Goal: Task Accomplishment & Management: Complete application form

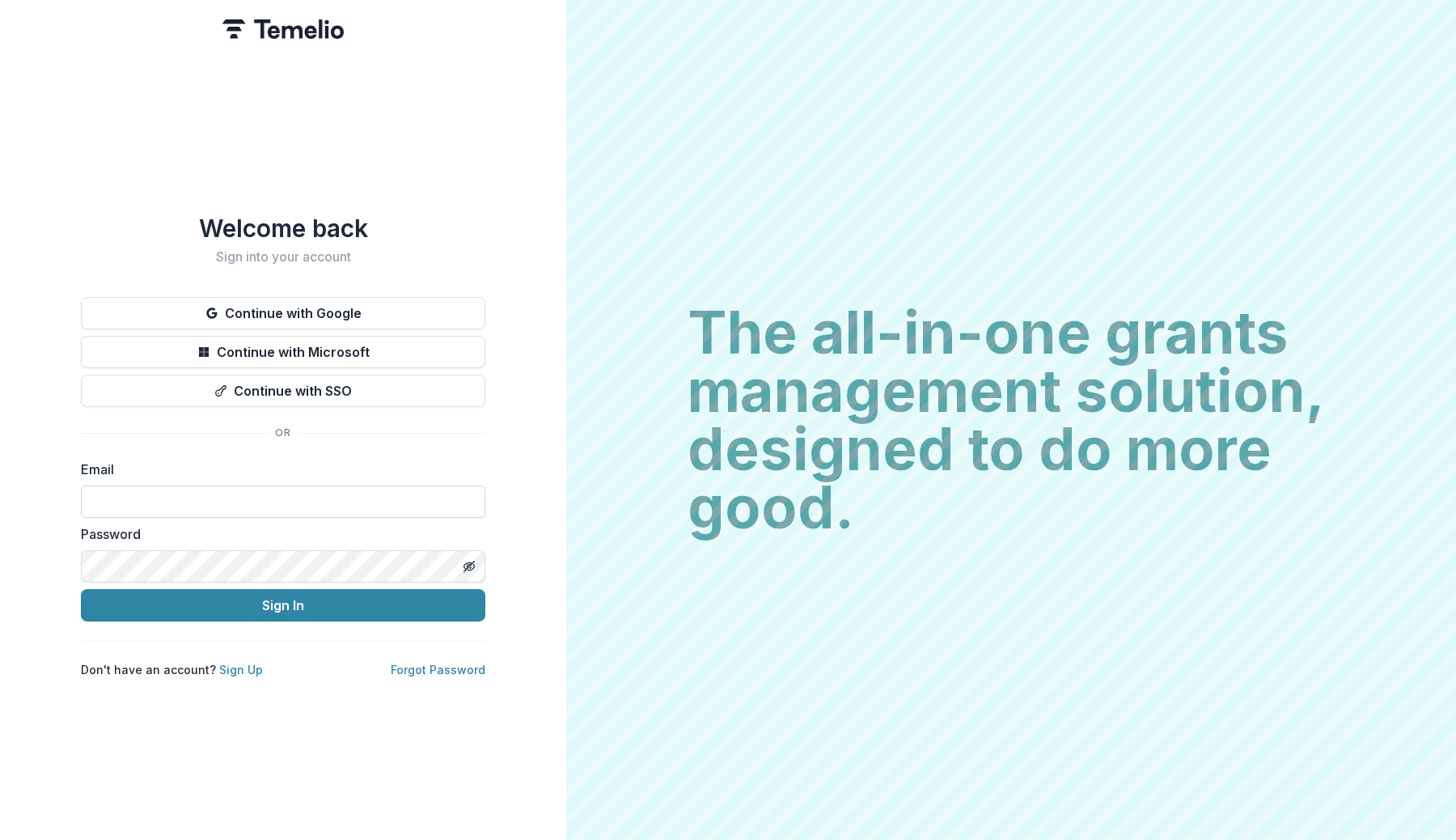
click at [224, 496] on input at bounding box center [283, 501] width 405 height 33
type input "**********"
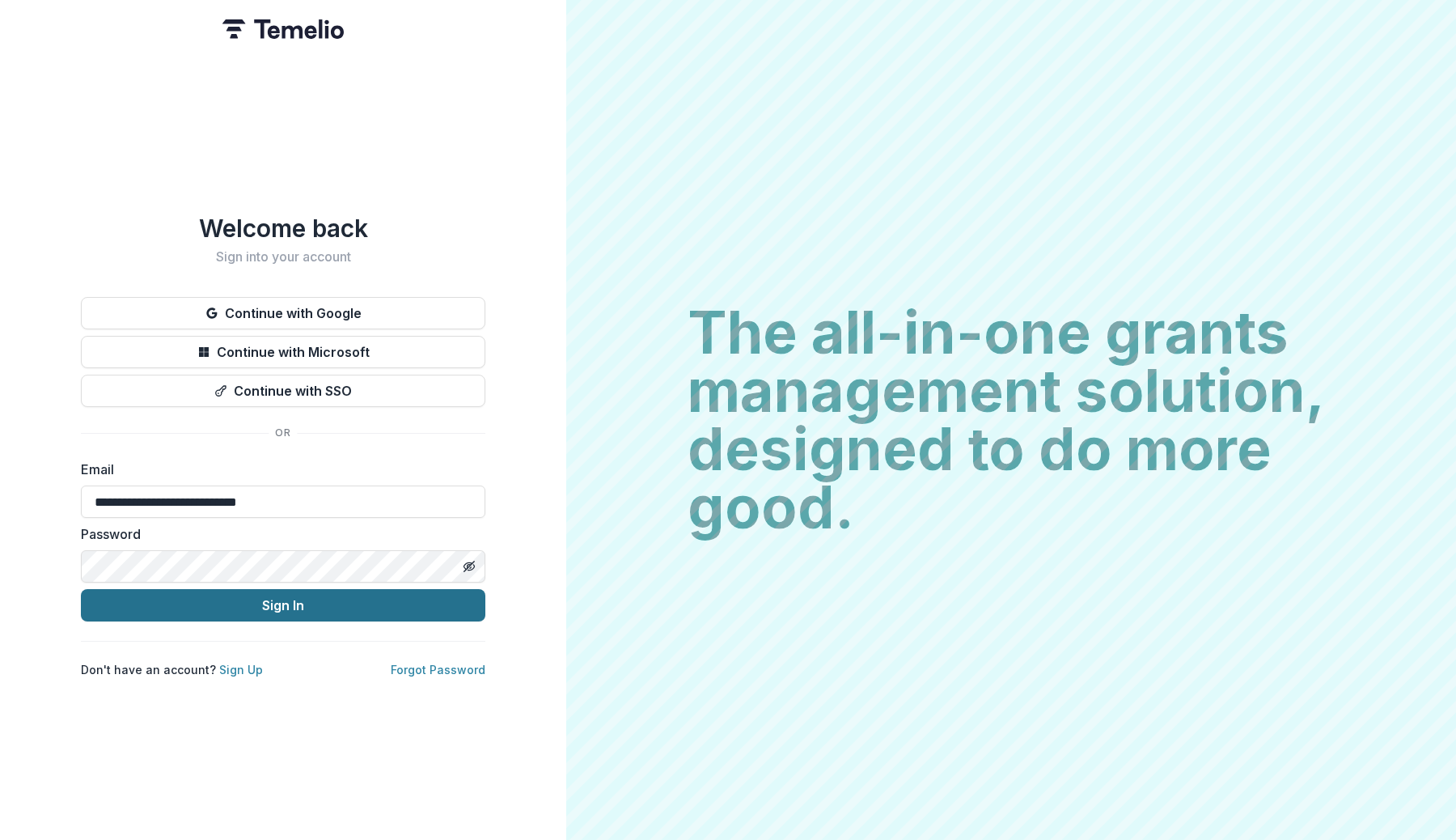
click at [285, 595] on button "Sign In" at bounding box center [283, 605] width 405 height 33
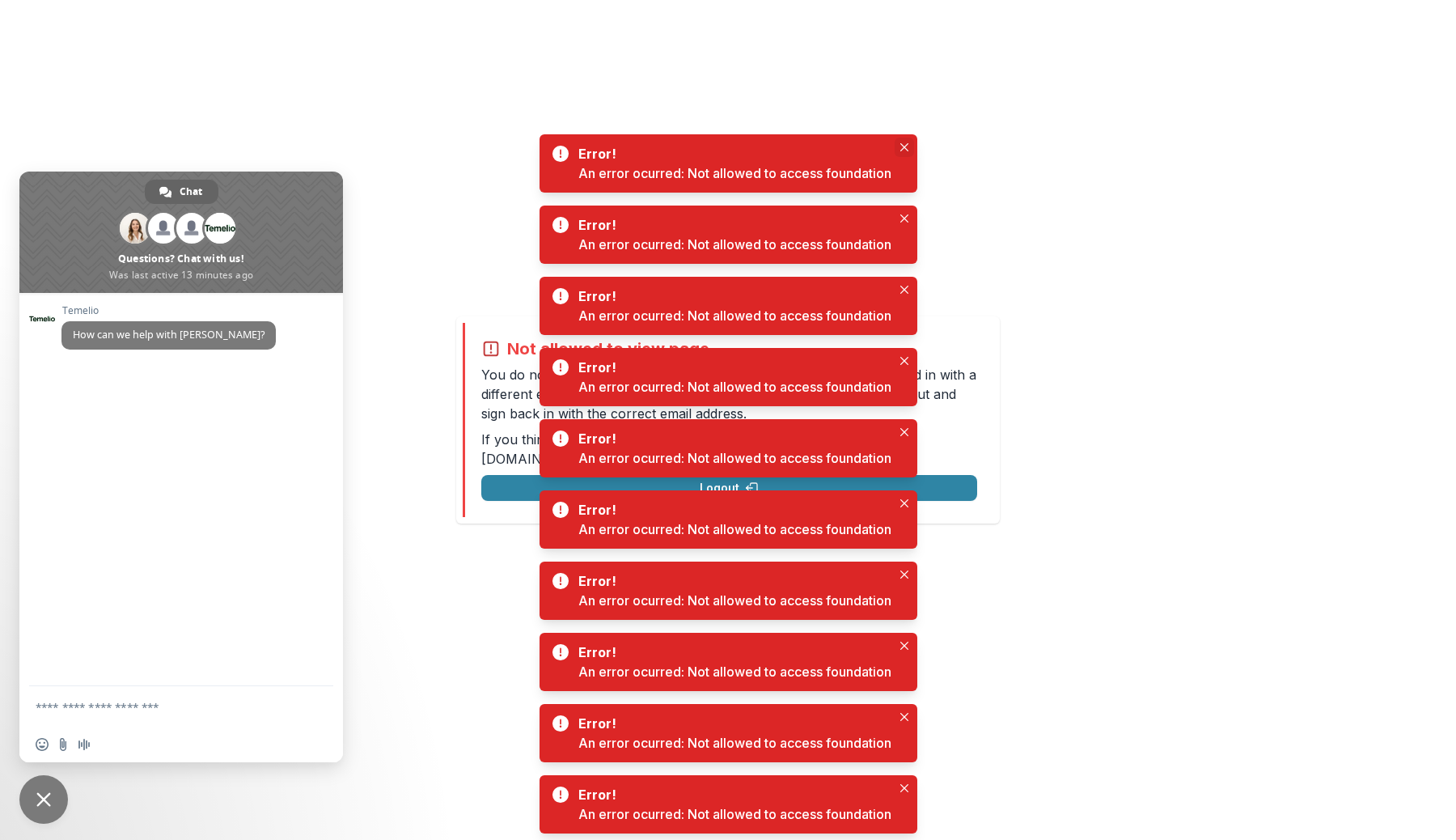
click at [907, 143] on icon "Close" at bounding box center [904, 147] width 8 height 8
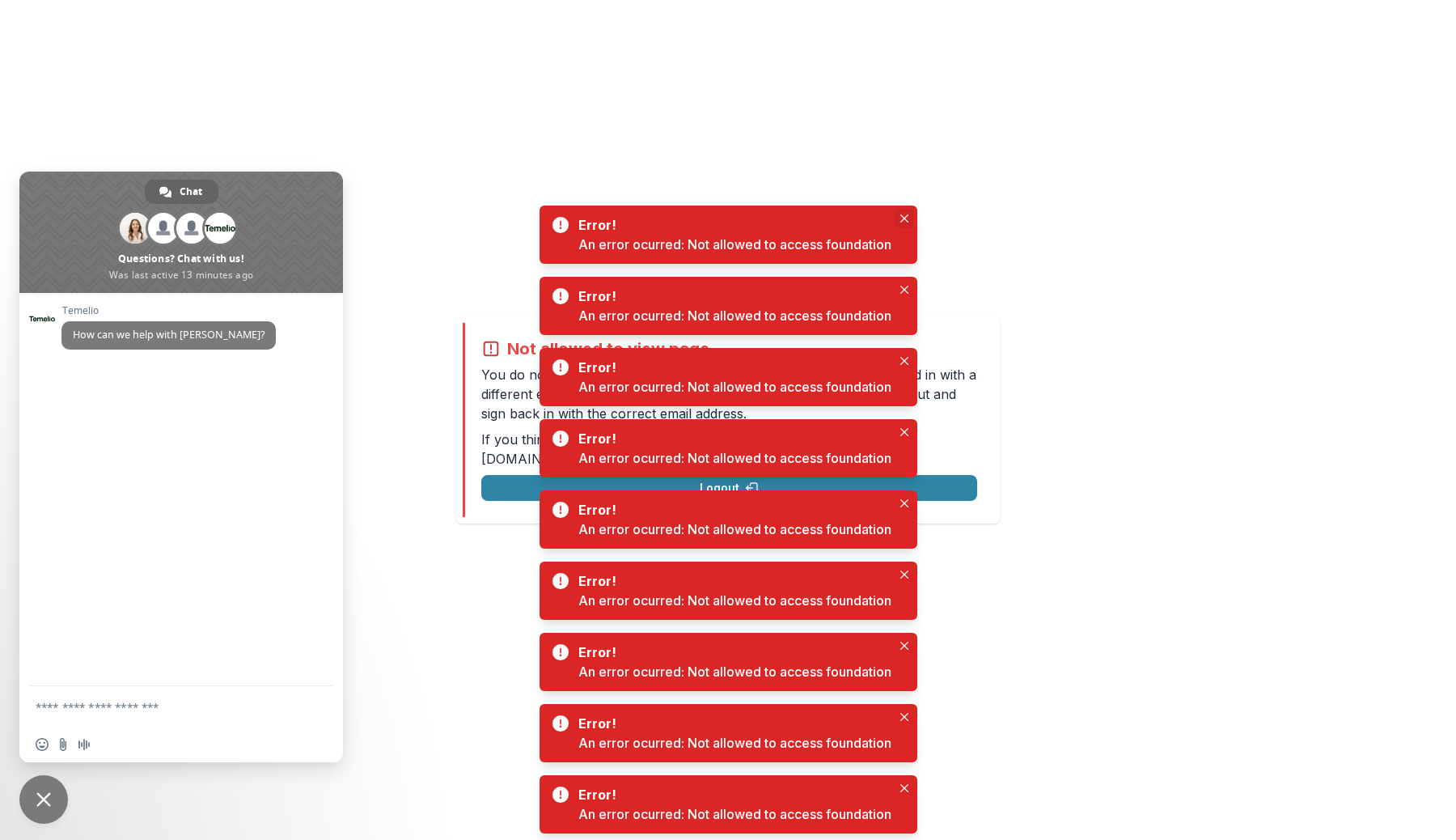
click at [906, 217] on icon "Close" at bounding box center [904, 218] width 8 height 8
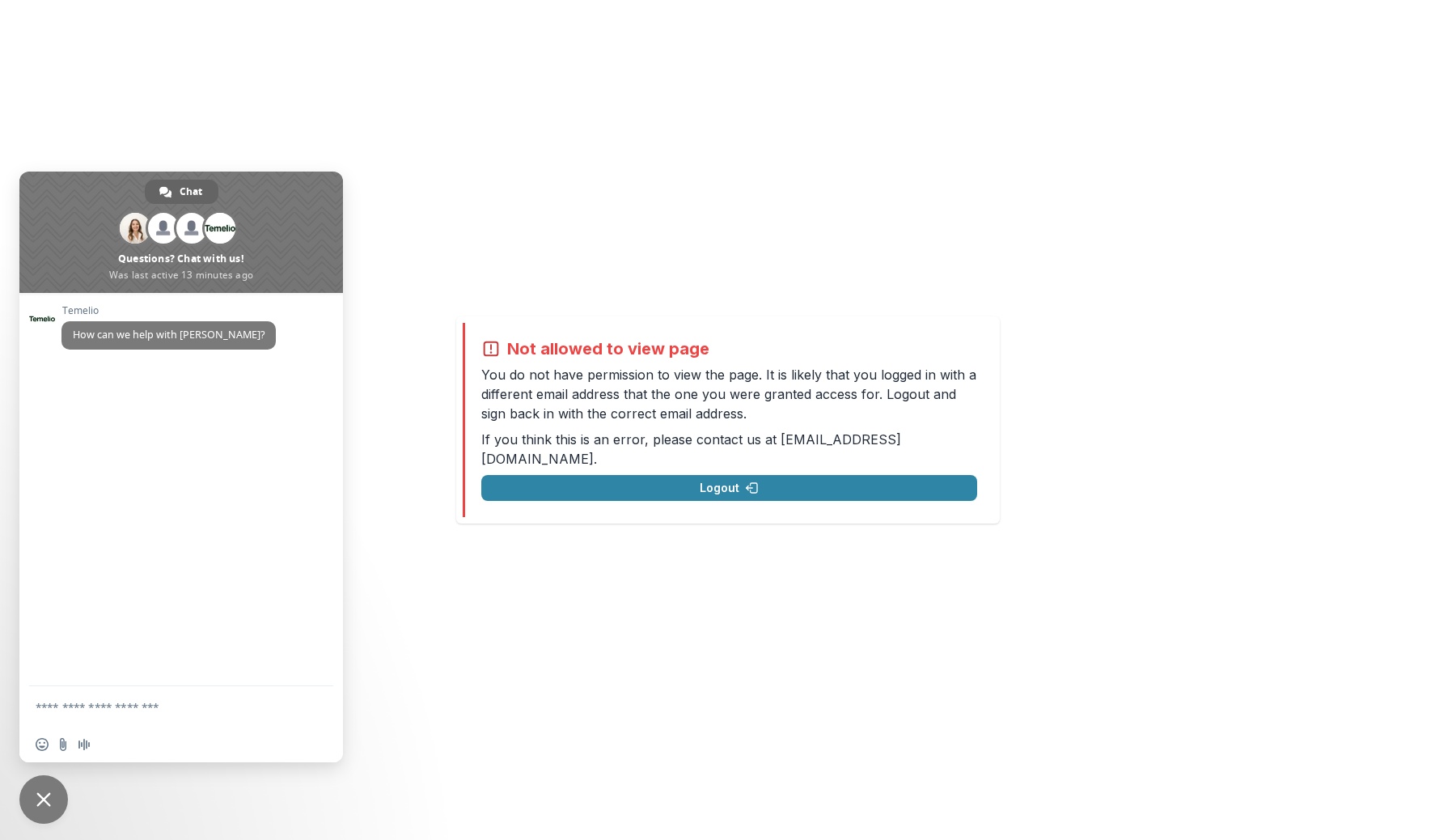
click at [576, 359] on h2 "Not allowed to view page" at bounding box center [608, 349] width 202 height 19
copy h2 "Not allowed to view page"
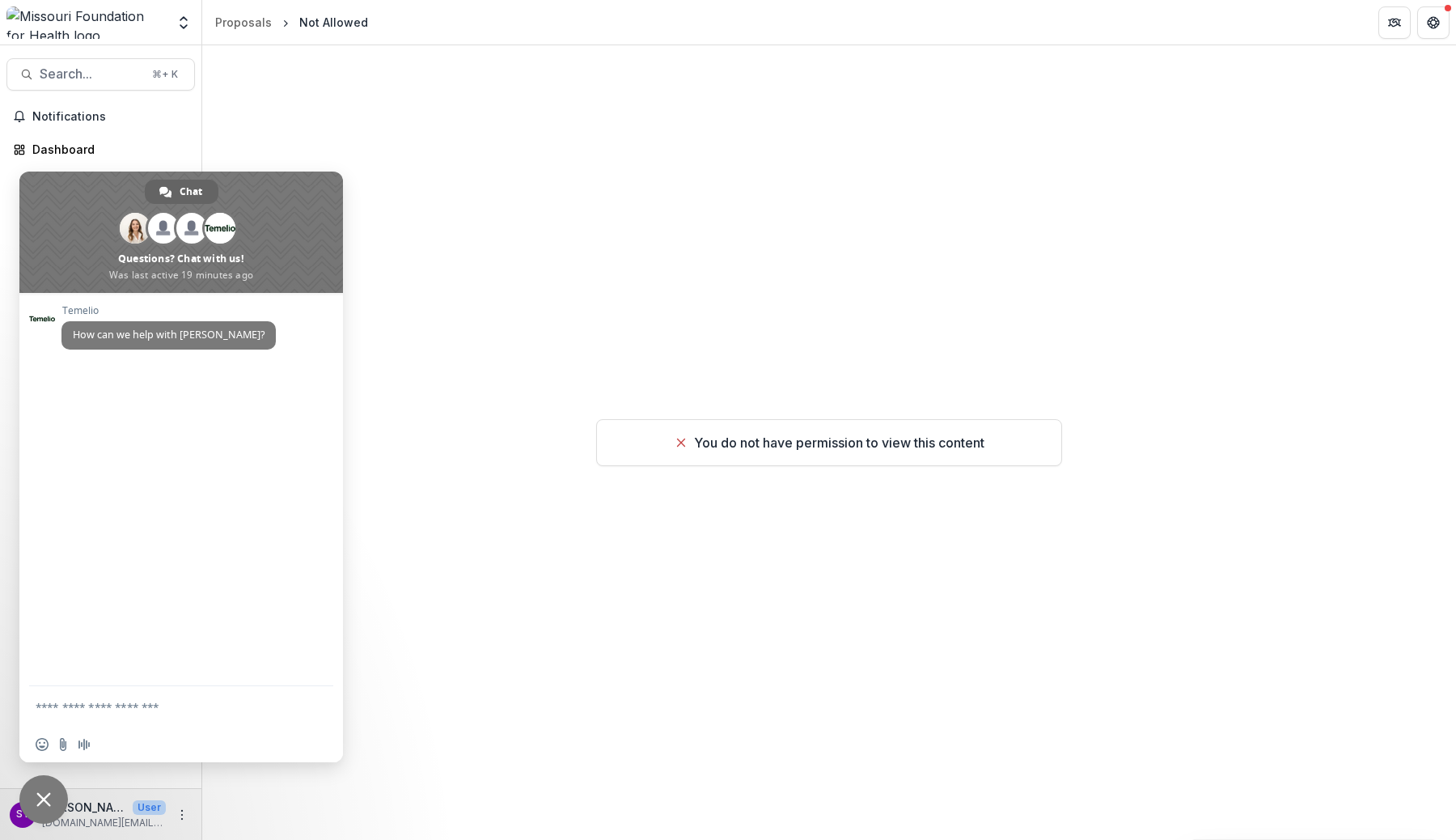
click at [821, 438] on p "You do not have permission to view this content" at bounding box center [839, 442] width 291 height 19
copy p "permission"
click at [38, 796] on span "Close chat" at bounding box center [43, 799] width 14 height 14
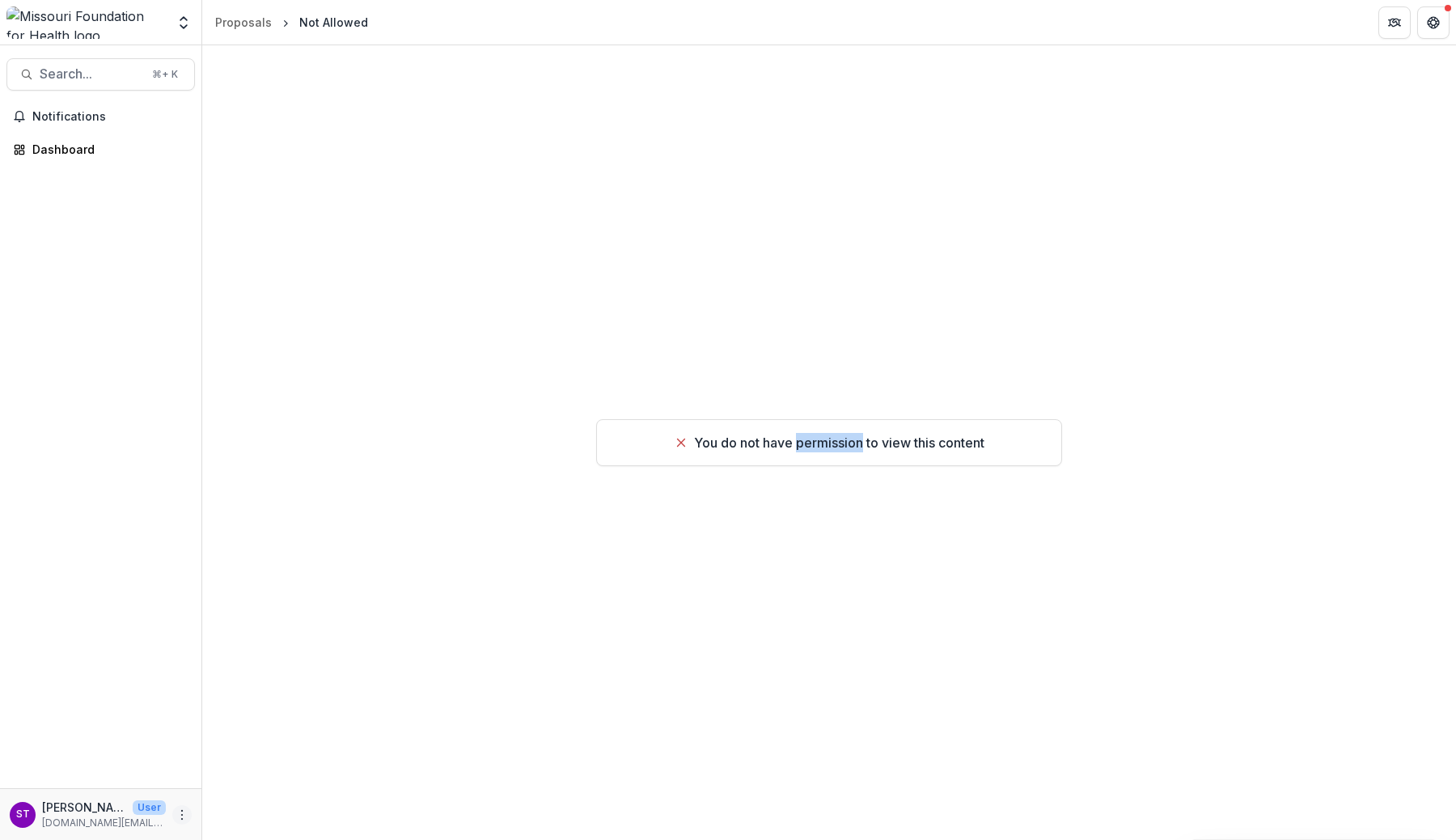
click at [185, 816] on icon "More" at bounding box center [181, 814] width 13 height 13
click at [348, 429] on div "You do not have permission to view this content" at bounding box center [829, 443] width 1254 height 795
click at [93, 822] on p "simransidhus.work+1@gmail.com" at bounding box center [103, 822] width 123 height 14
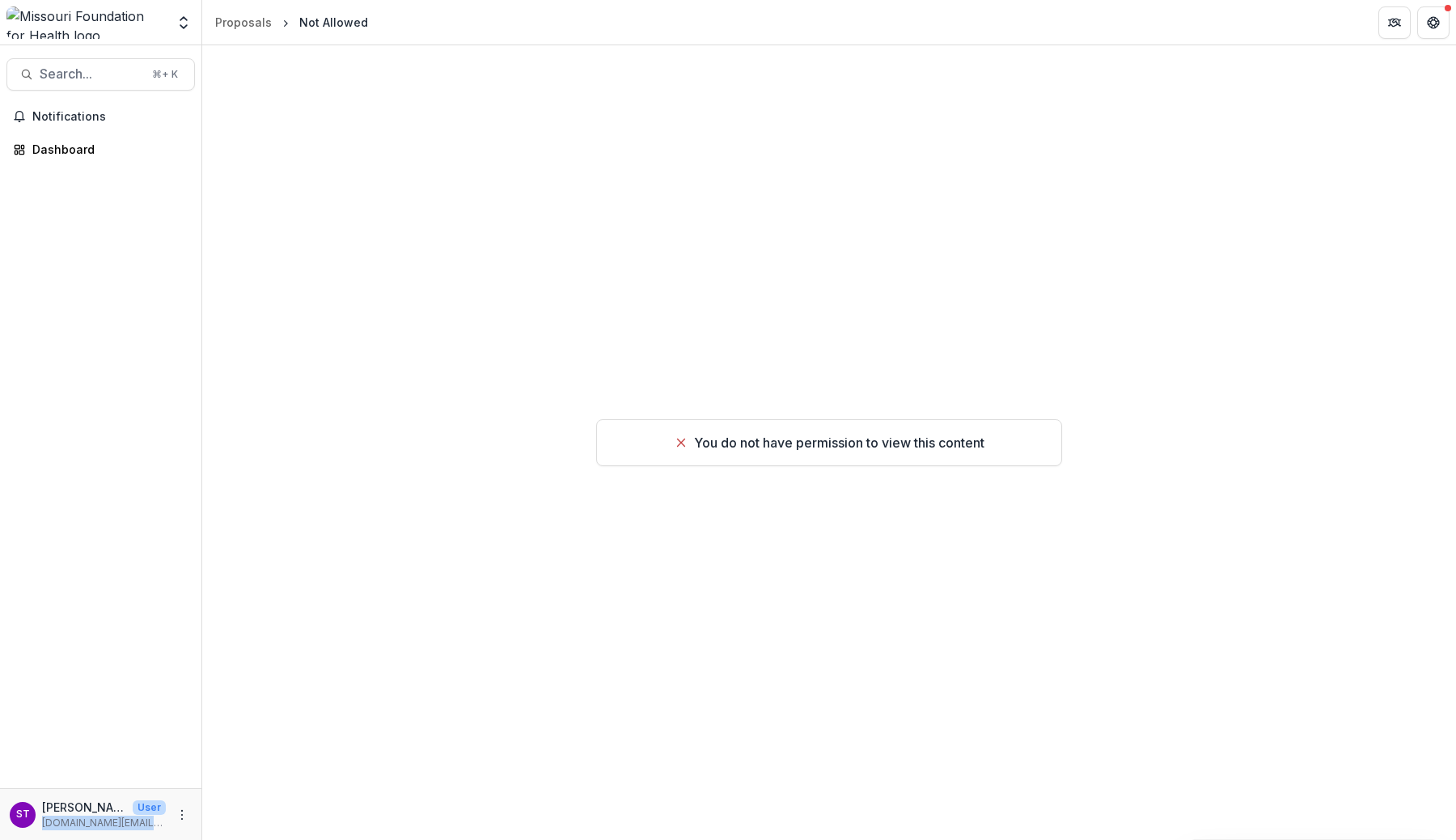
copy main "simransidhus.work+1@gmail.com"
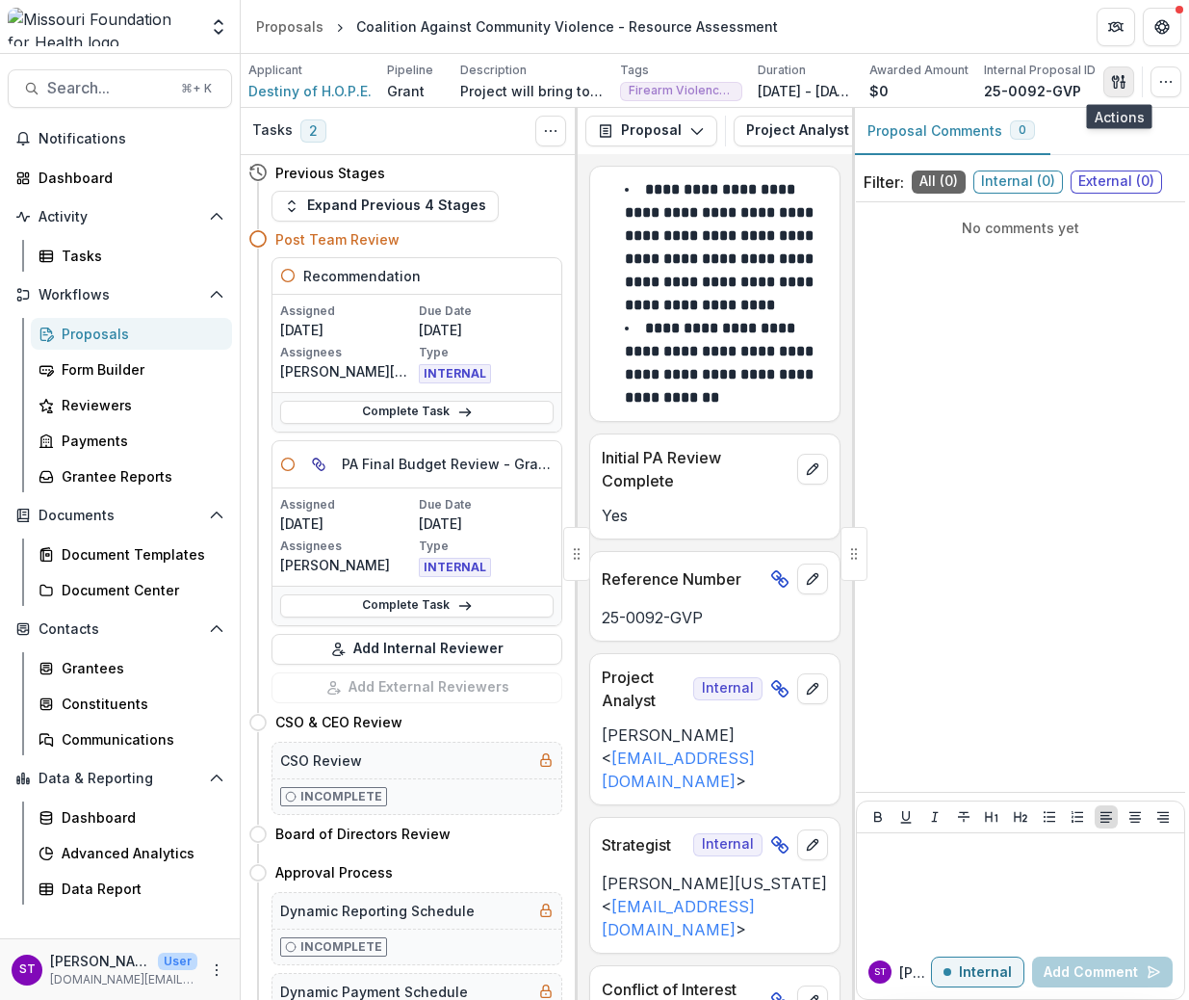
click at [1116, 83] on icon "button" at bounding box center [1115, 81] width 7 height 13
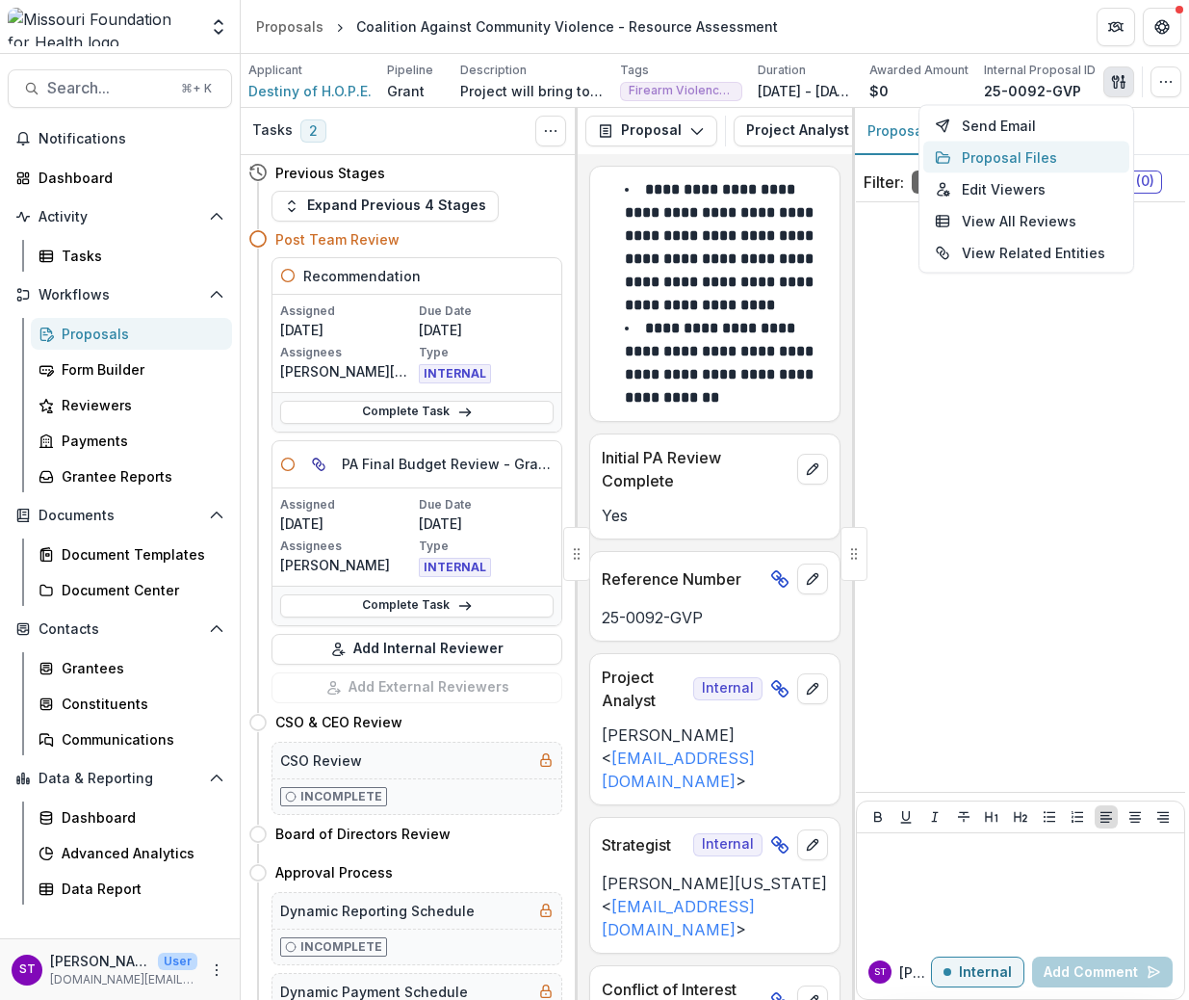
click at [1022, 152] on button "Proposal Files" at bounding box center [1027, 158] width 206 height 32
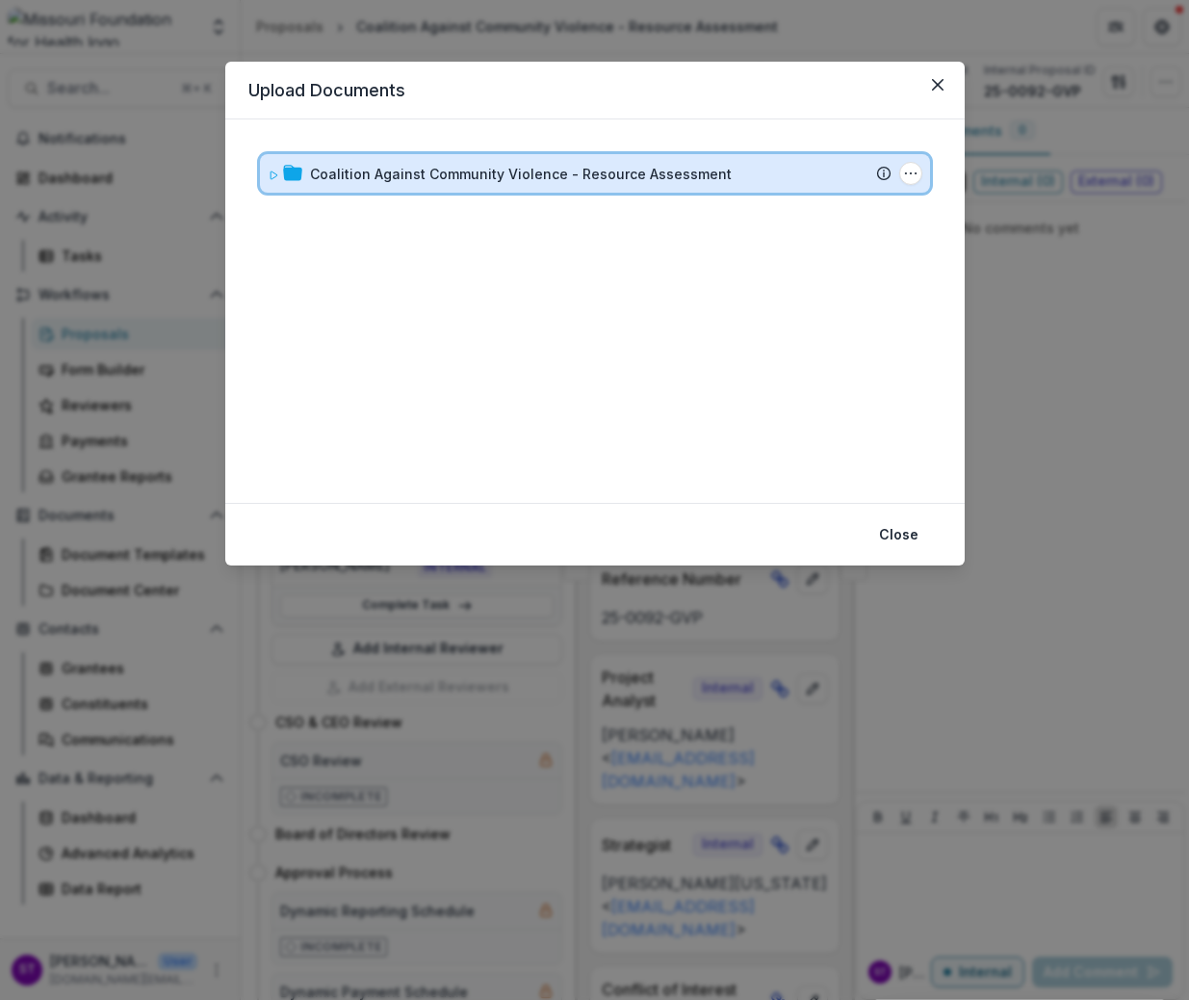
click at [785, 179] on div "Coalition Against Community Violence - Resource Assessment" at bounding box center [601, 174] width 582 height 20
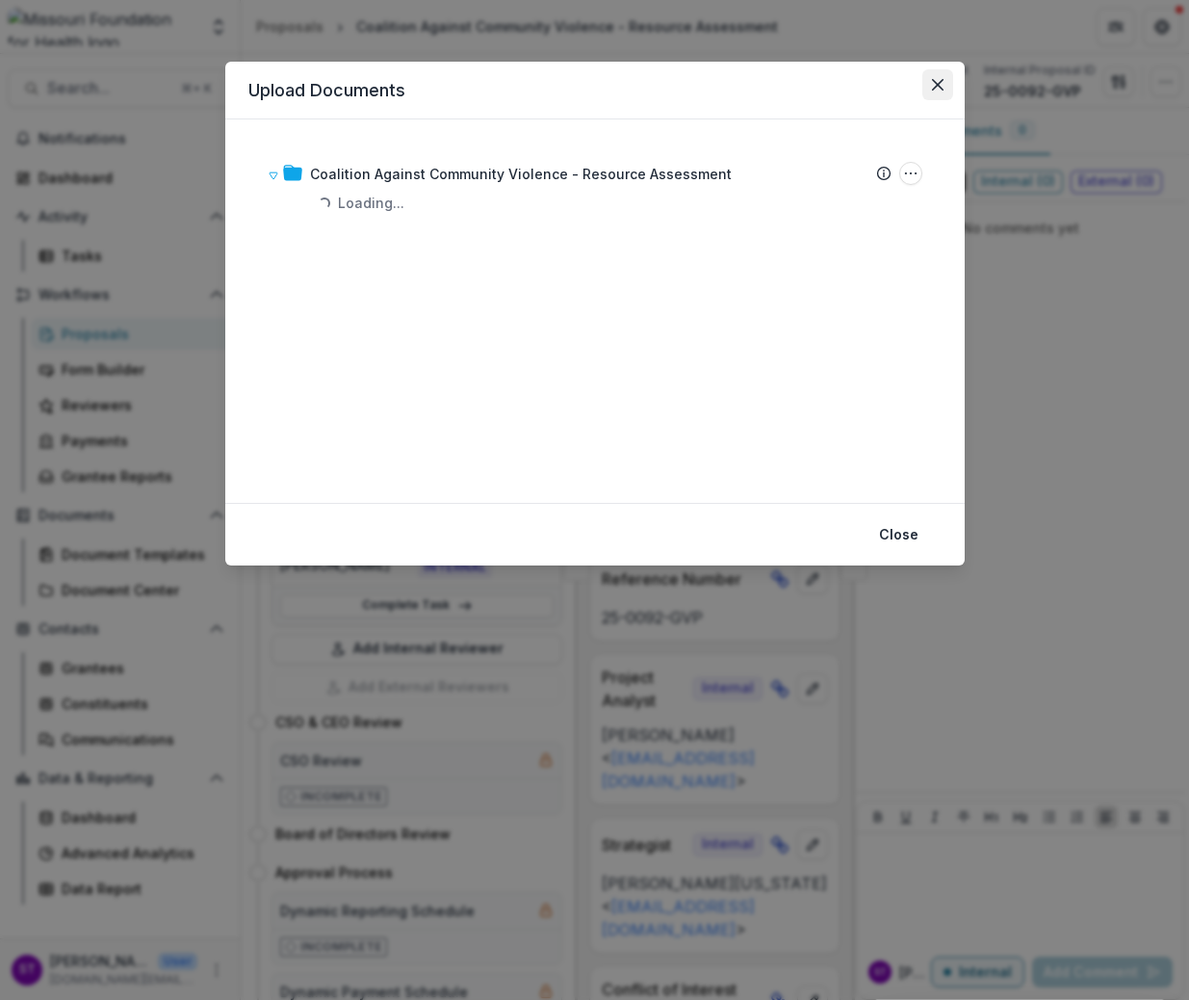
click at [939, 89] on icon "Close" at bounding box center [938, 85] width 12 height 12
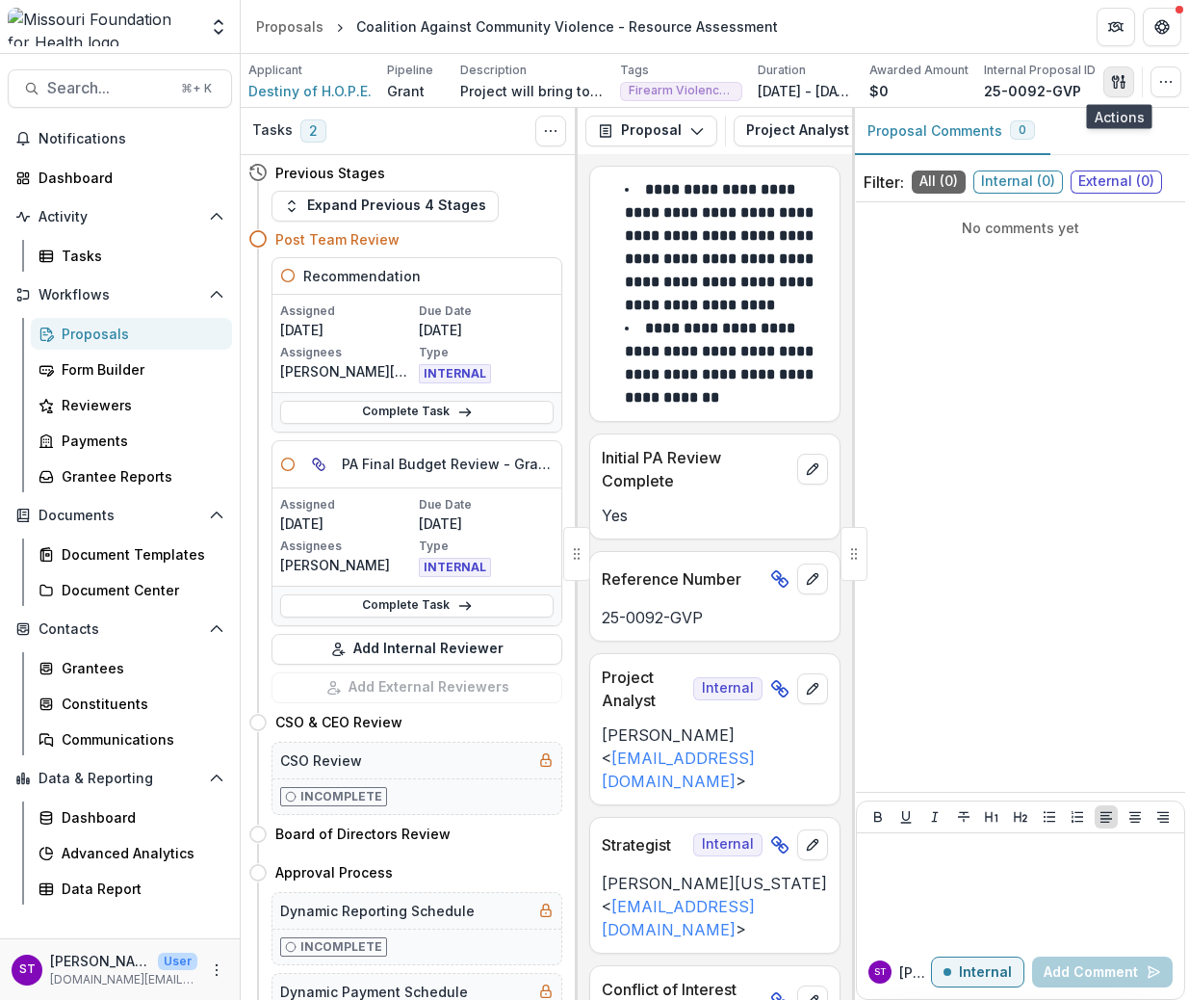
click at [1124, 83] on icon "button" at bounding box center [1123, 85] width 3 height 6
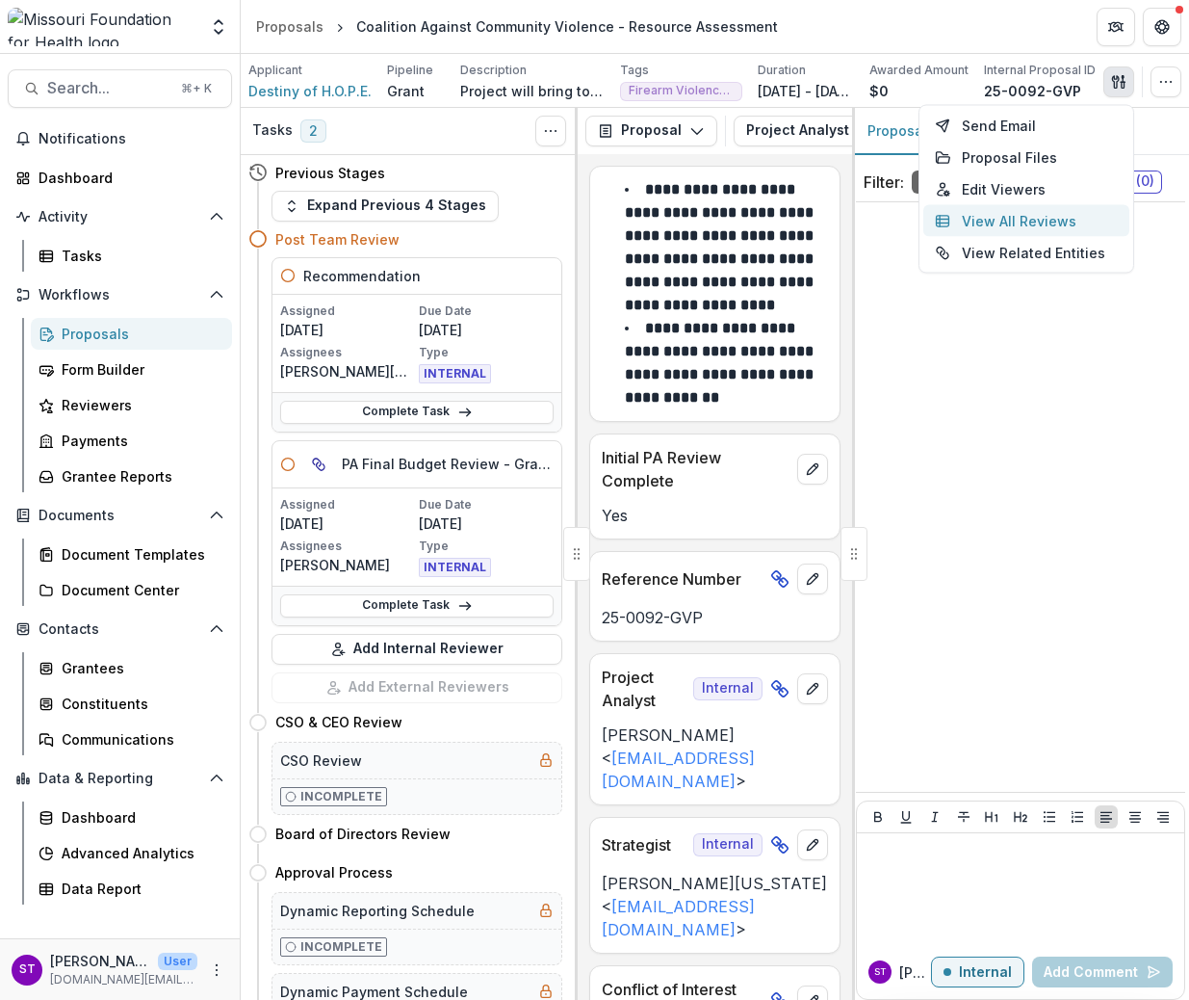
click at [995, 218] on button "View All Reviews" at bounding box center [1027, 221] width 206 height 32
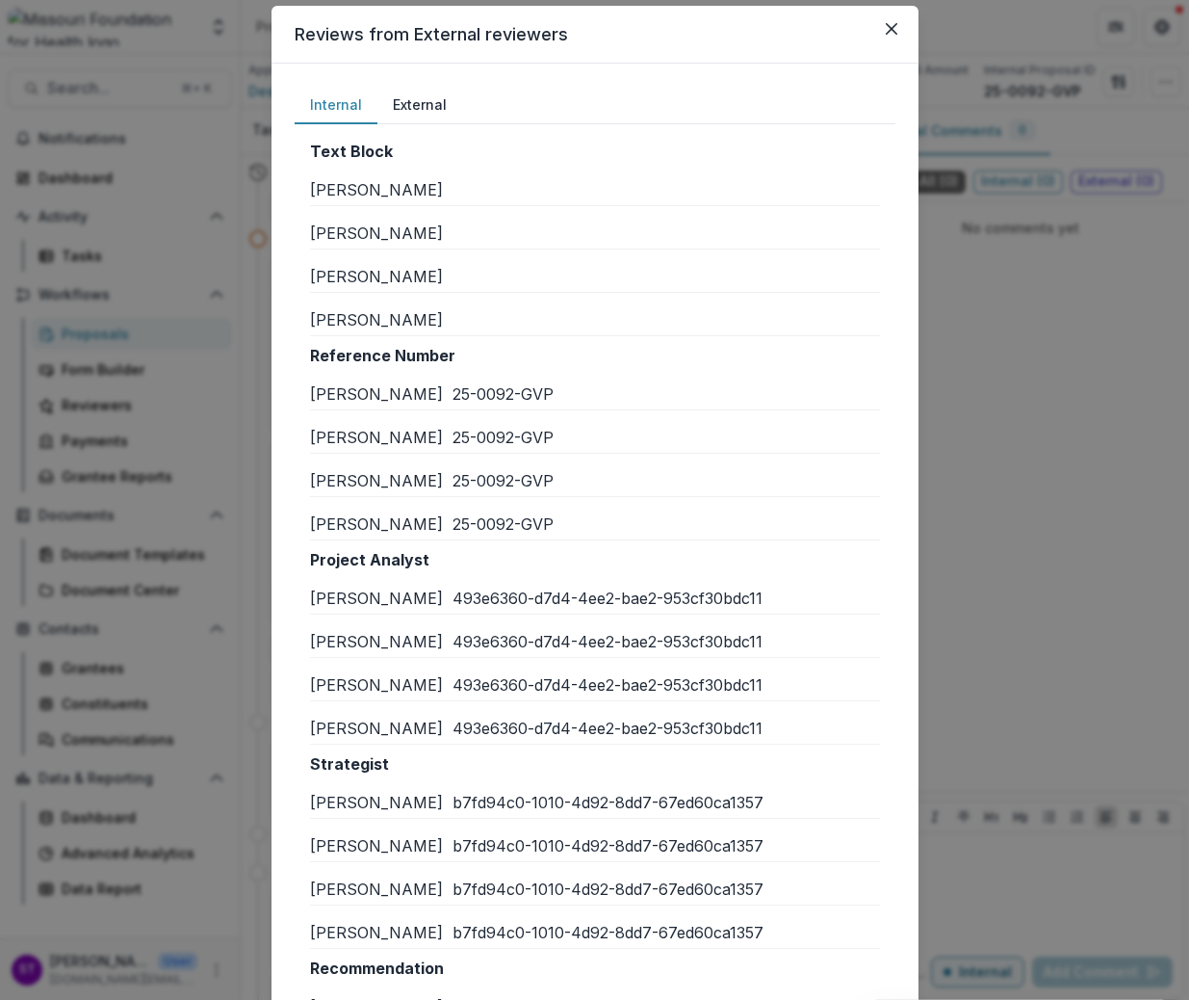
scroll to position [66, 0]
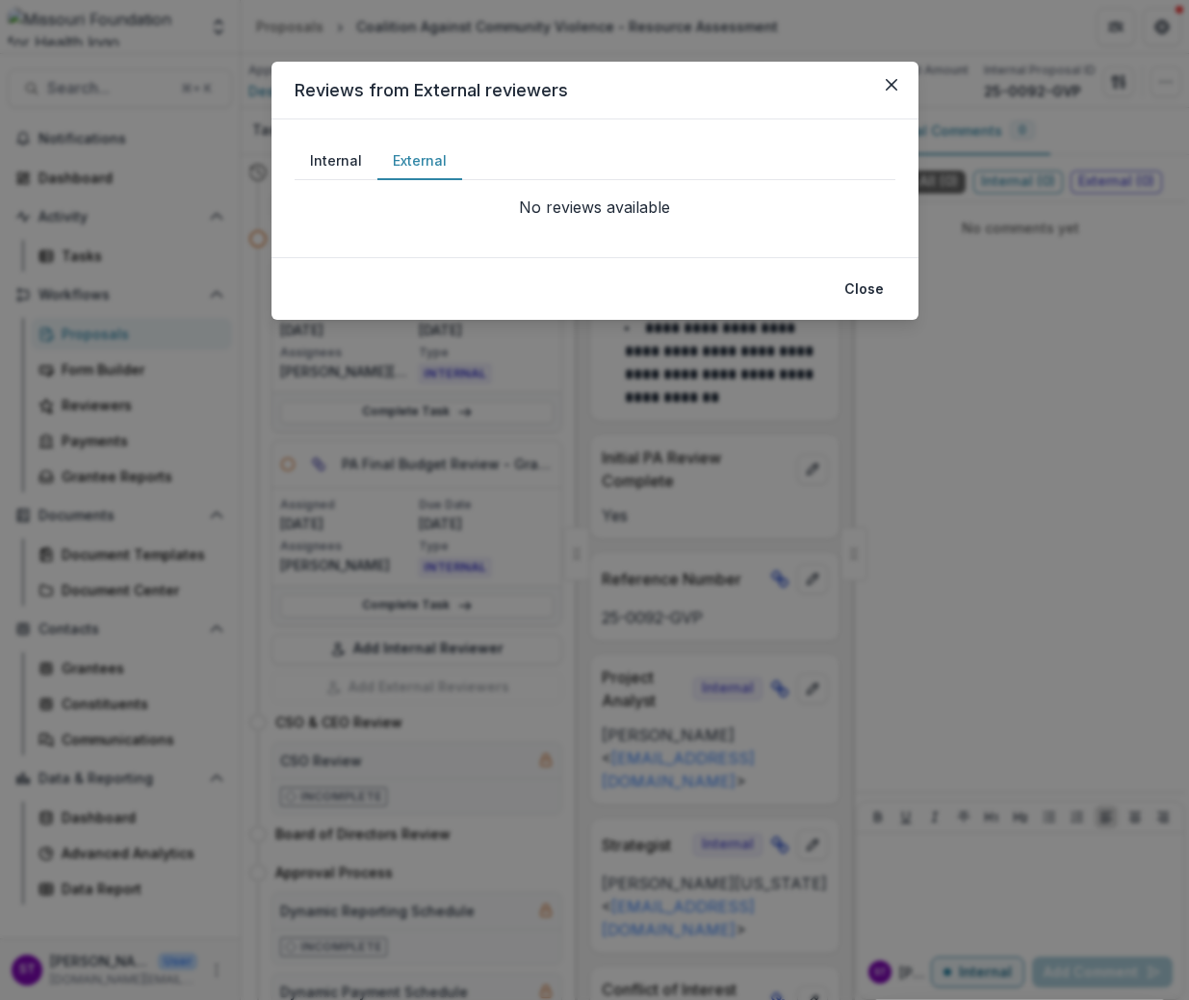
click at [344, 169] on button "Internal" at bounding box center [336, 162] width 83 height 38
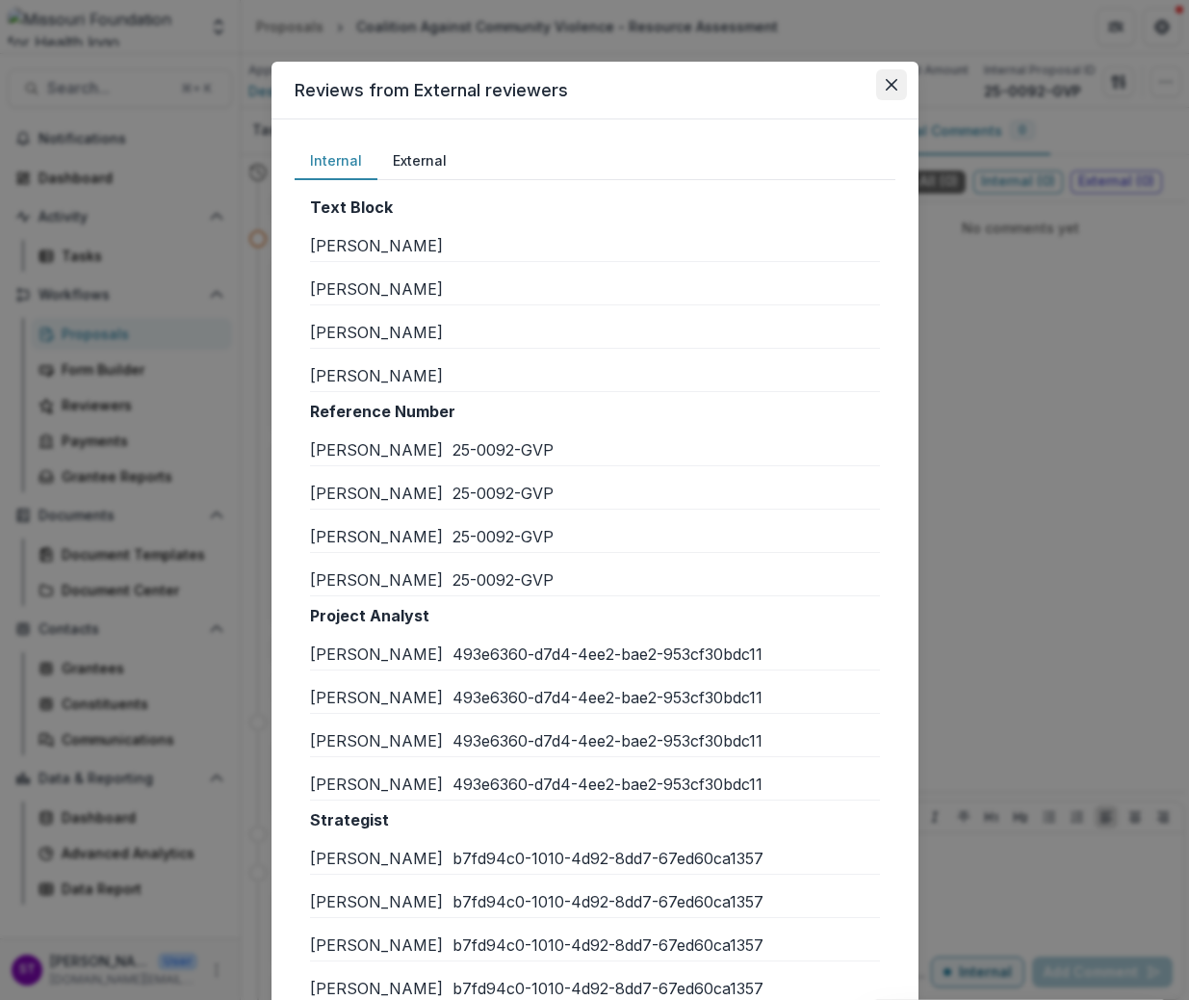
click at [892, 90] on icon "Close" at bounding box center [892, 85] width 12 height 12
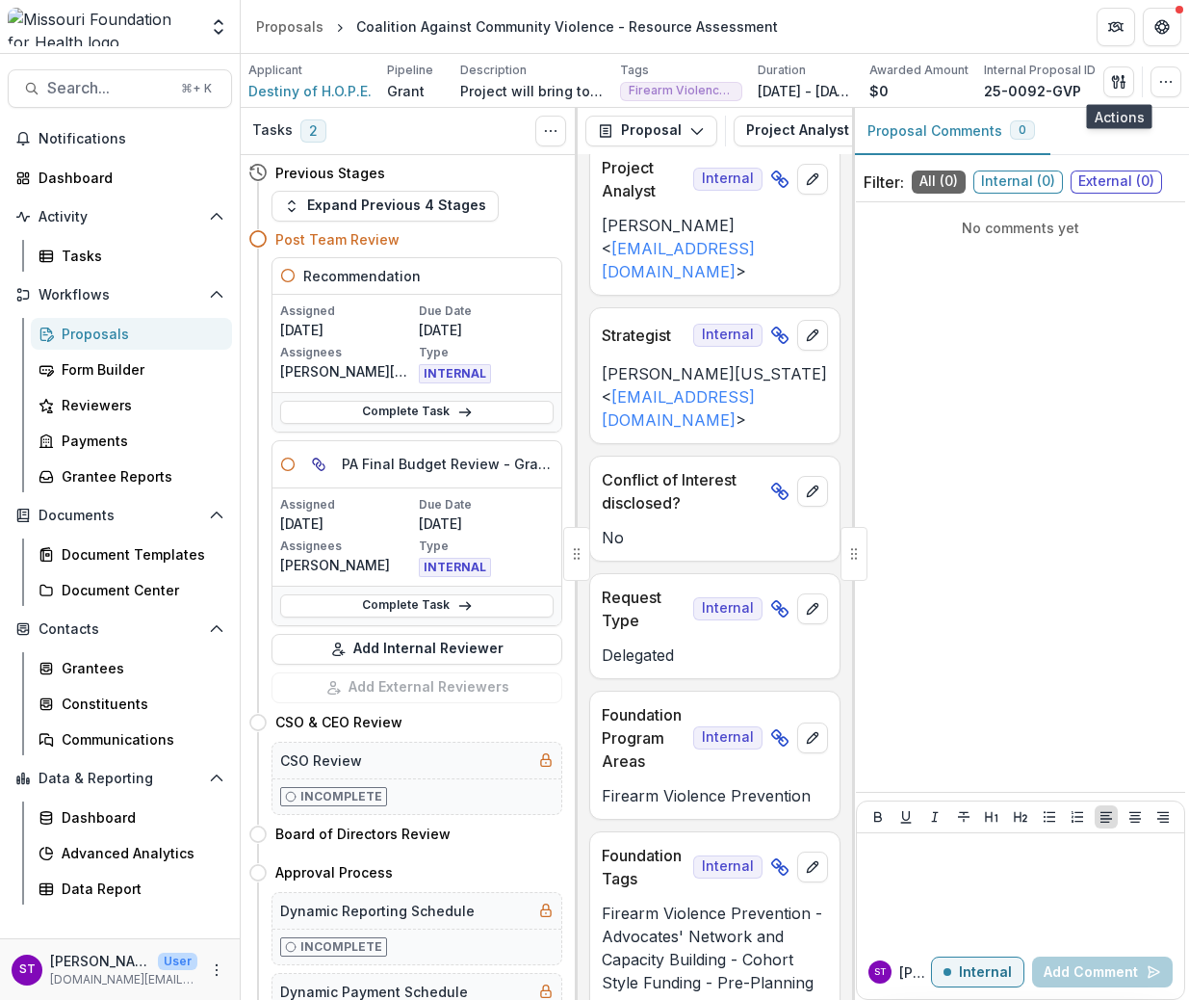
scroll to position [497, 0]
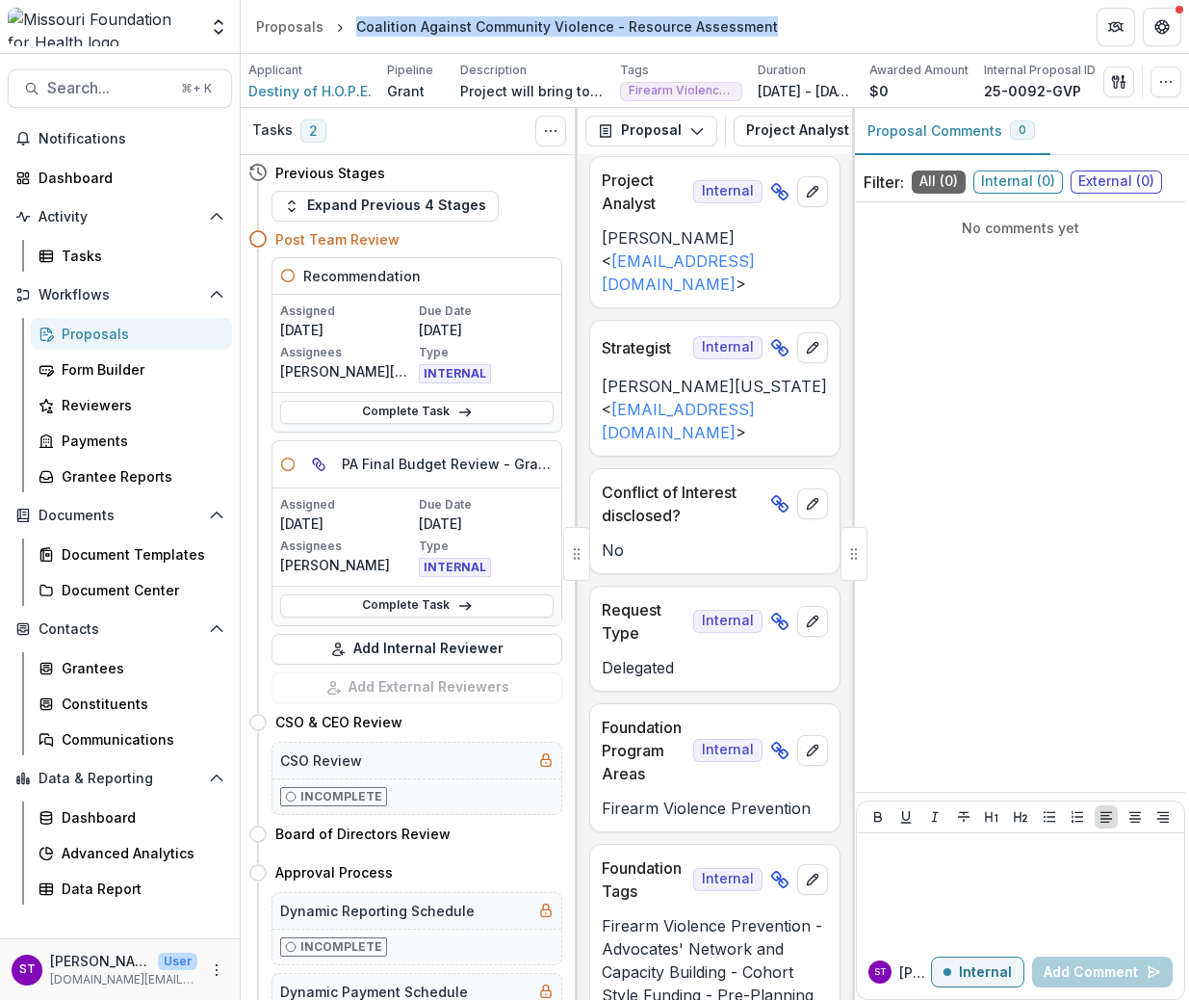
drag, startPoint x: 353, startPoint y: 29, endPoint x: 756, endPoint y: 32, distance: 402.6
click at [756, 32] on div "Coalition Against Community Violence - Resource Assessment" at bounding box center [567, 26] width 422 height 20
copy div "Coalition Against Community Violence - Resource Assessment"
click at [106, 376] on div "Form Builder" at bounding box center [139, 369] width 155 height 20
drag, startPoint x: 661, startPoint y: 230, endPoint x: 605, endPoint y: 214, distance: 58.2
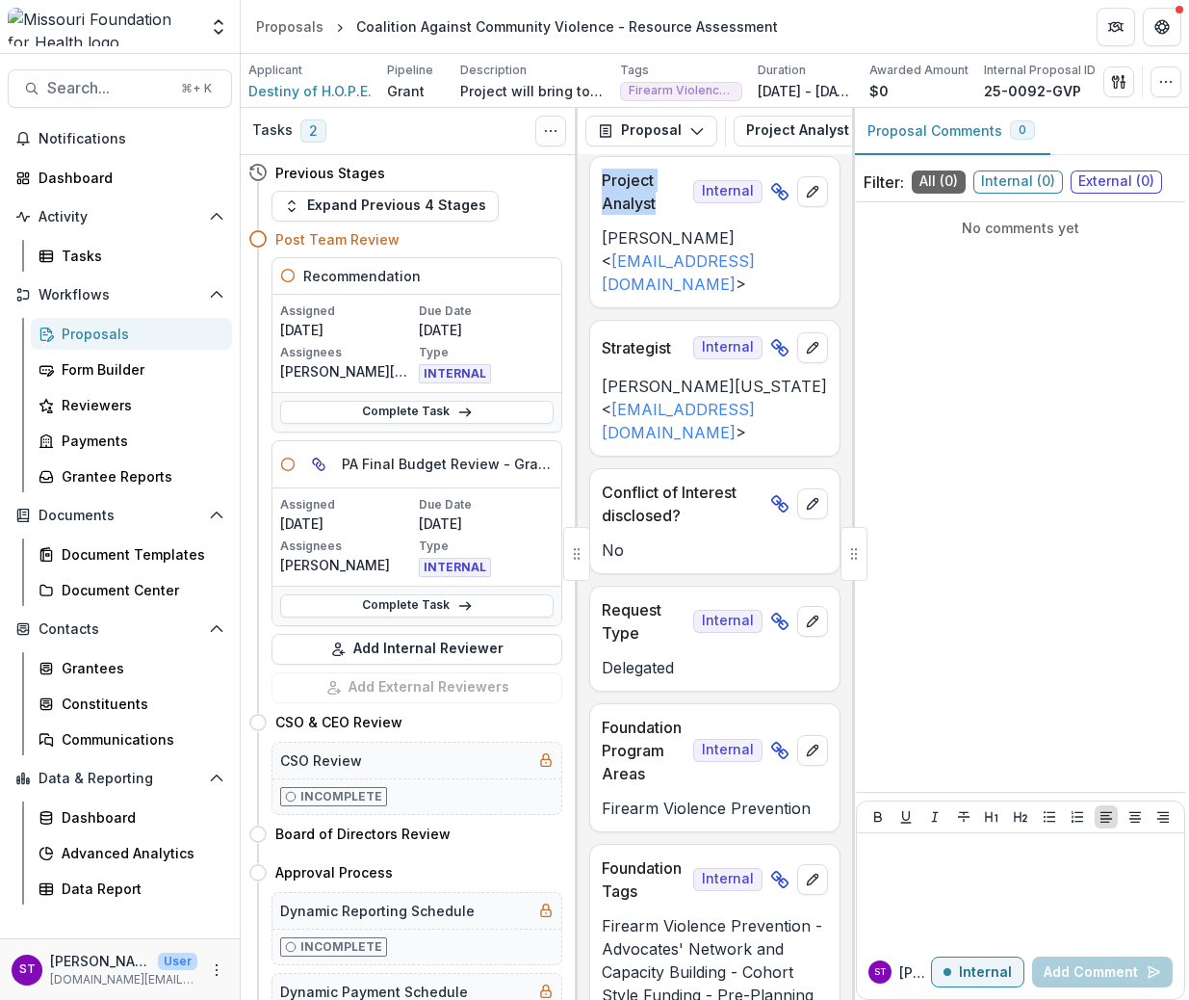
click at [605, 214] on p "Project Analyst" at bounding box center [644, 192] width 84 height 46
copy p "Project Analyst"
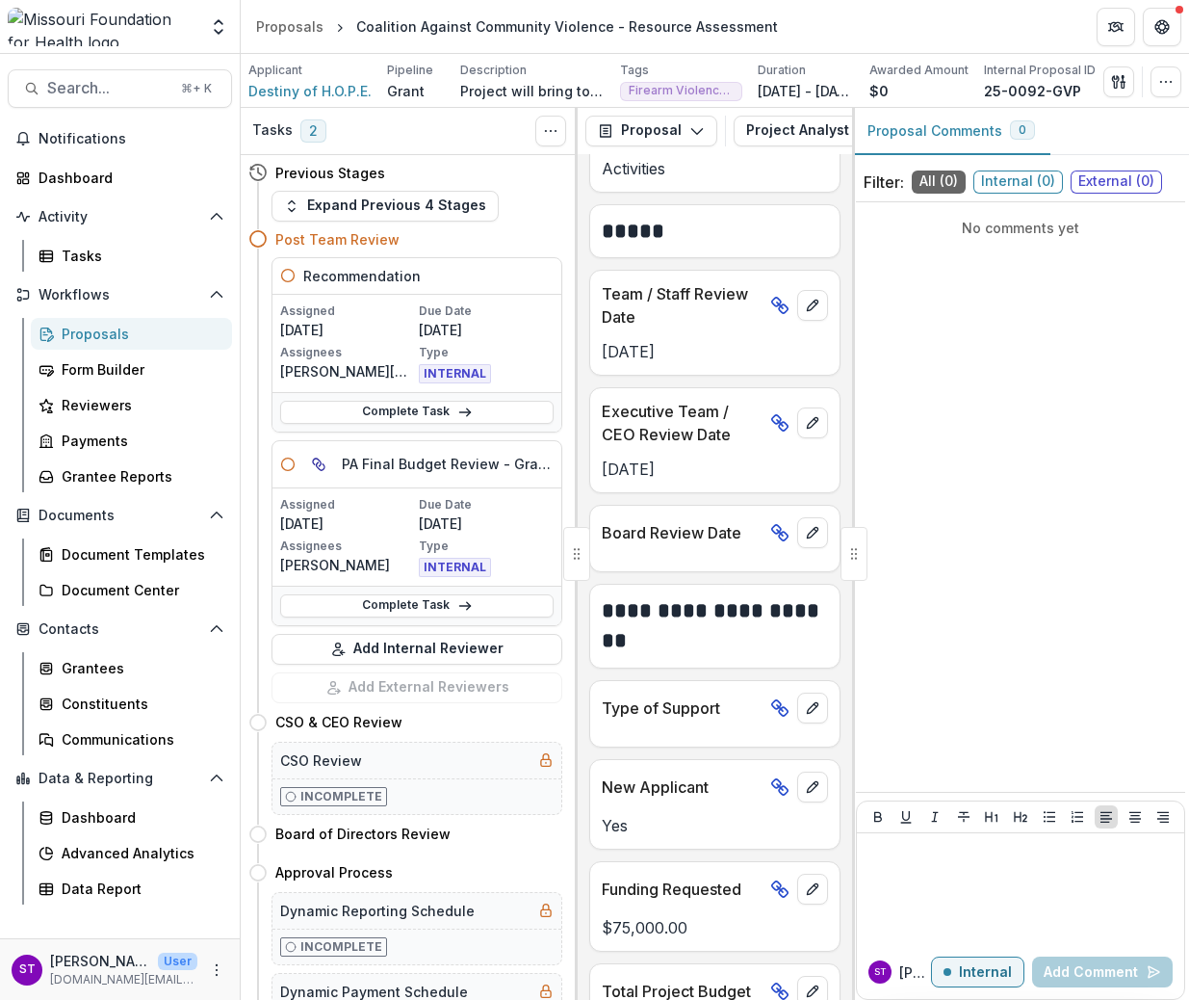
scroll to position [1349, 0]
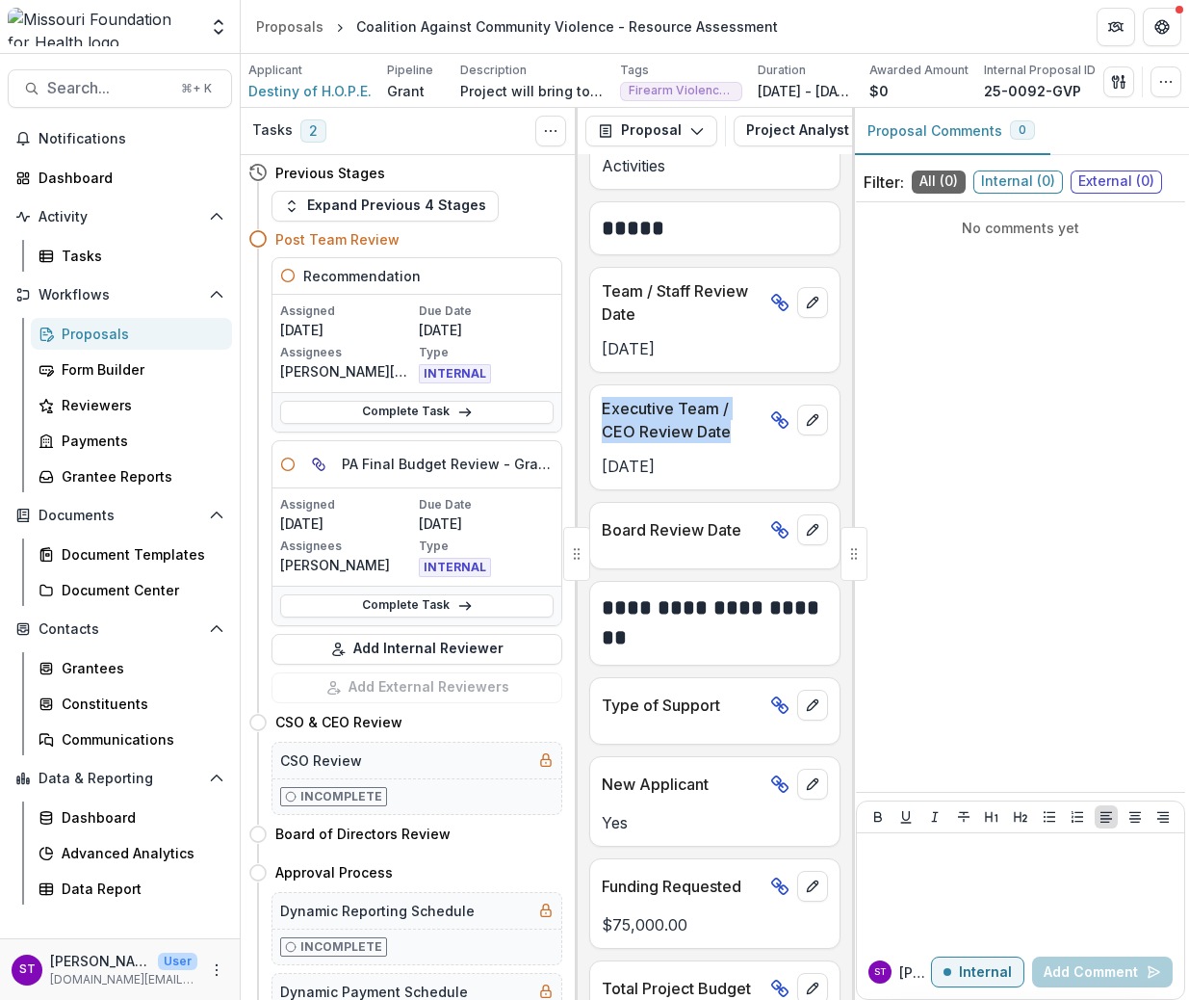
drag, startPoint x: 728, startPoint y: 412, endPoint x: 596, endPoint y: 396, distance: 133.0
click at [596, 396] on div "Executive Team / CEO Review Date" at bounding box center [714, 414] width 249 height 58
copy p "Executive Team / CEO Review Date"
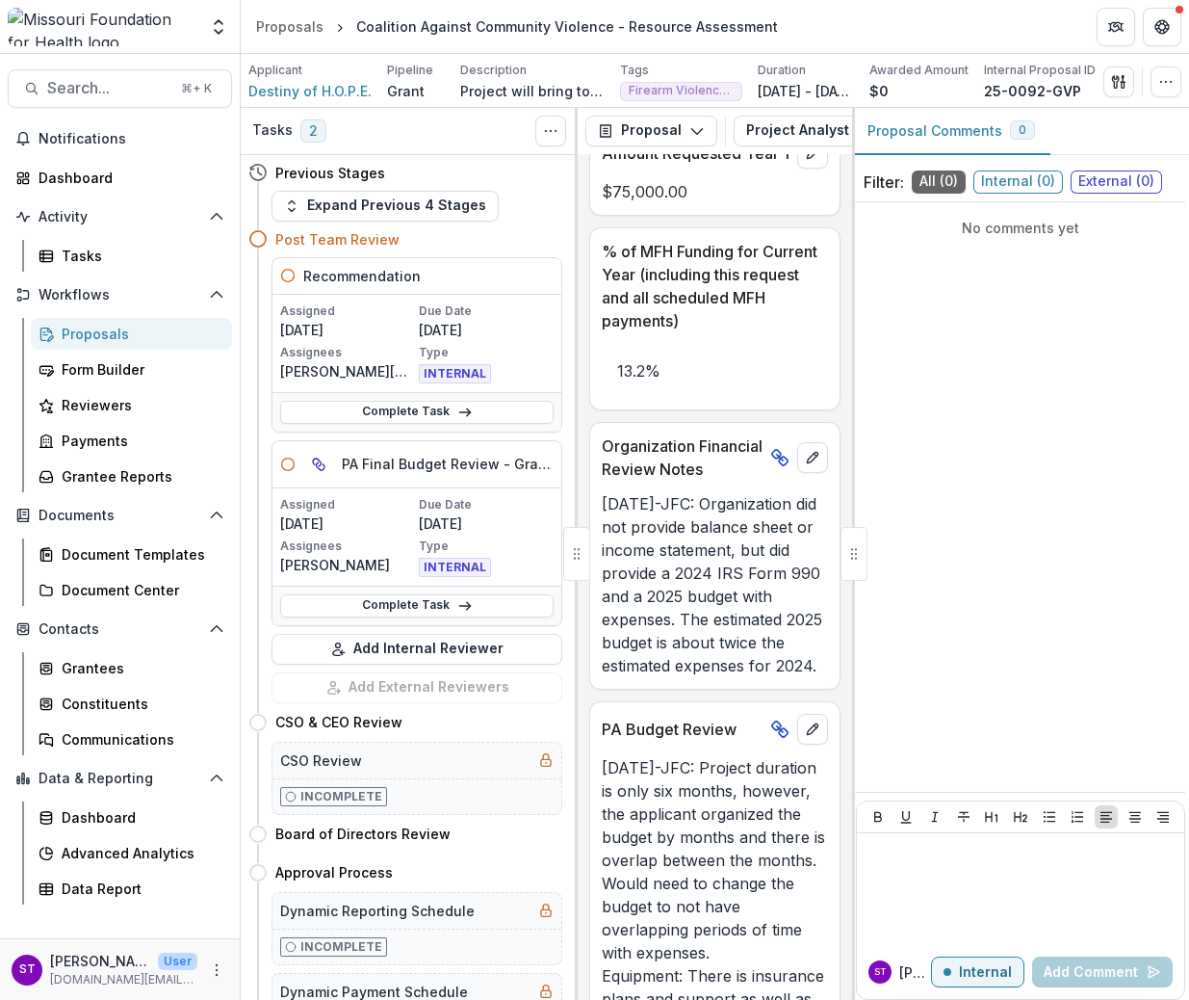
scroll to position [3955, 0]
click at [1121, 76] on icon "button" at bounding box center [1118, 81] width 15 height 15
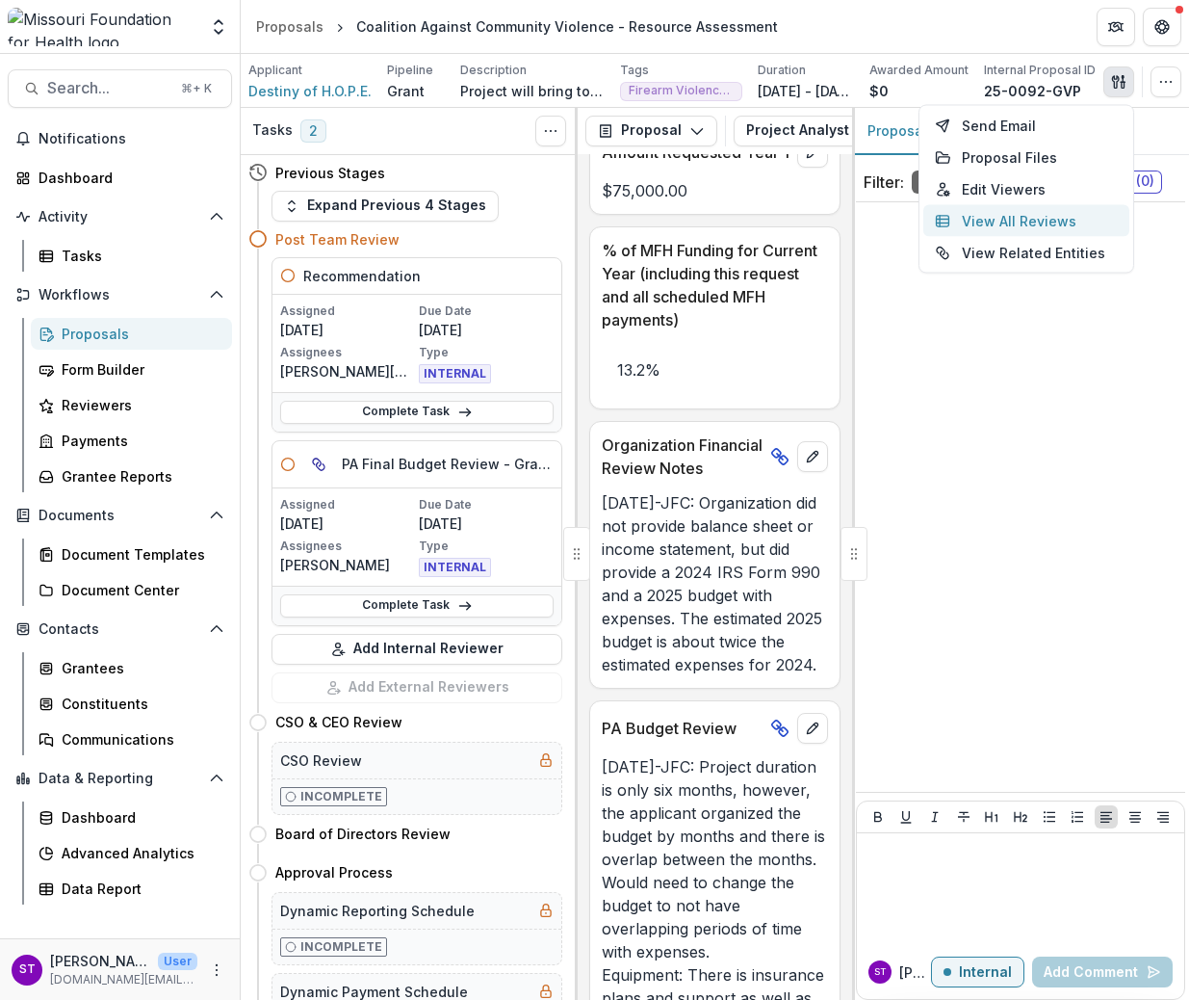
click at [1017, 233] on button "View All Reviews" at bounding box center [1027, 221] width 206 height 32
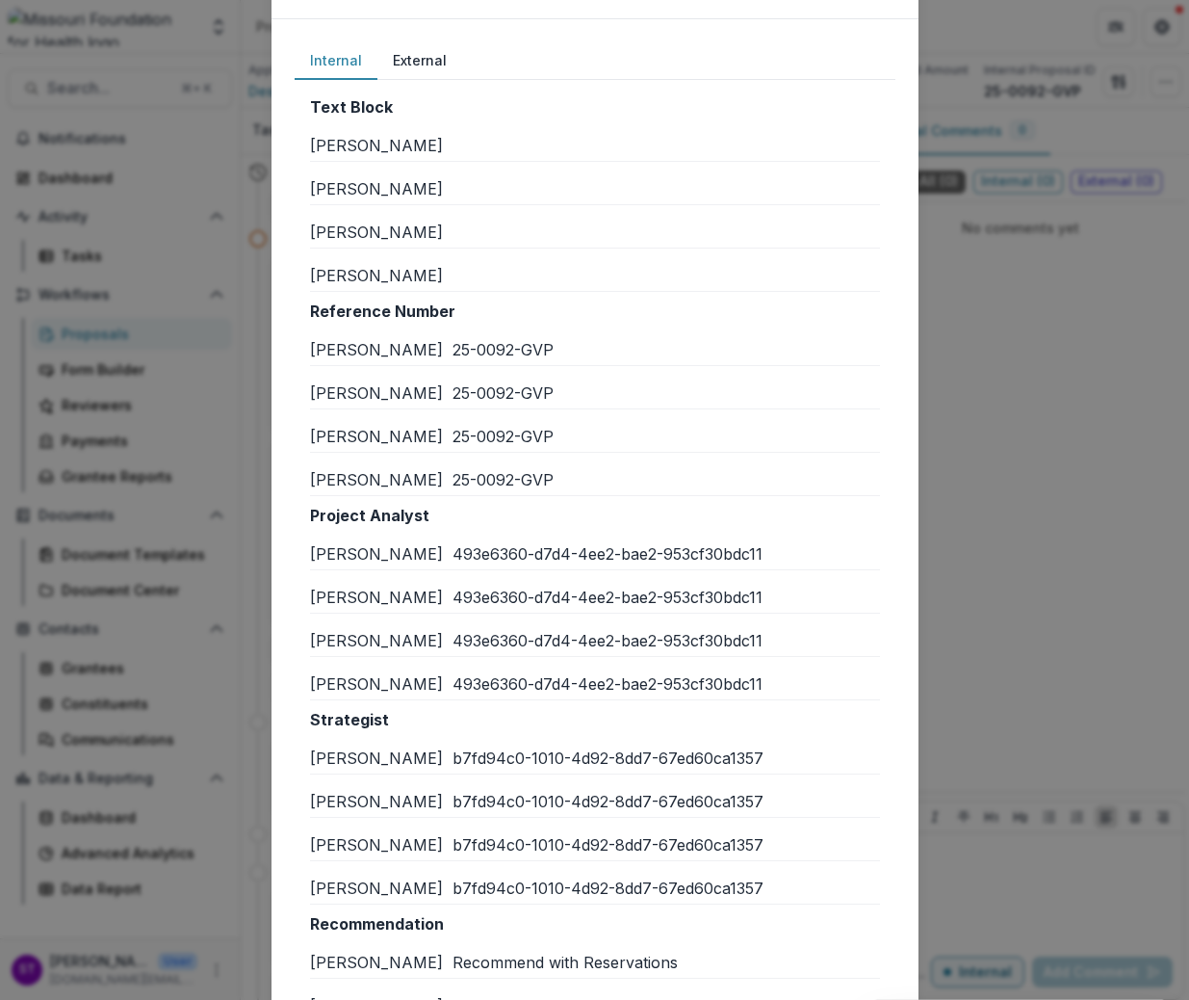
scroll to position [0, 0]
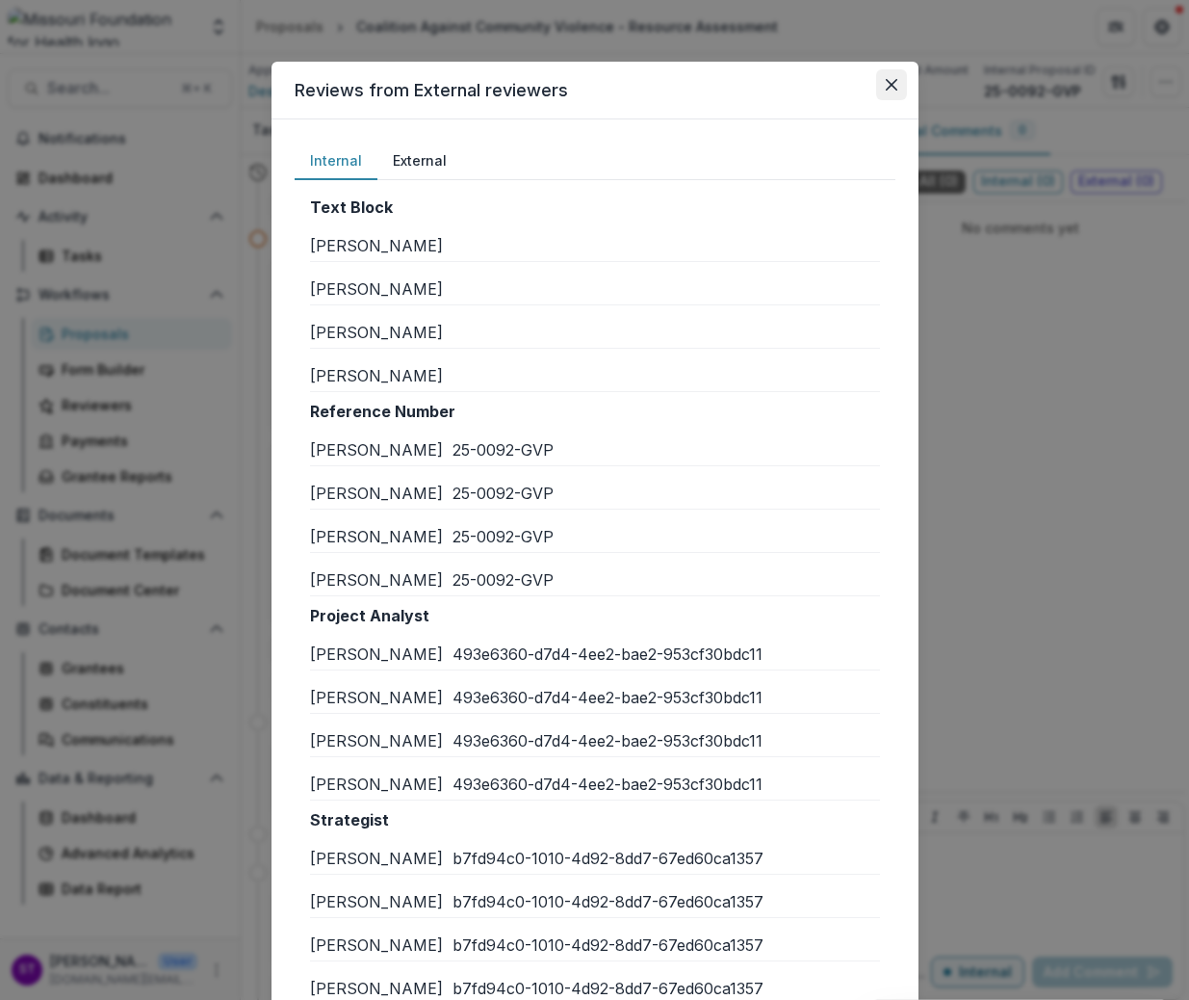
click at [894, 87] on button "Close" at bounding box center [891, 84] width 31 height 31
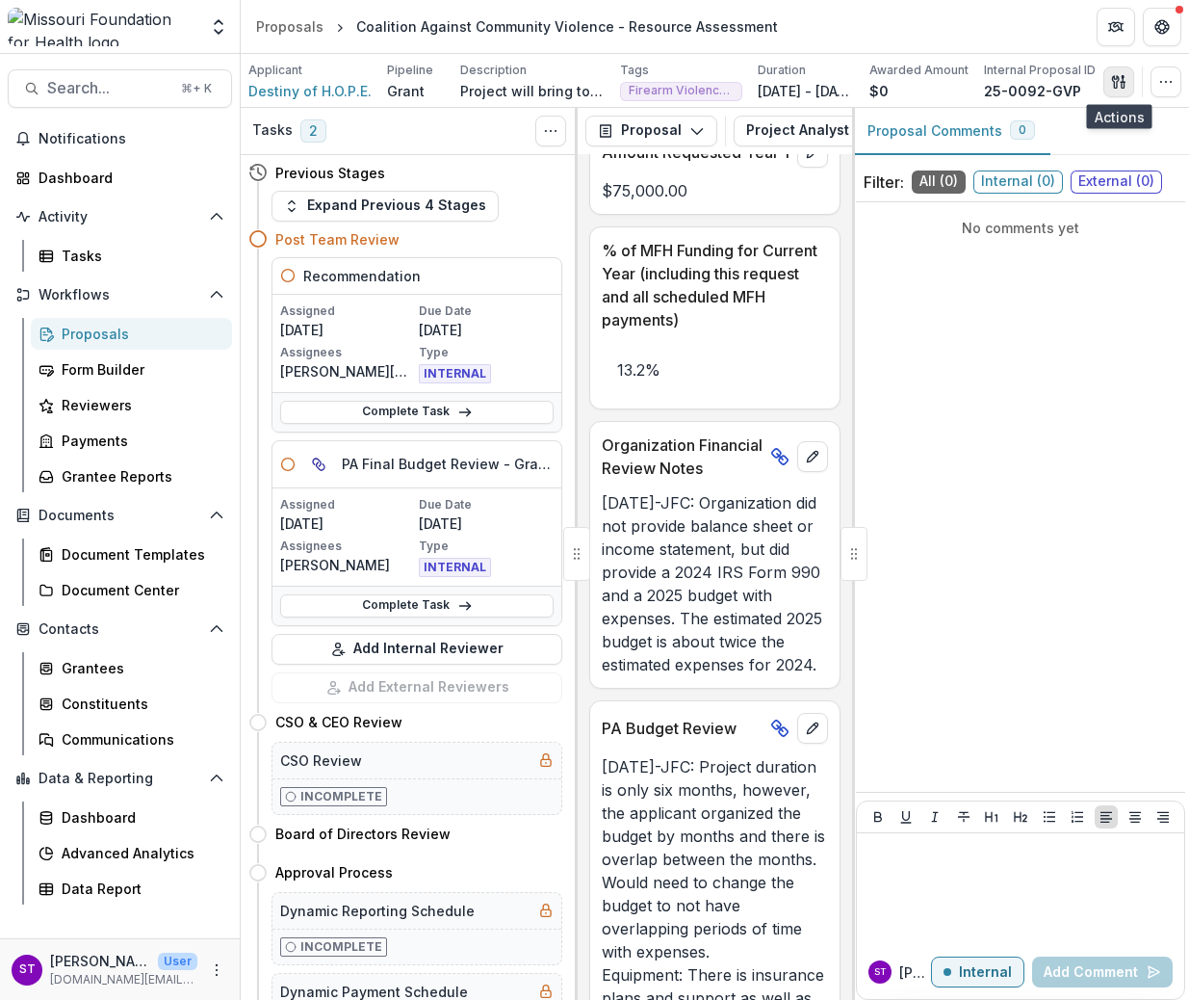
click at [1119, 79] on icon "button" at bounding box center [1115, 81] width 7 height 13
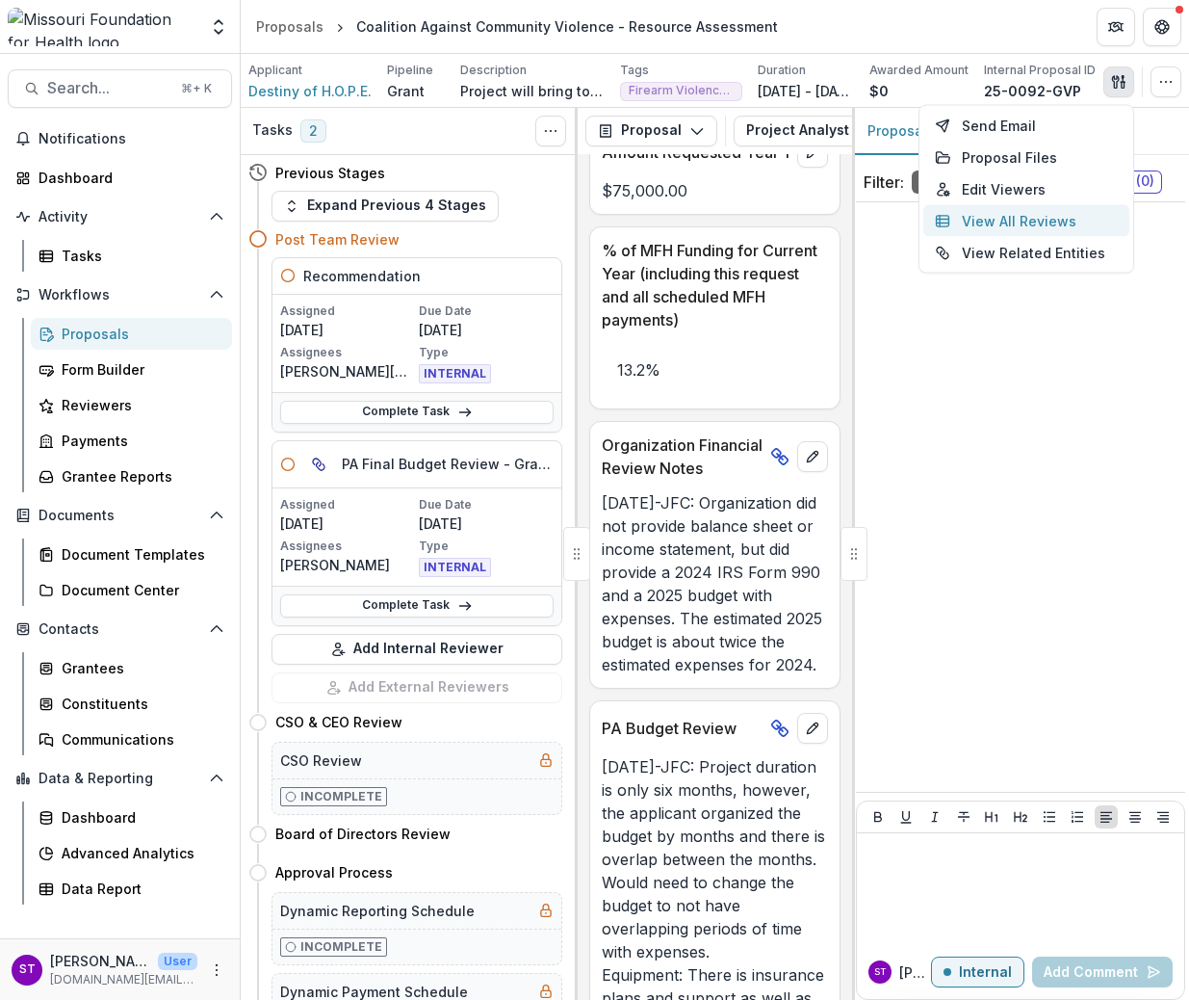
click at [1054, 222] on button "View All Reviews" at bounding box center [1027, 221] width 206 height 32
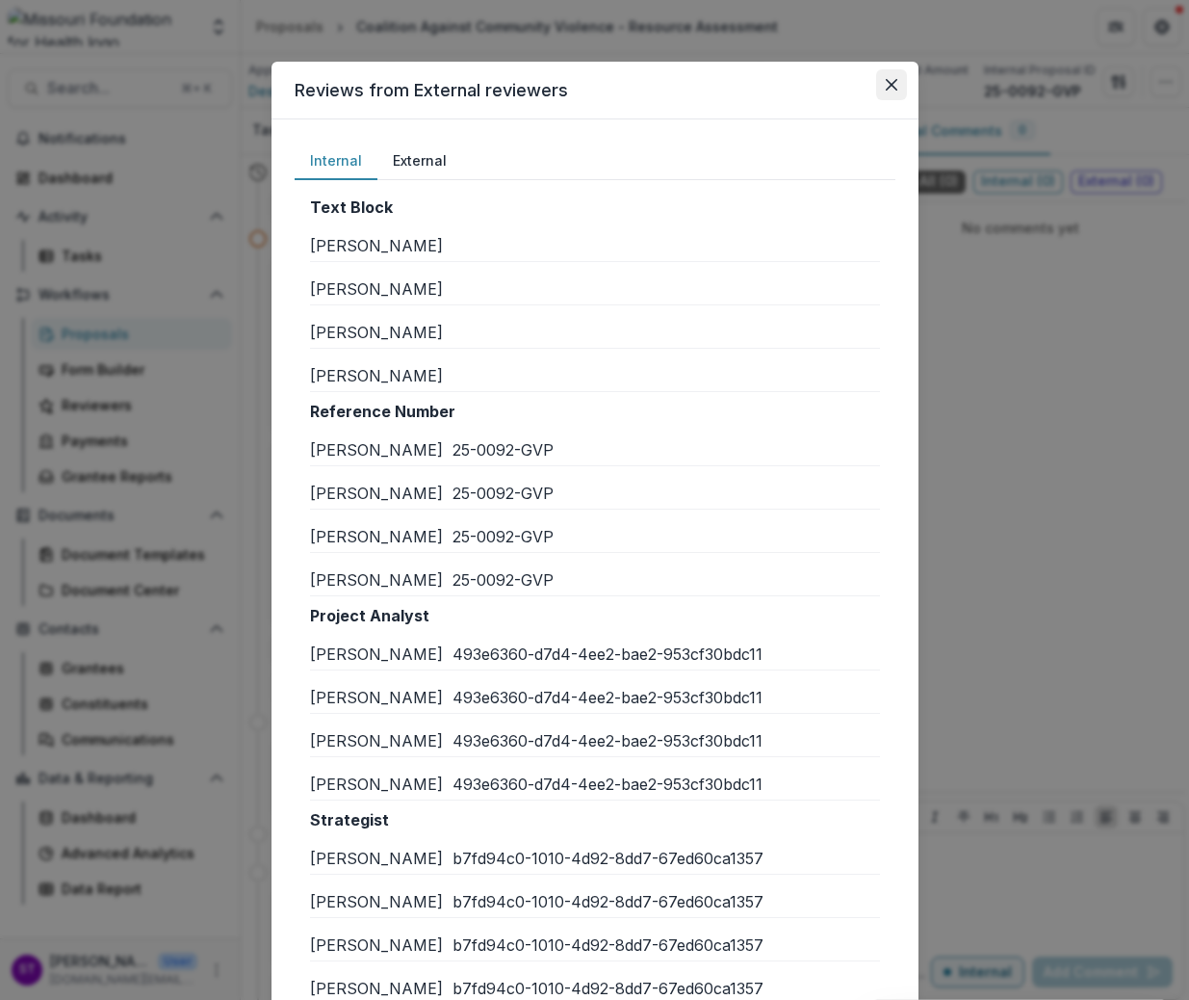
click at [888, 88] on icon "Close" at bounding box center [892, 85] width 12 height 12
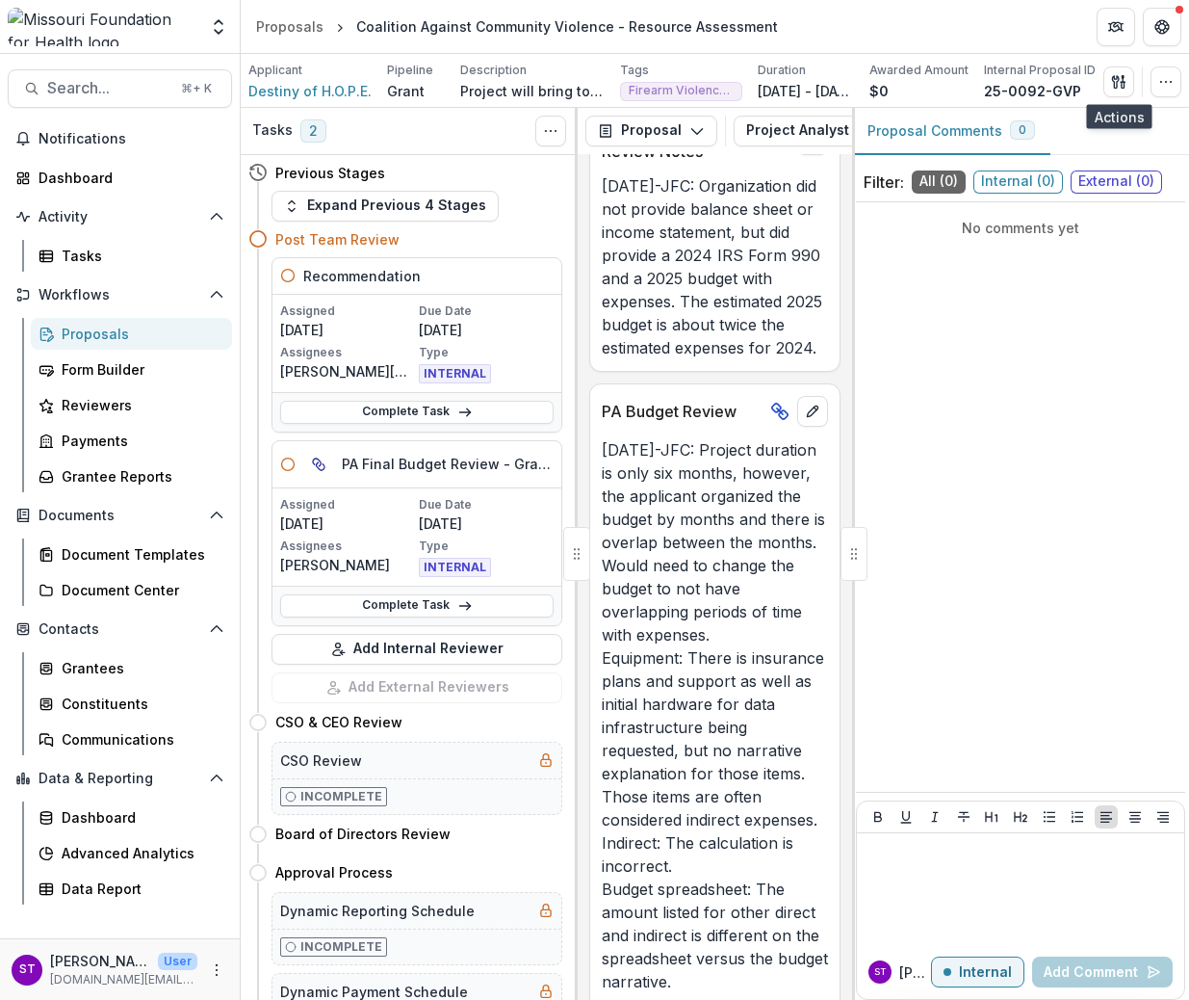
scroll to position [4835, 0]
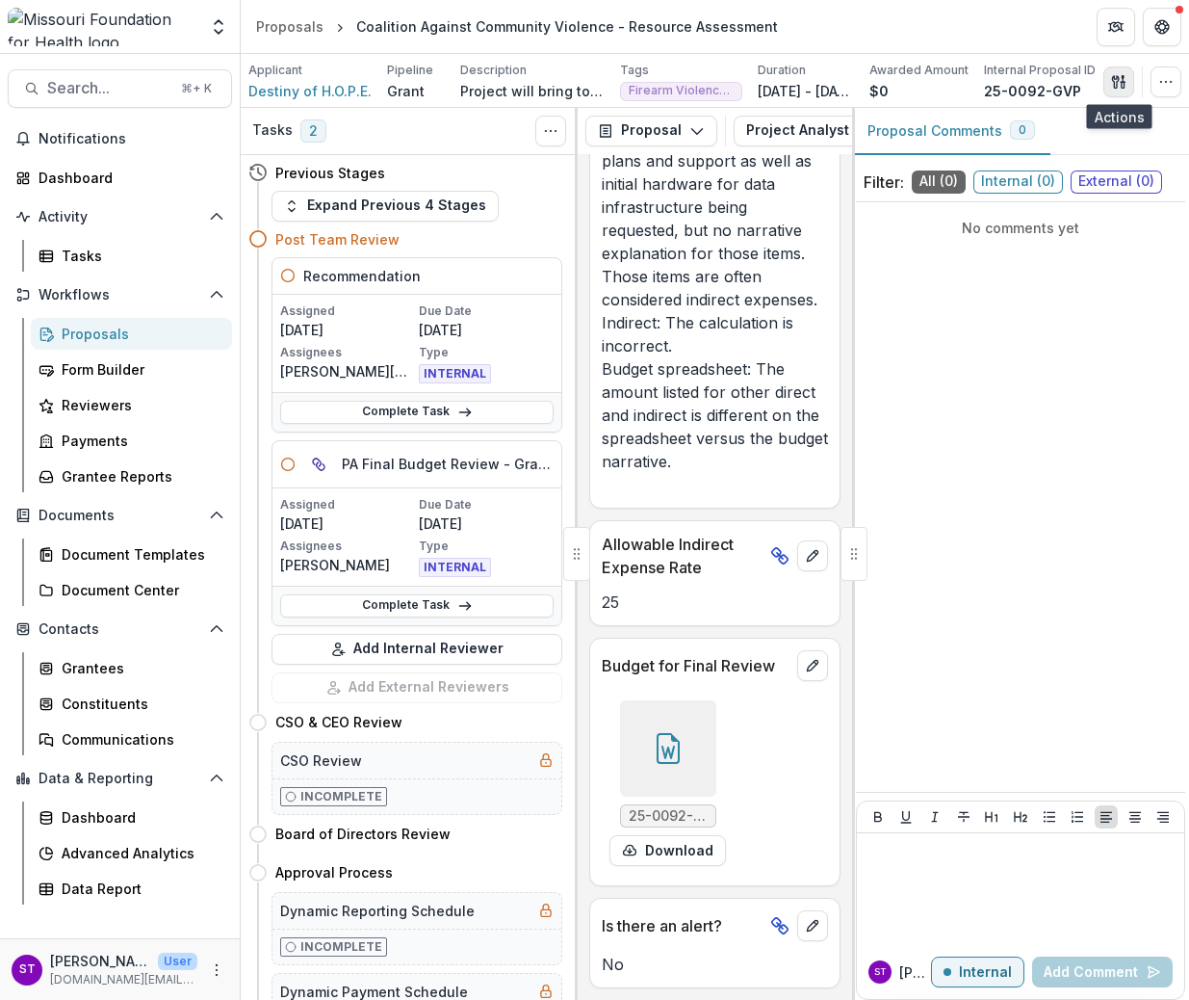
click at [1127, 88] on button "button" at bounding box center [1119, 81] width 31 height 31
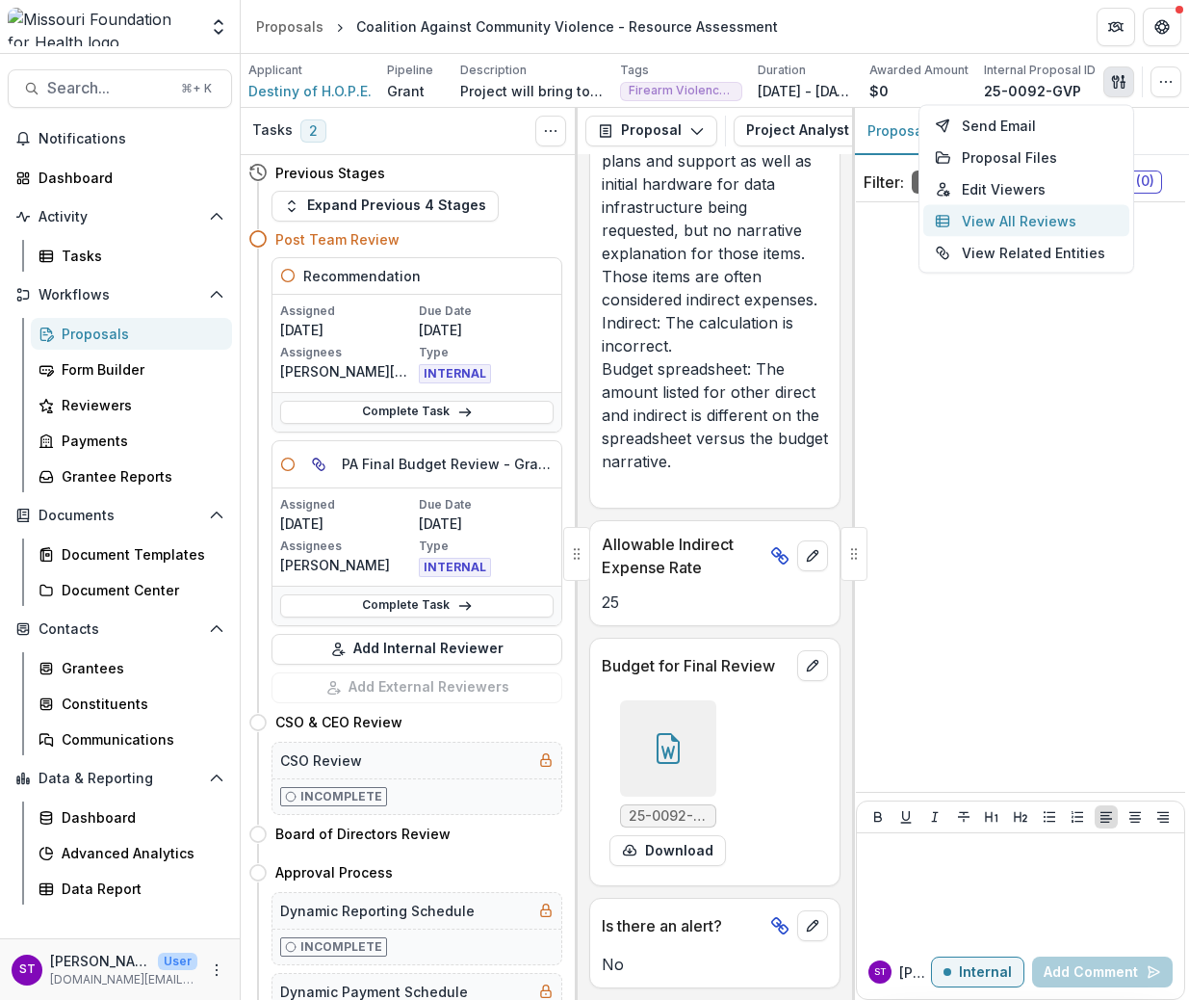
click at [1017, 213] on button "View All Reviews" at bounding box center [1027, 221] width 206 height 32
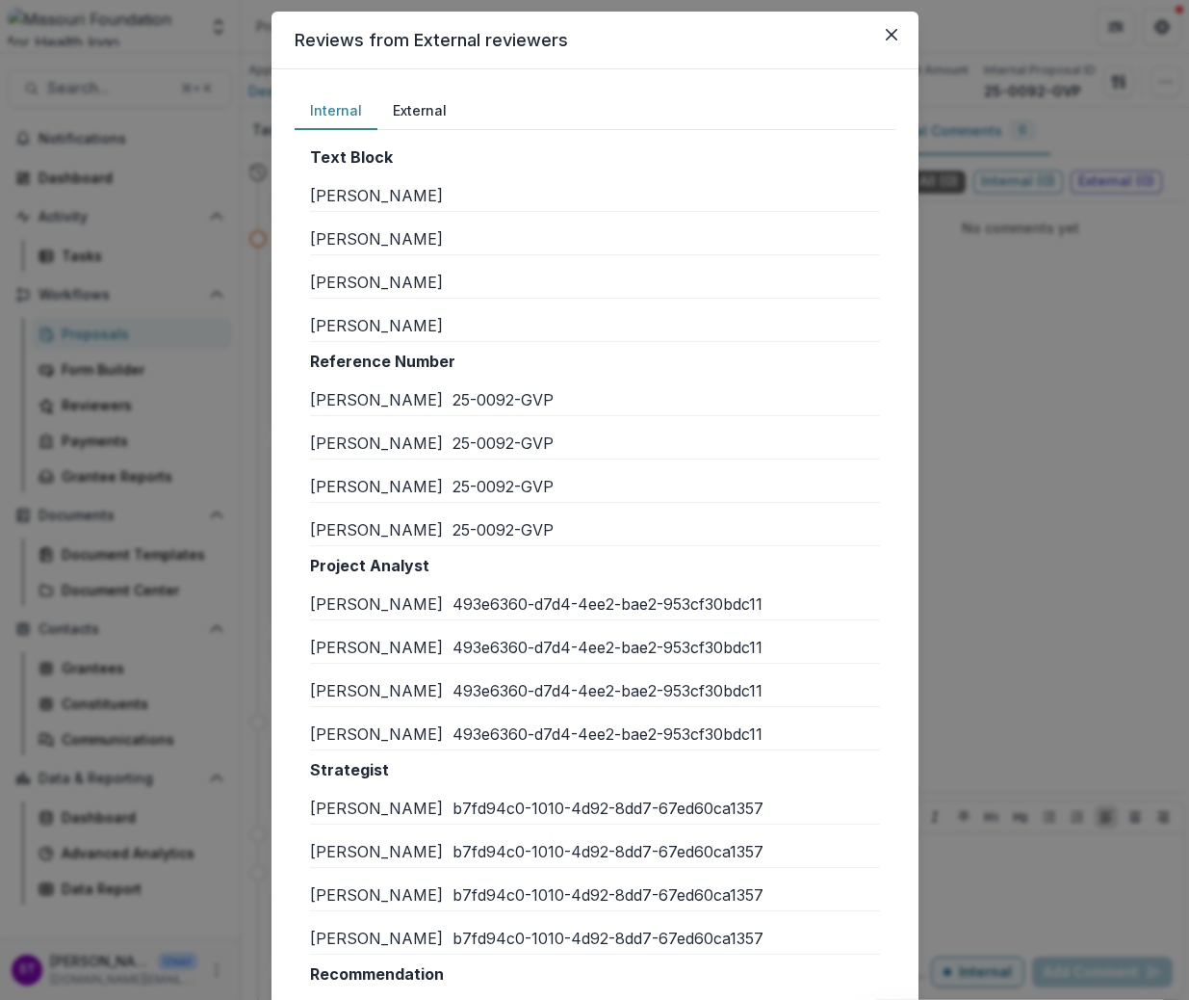
scroll to position [61, 0]
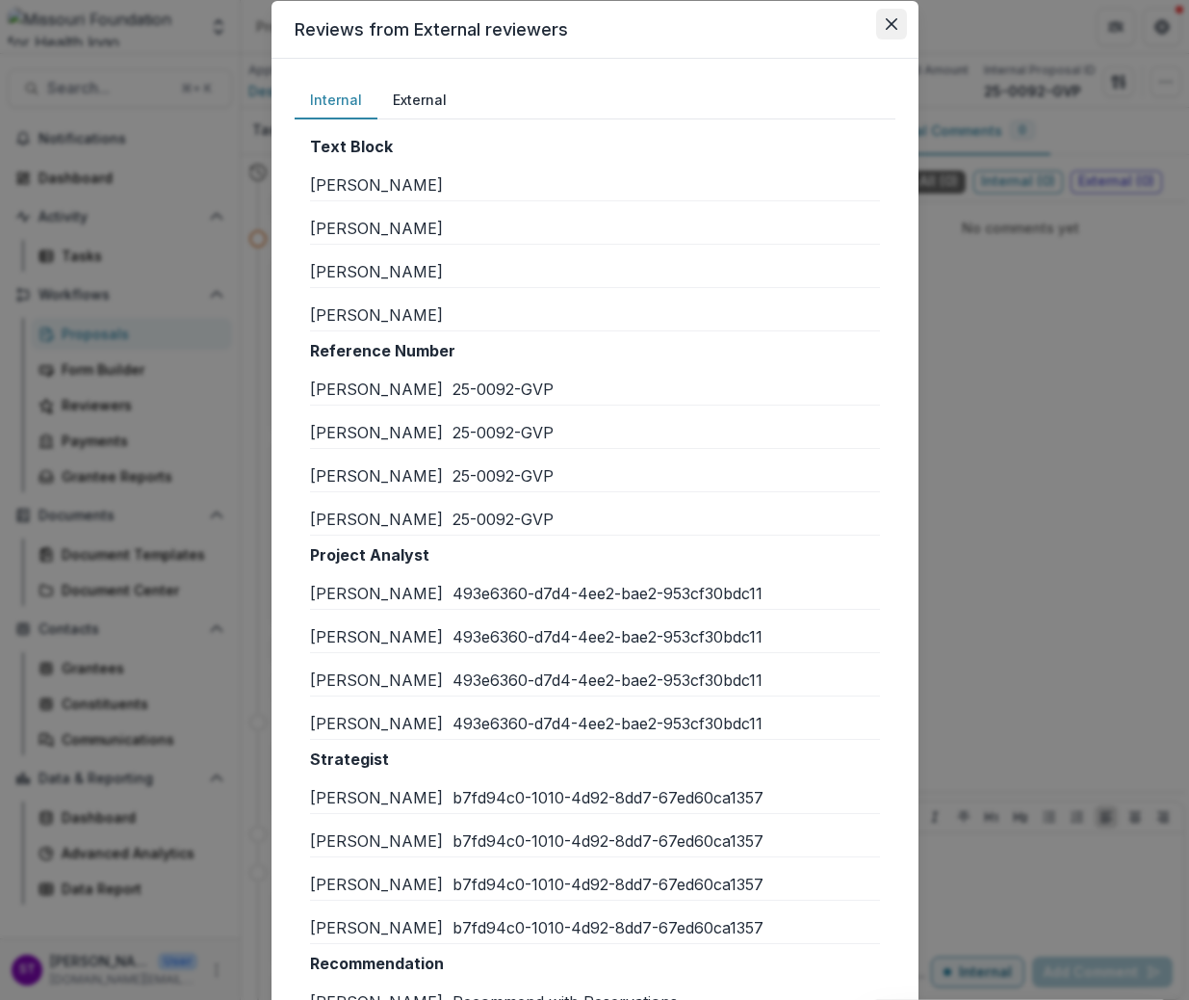
click at [892, 22] on icon "Close" at bounding box center [892, 24] width 12 height 12
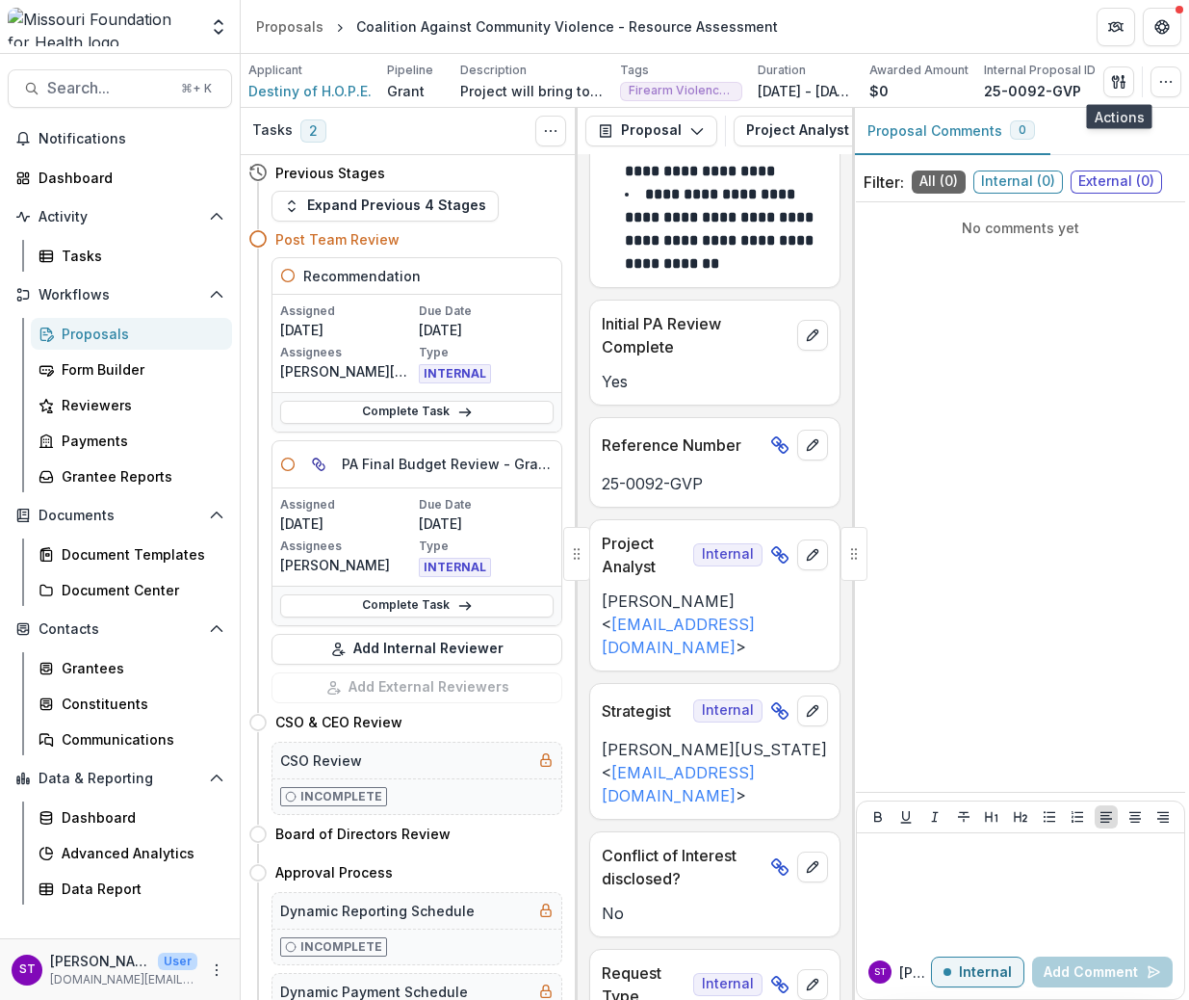
scroll to position [167, 0]
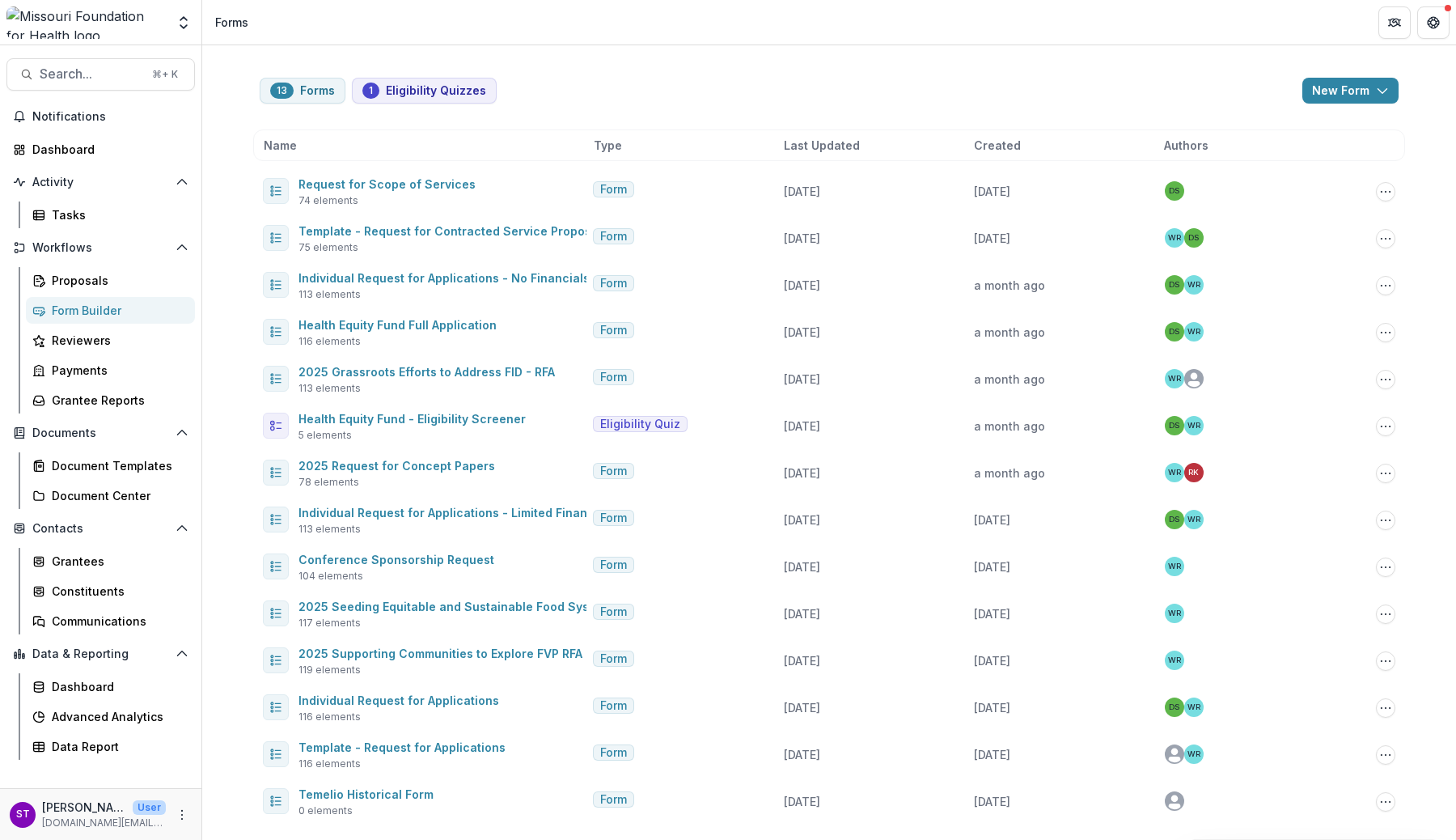
click at [230, 431] on div "13 Forms 1 Eligibility Quizzes New Form New Eligibility Quiz New Form Name Type…" at bounding box center [829, 443] width 1254 height 795
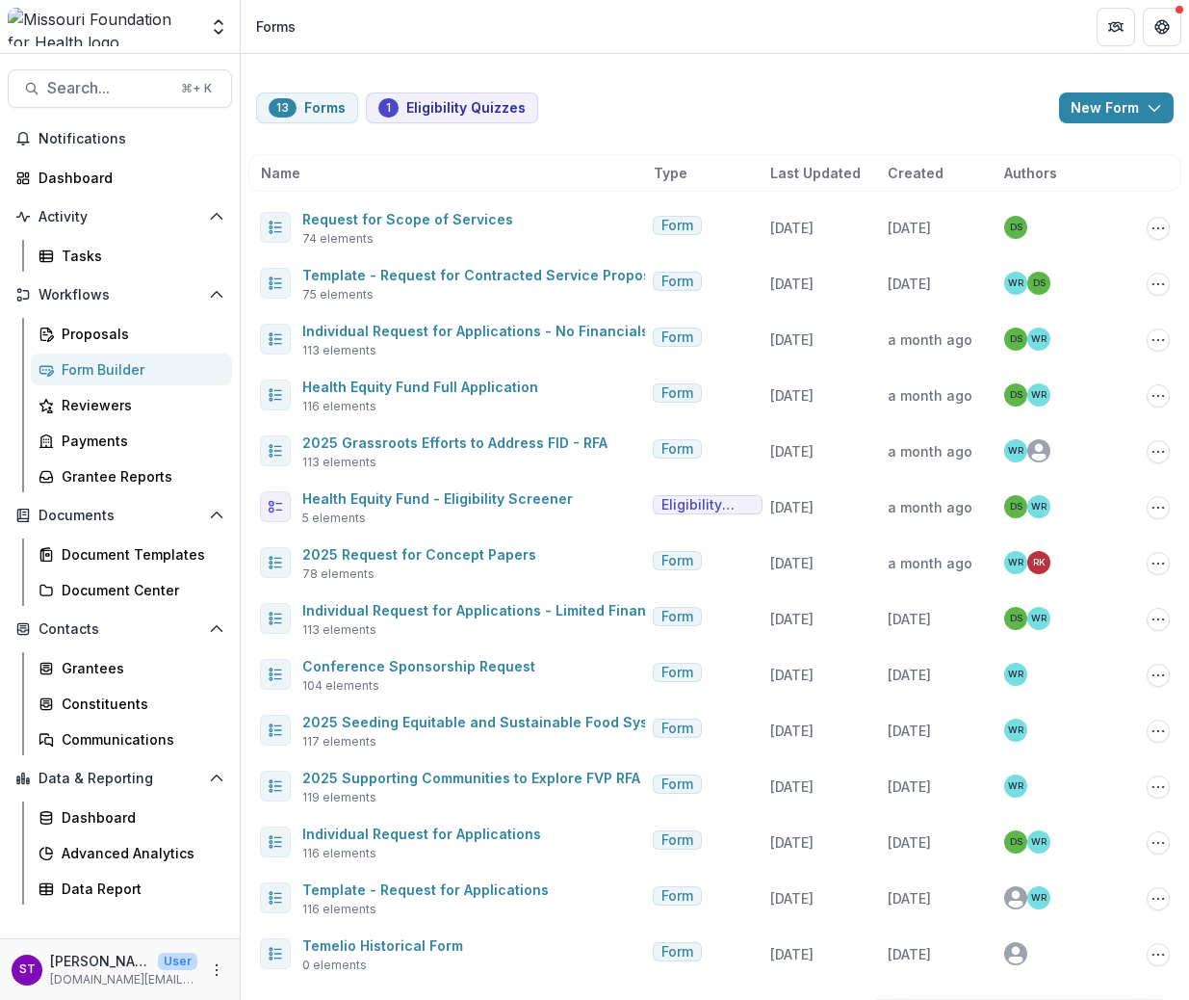
click at [693, 96] on div "13 Forms 1 Eligibility Quizzes New Form New Eligibility Quiz New Form" at bounding box center [715, 107] width 918 height 31
click at [83, 261] on div "Tasks" at bounding box center [139, 256] width 155 height 20
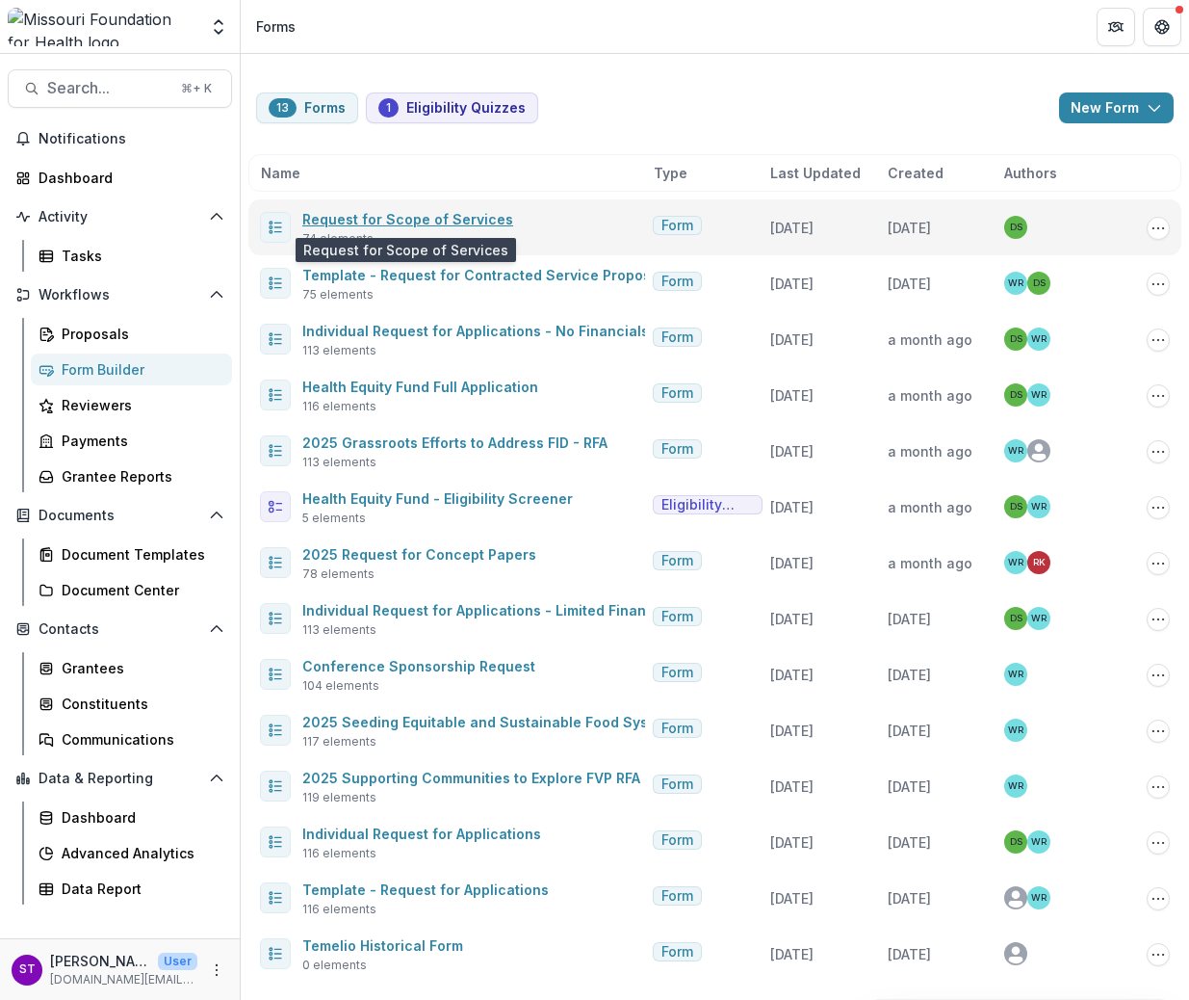
click at [403, 220] on link "Request for Scope of Services" at bounding box center [407, 219] width 211 height 16
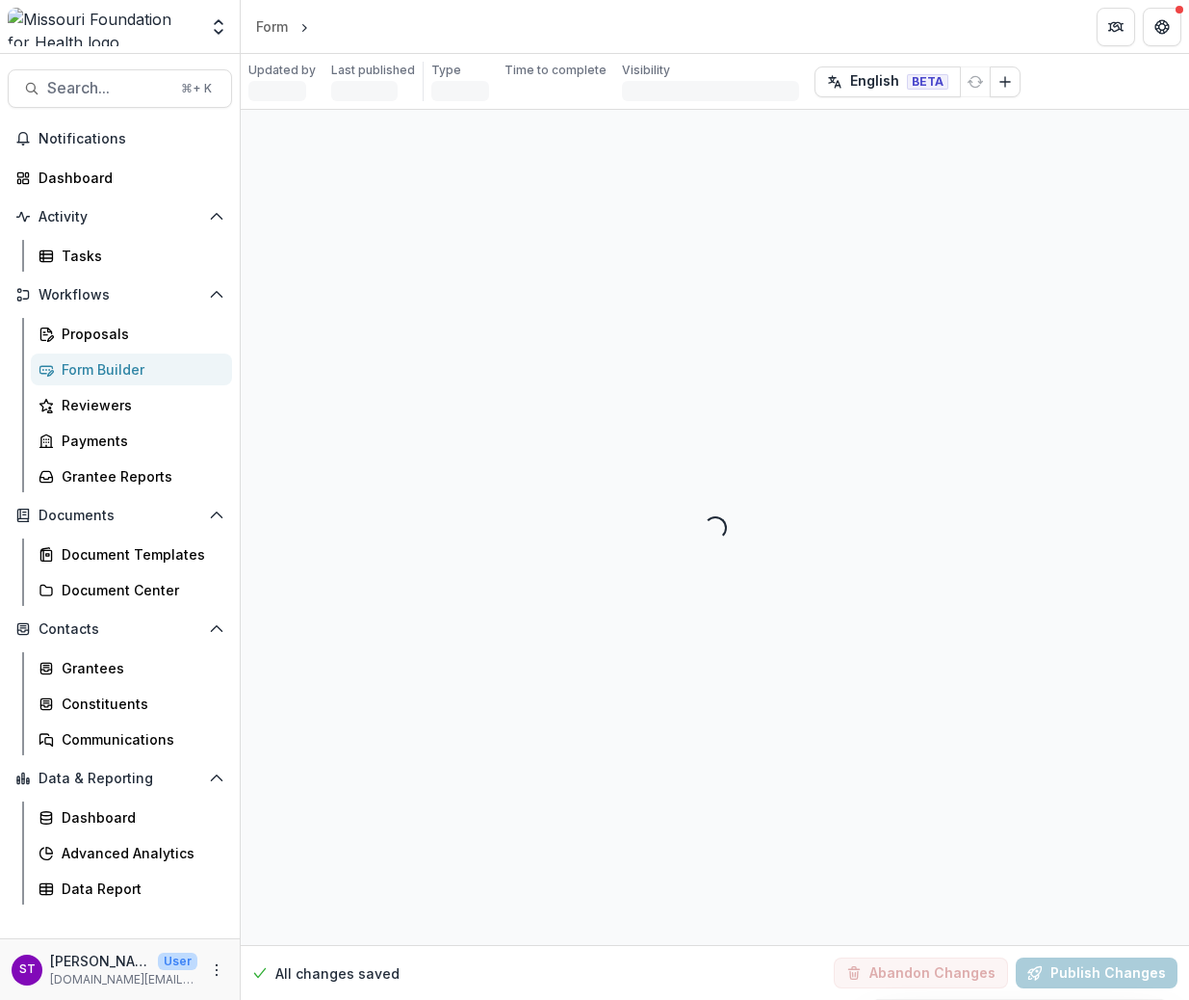
select select "********"
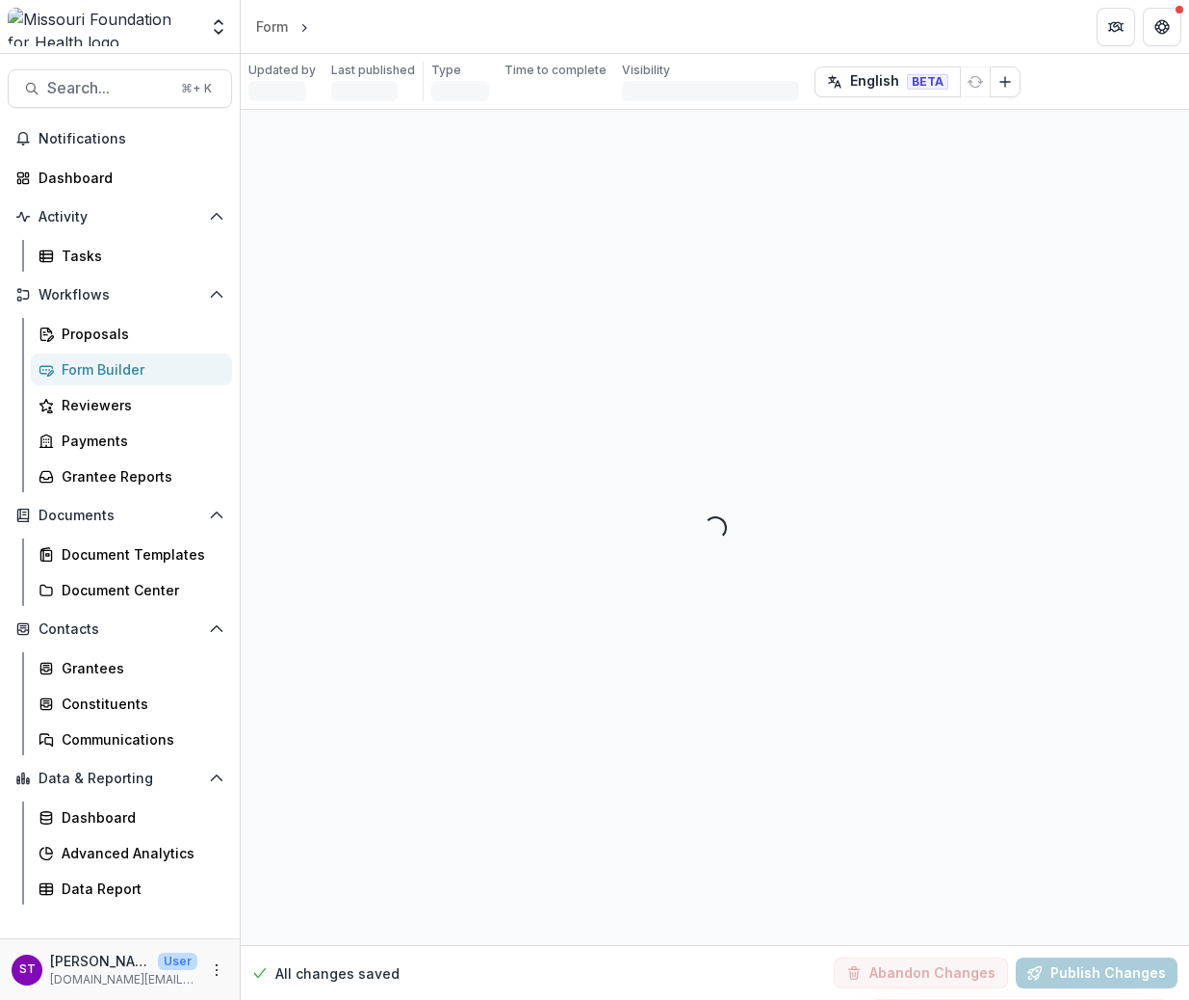
select select "********"
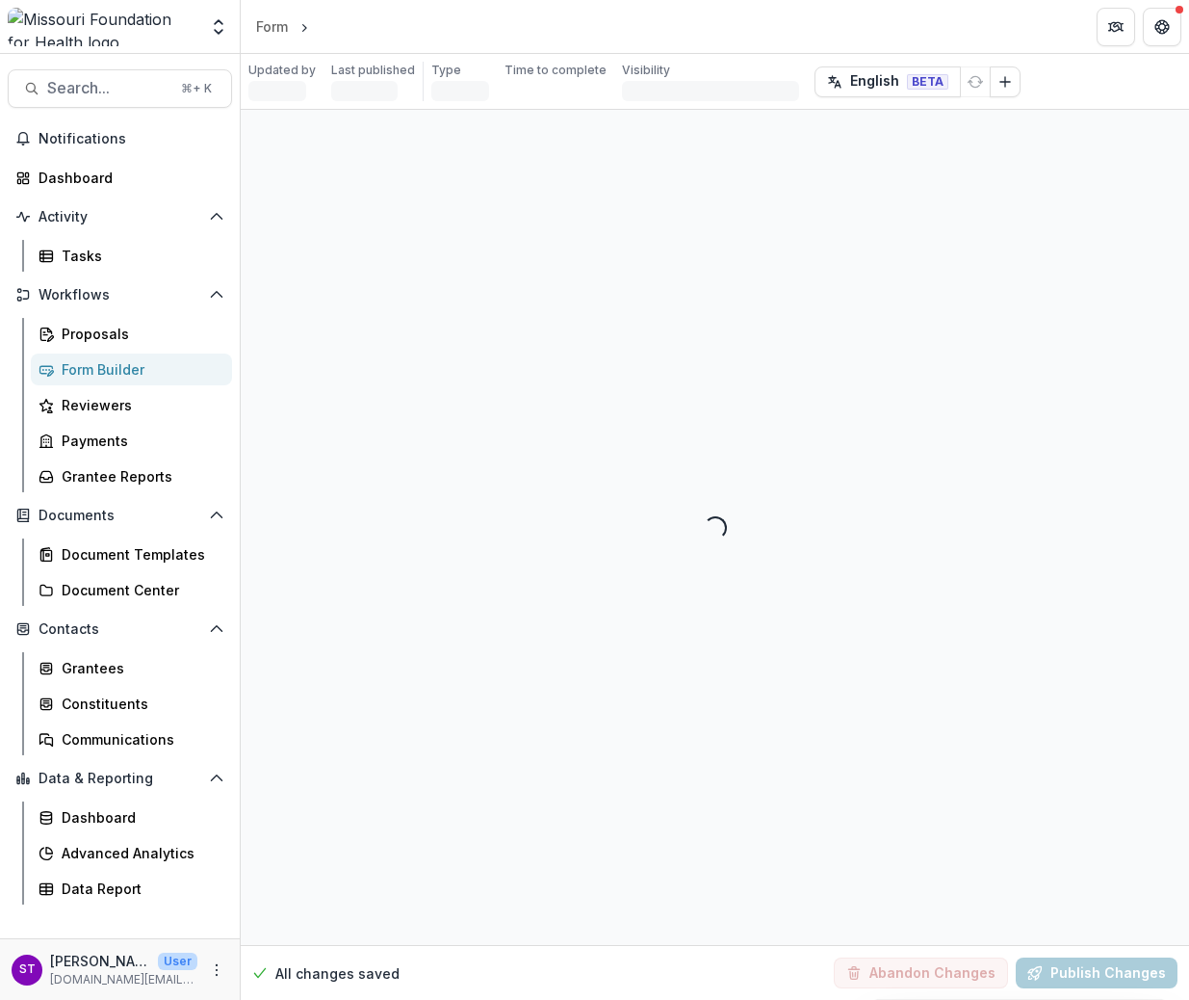
select select "********"
select select "**********"
select select "********"
select select "**********"
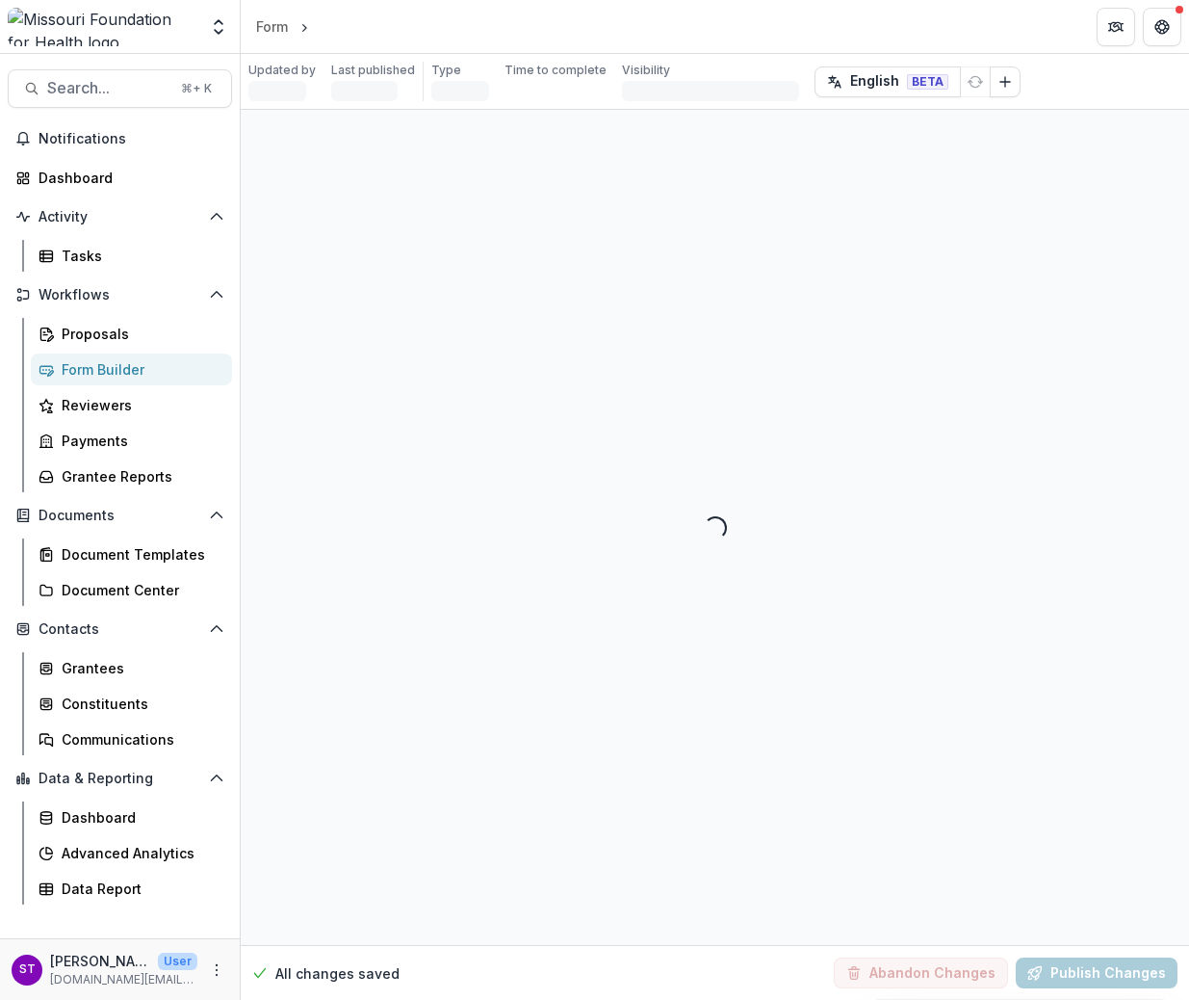
select select "**********"
select select "********"
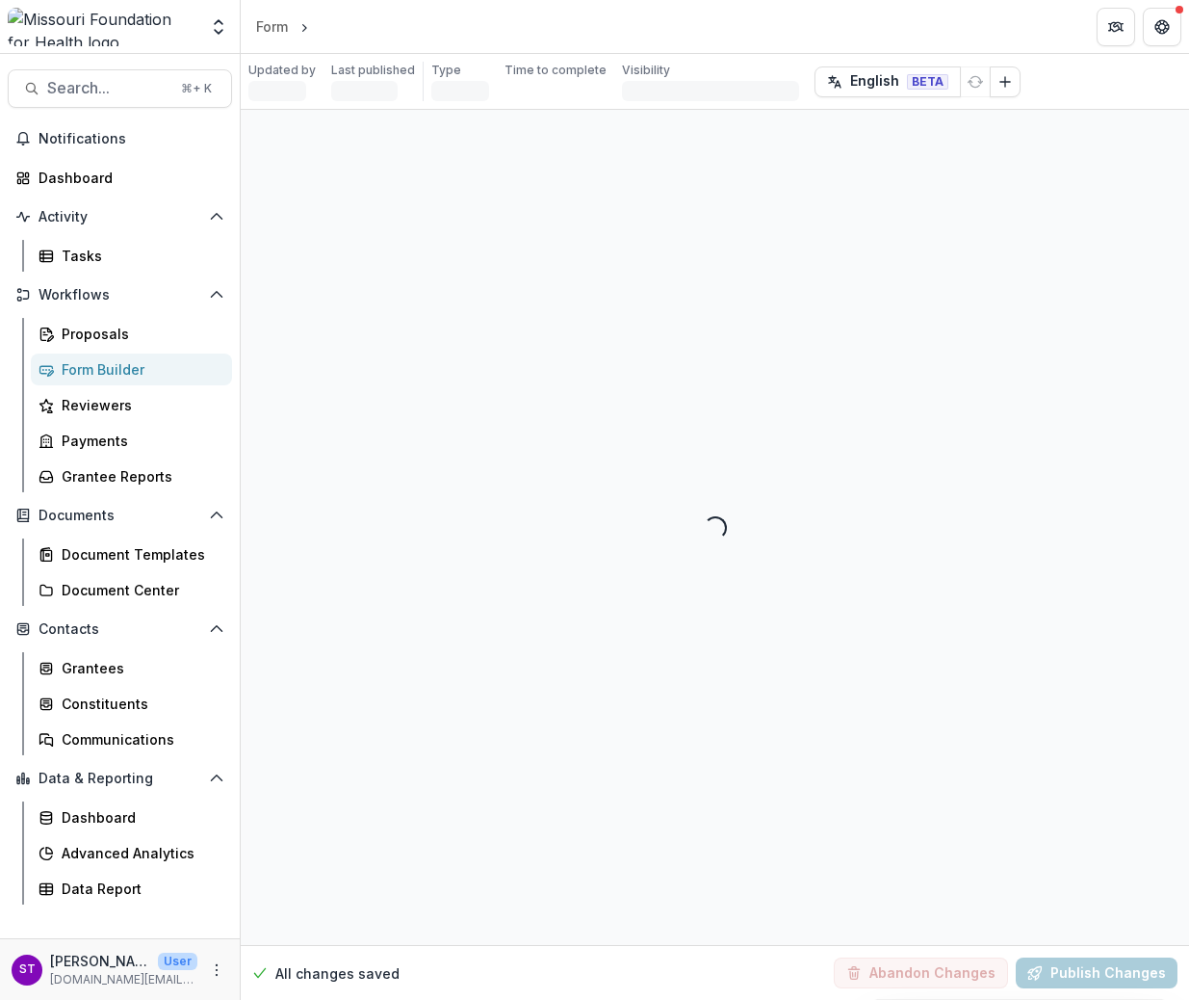
select select "********"
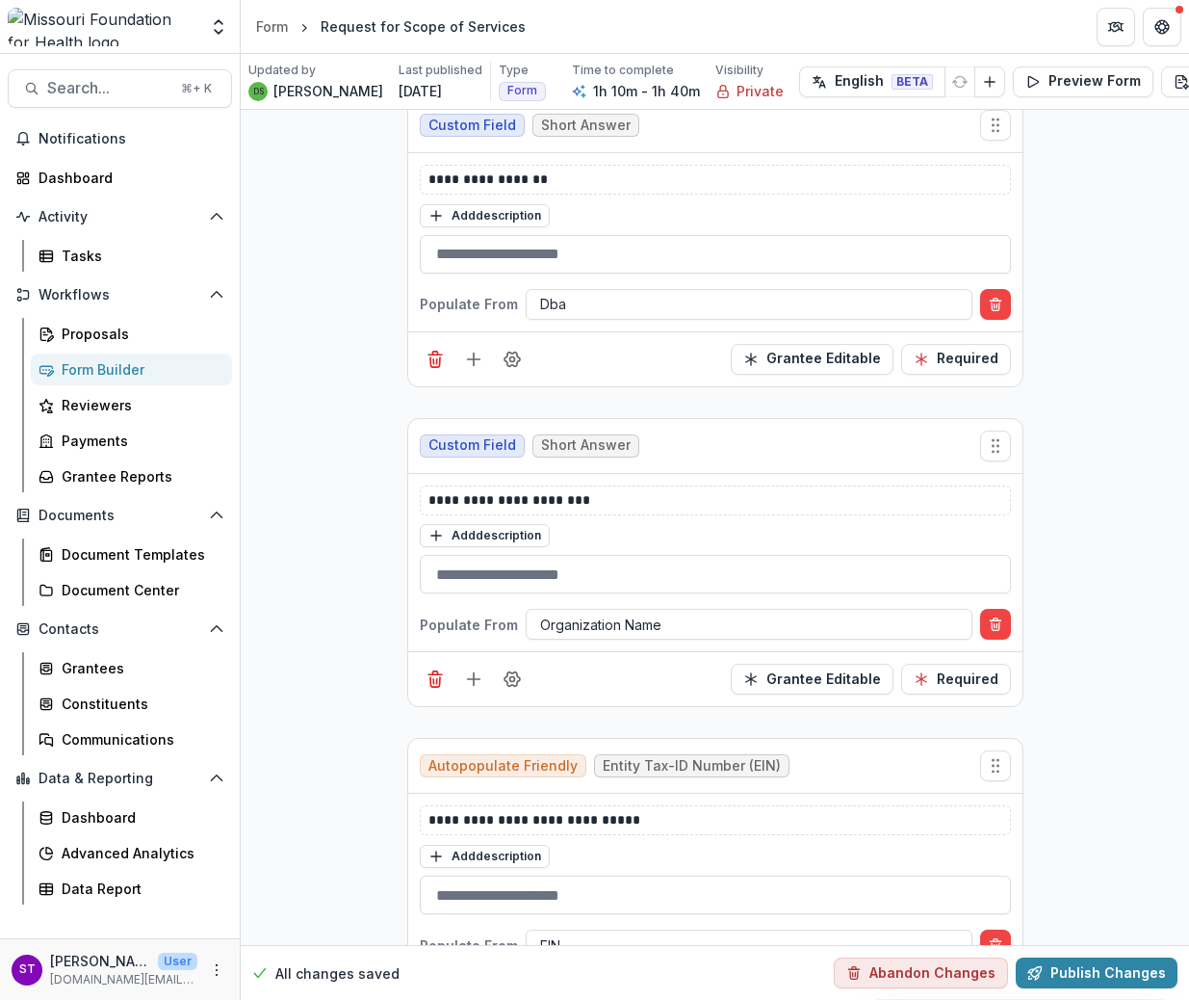
scroll to position [6044, 0]
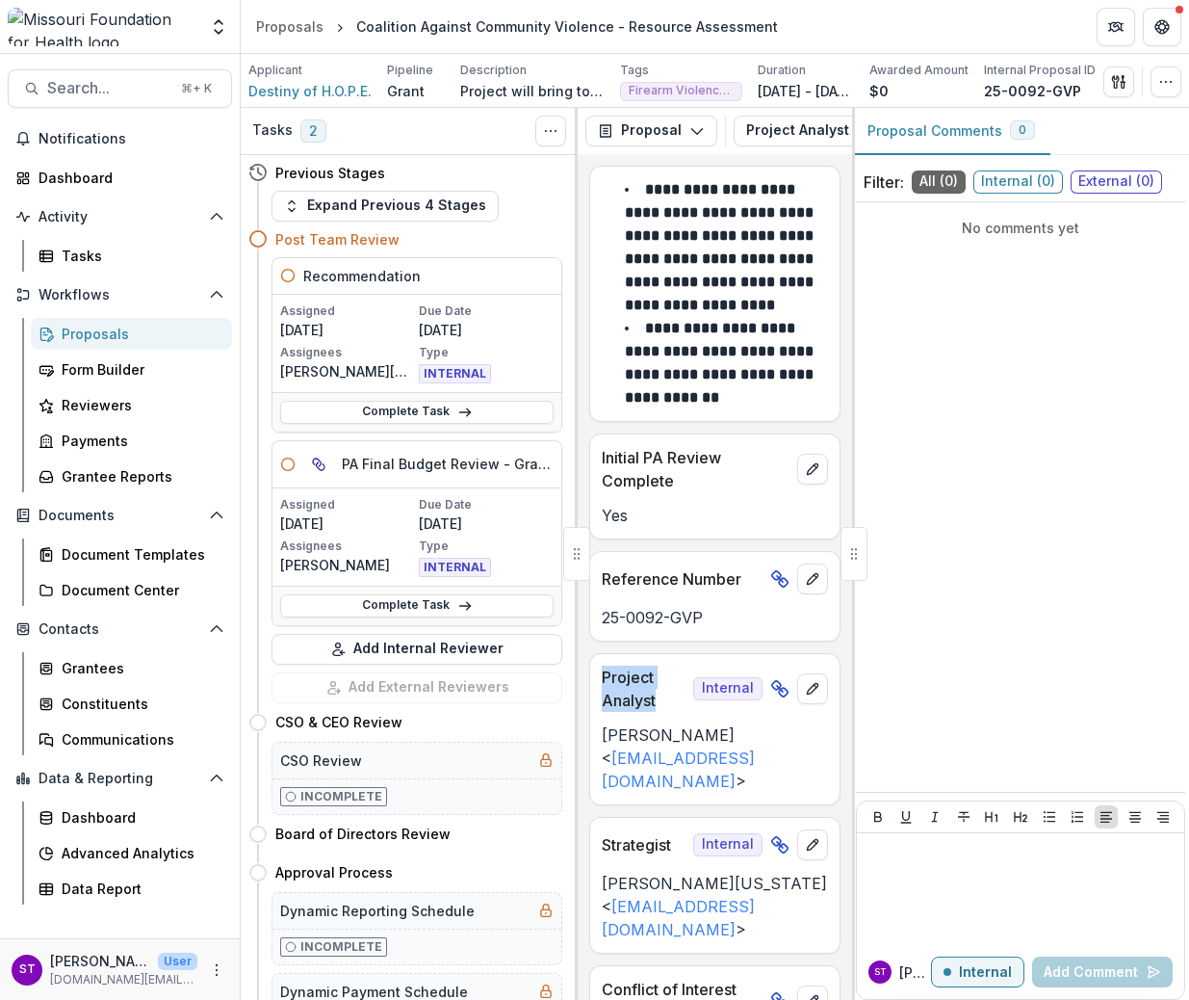
drag, startPoint x: 658, startPoint y: 724, endPoint x: 592, endPoint y: 706, distance: 68.0
click at [592, 706] on div "Project Analyst Internal" at bounding box center [714, 683] width 249 height 58
copy p "Project Analyst"
click at [777, 691] on line at bounding box center [780, 689] width 6 height 6
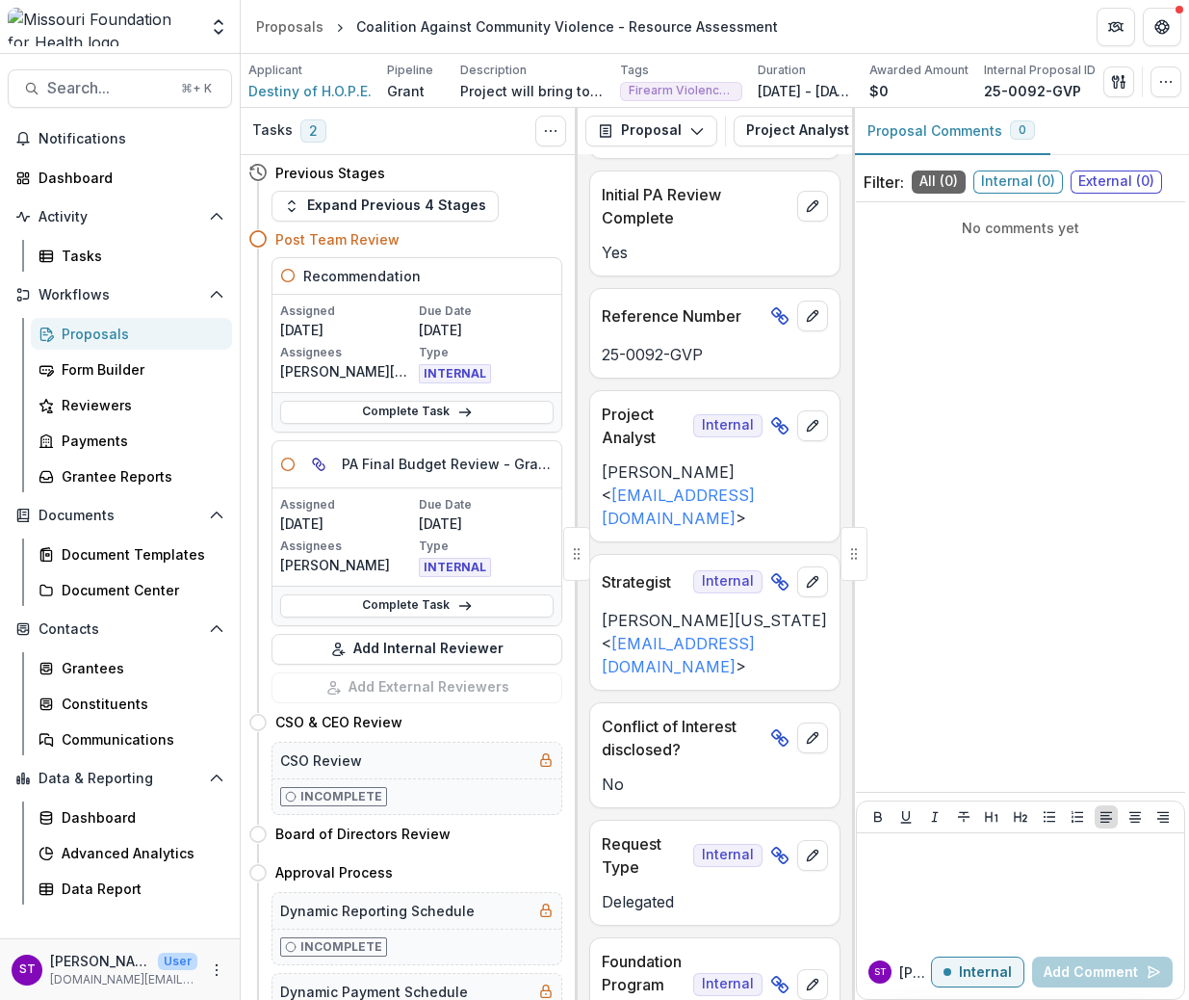
scroll to position [274, 0]
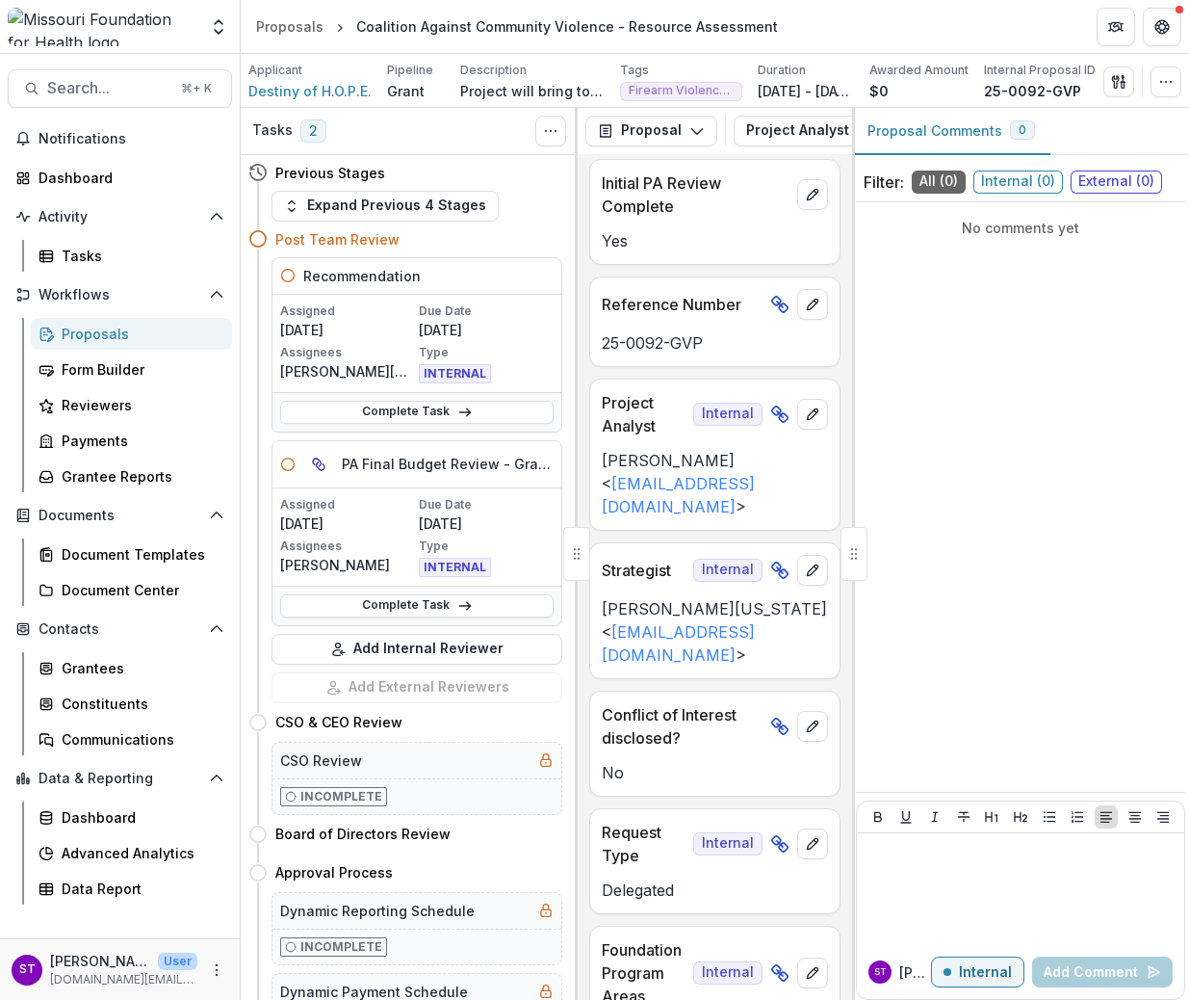
click at [526, 29] on div "Coalition Against Community Violence - Resource Assessment" at bounding box center [567, 26] width 422 height 20
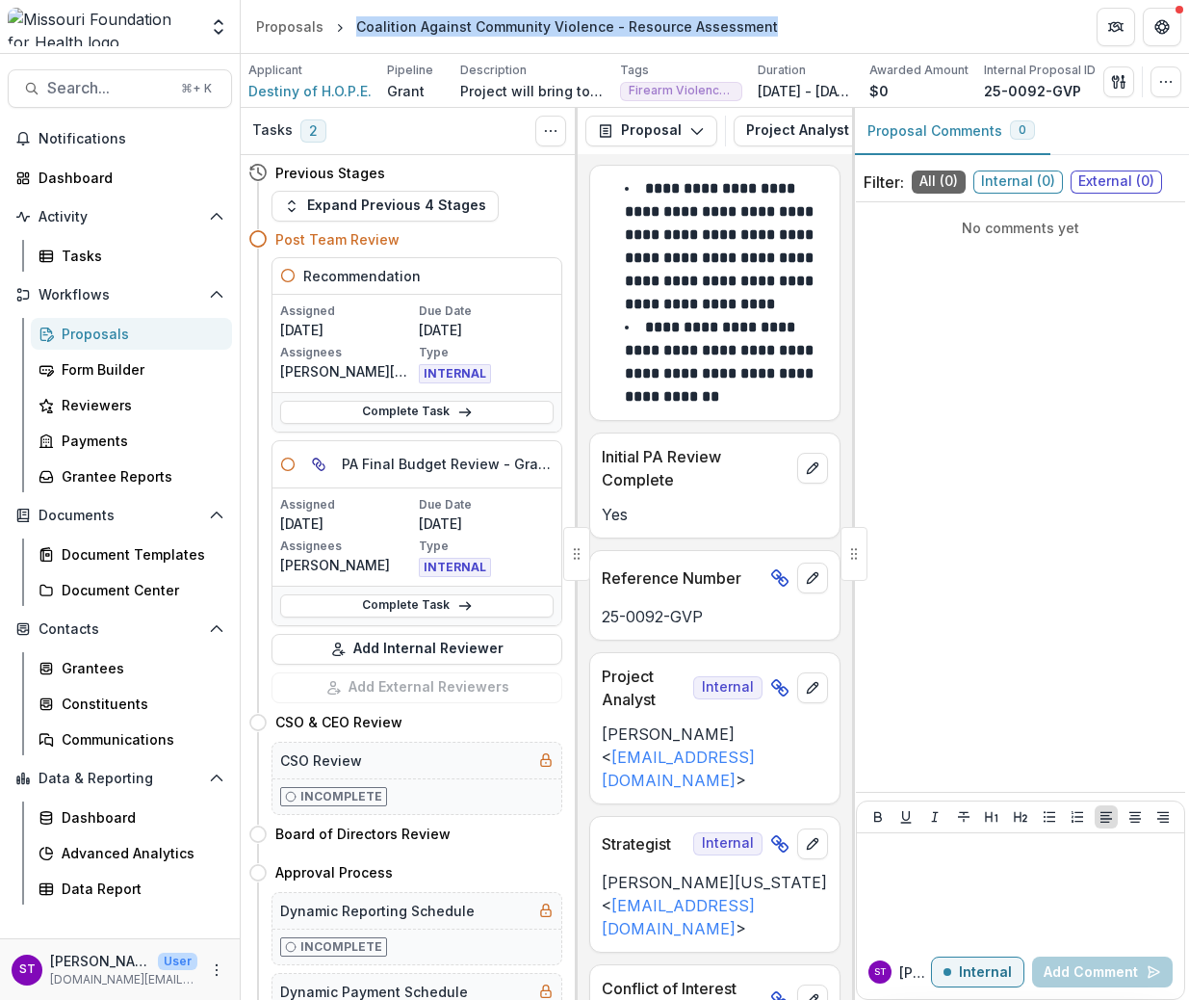
scroll to position [0, 0]
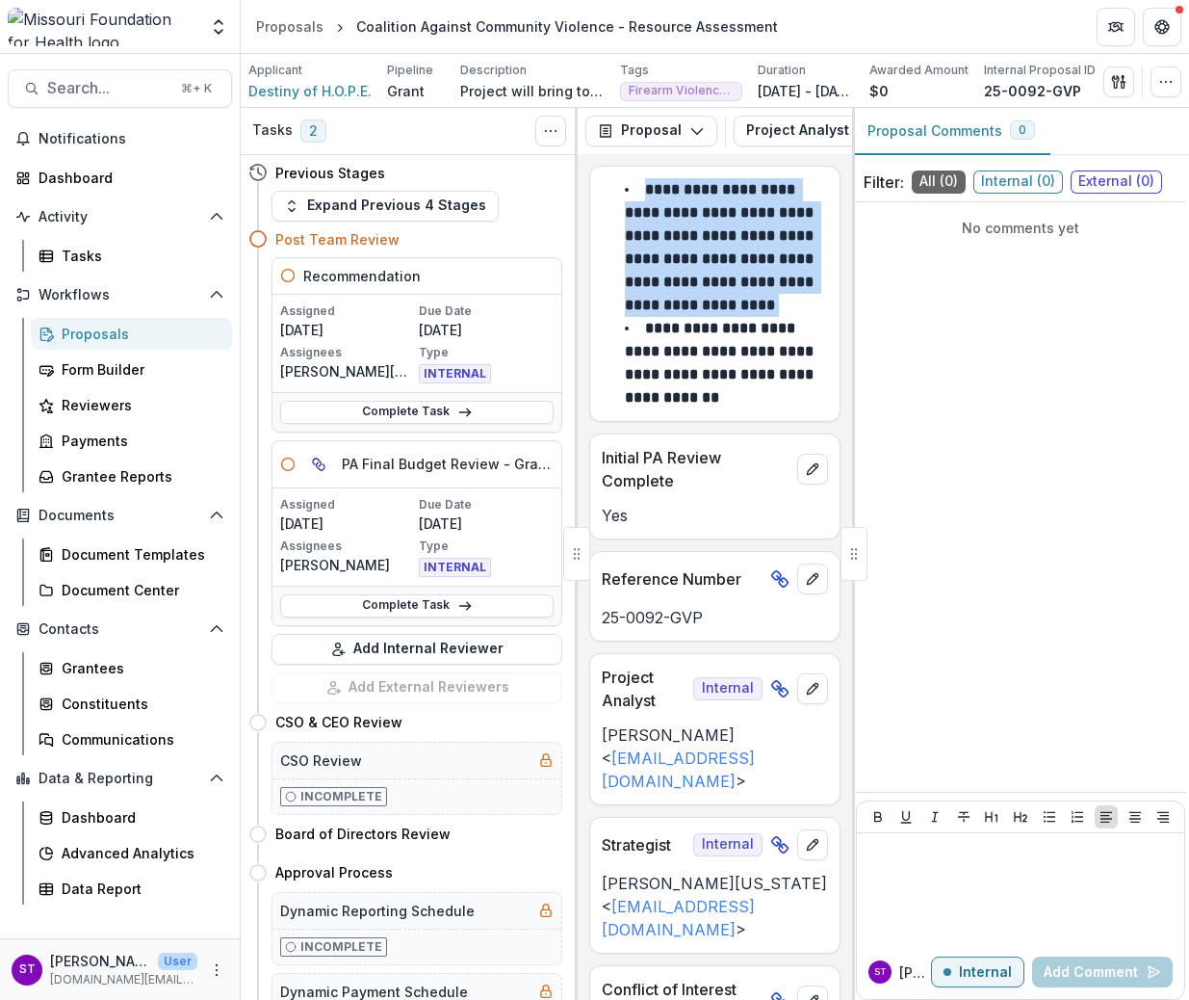
drag, startPoint x: 649, startPoint y: 190, endPoint x: 735, endPoint y: 328, distance: 163.0
click at [735, 317] on li "**********" at bounding box center [726, 247] width 203 height 139
copy strong "**********"
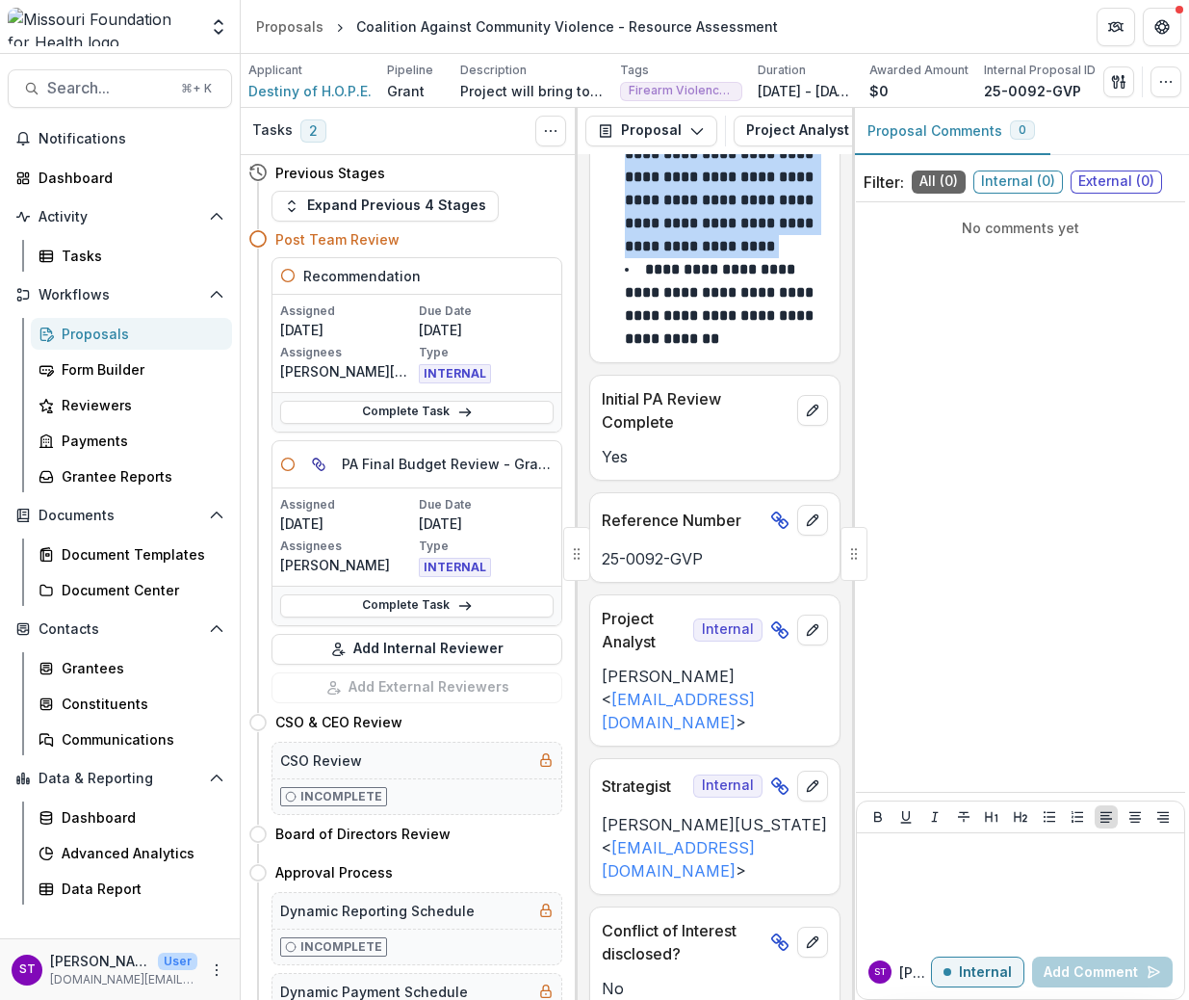
scroll to position [68, 0]
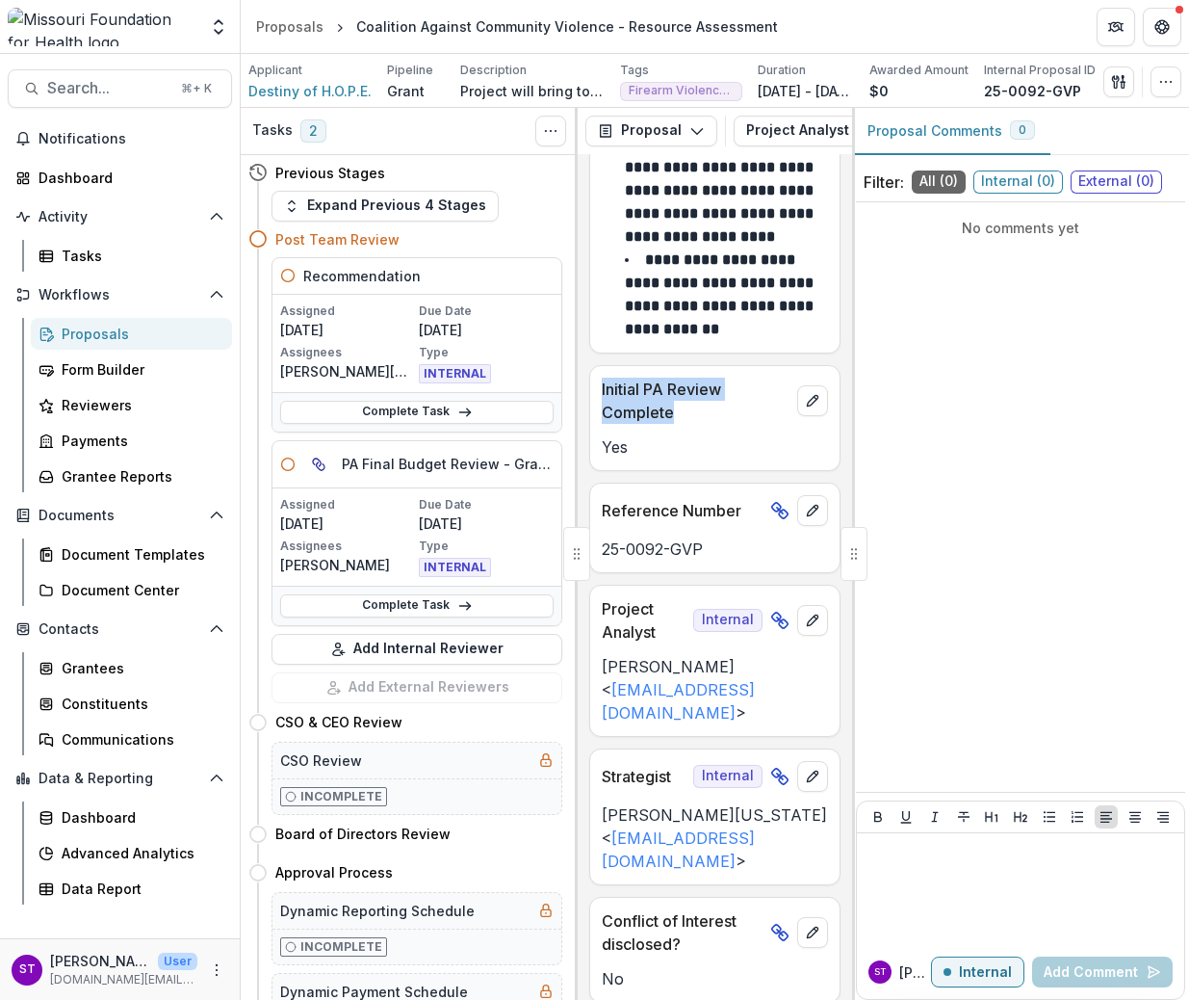
drag, startPoint x: 677, startPoint y: 444, endPoint x: 601, endPoint y: 420, distance: 79.8
click at [601, 420] on div "Initial PA Review Complete" at bounding box center [714, 395] width 249 height 58
copy p "Initial PA Review Complete"
click at [715, 135] on button "Project Analyst Review - Grants 6" at bounding box center [680, 131] width 290 height 31
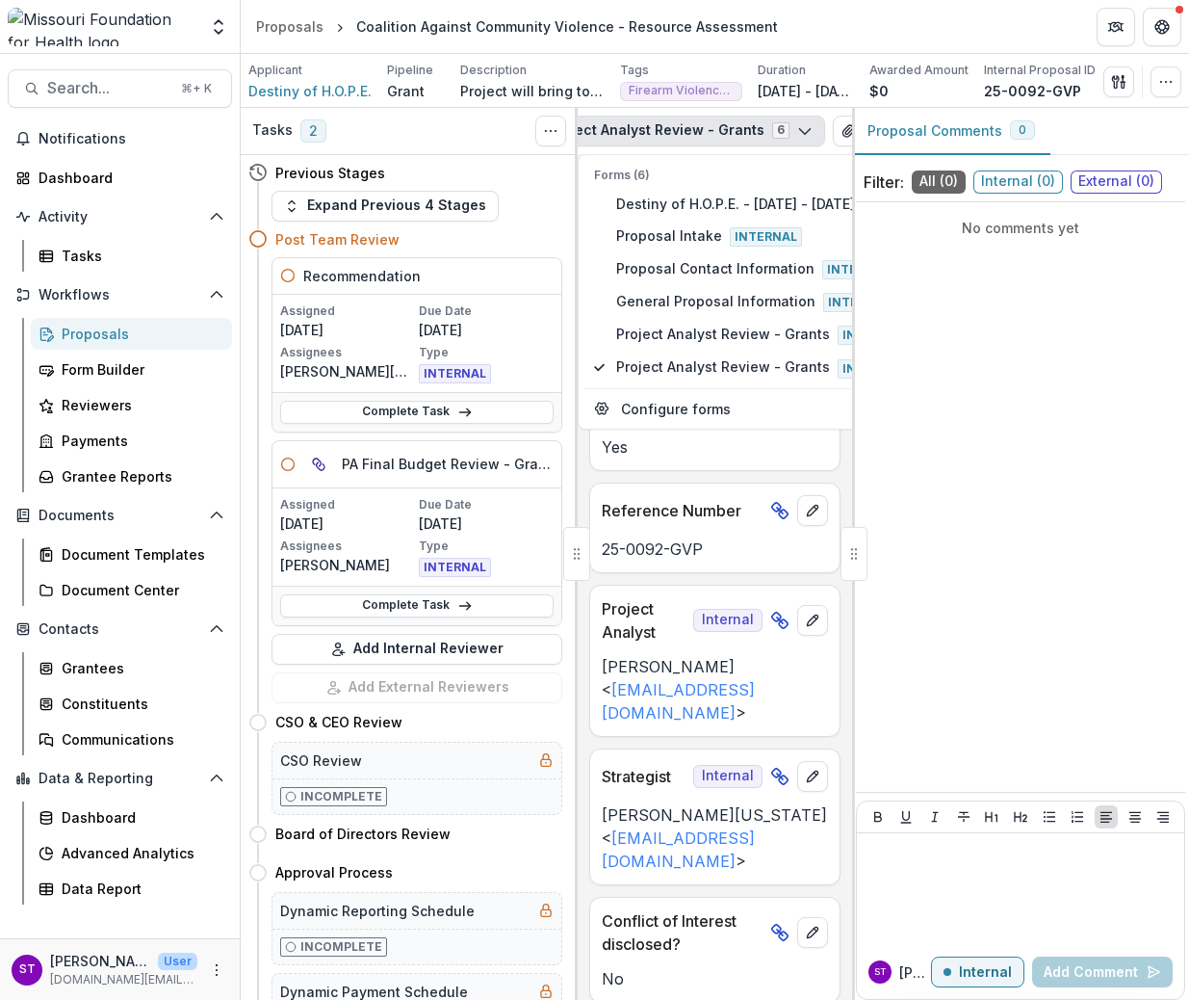
click at [727, 138] on button "Project Analyst Review - Grants 6" at bounding box center [680, 131] width 290 height 31
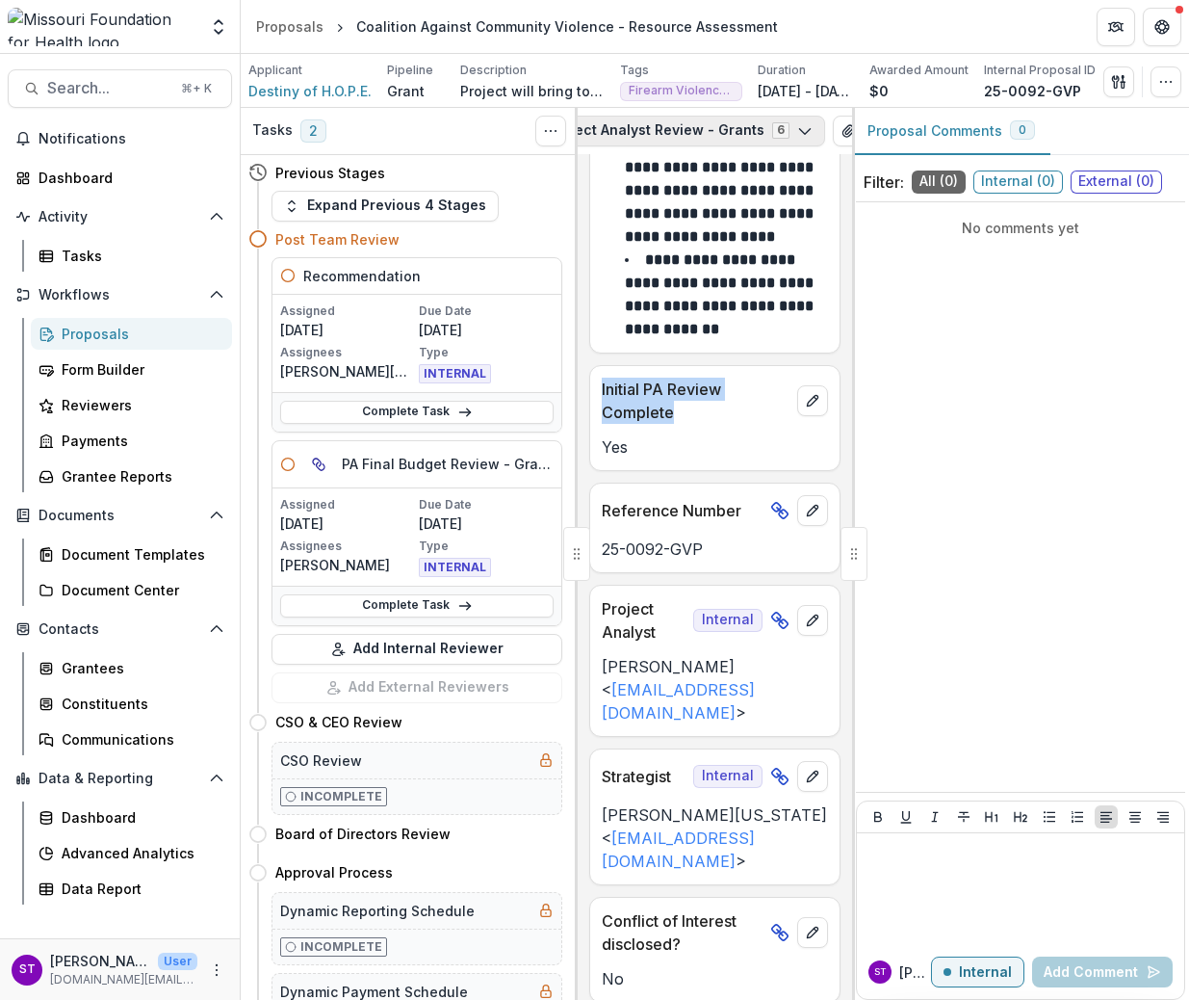
click at [797, 126] on icon "button" at bounding box center [804, 130] width 15 height 15
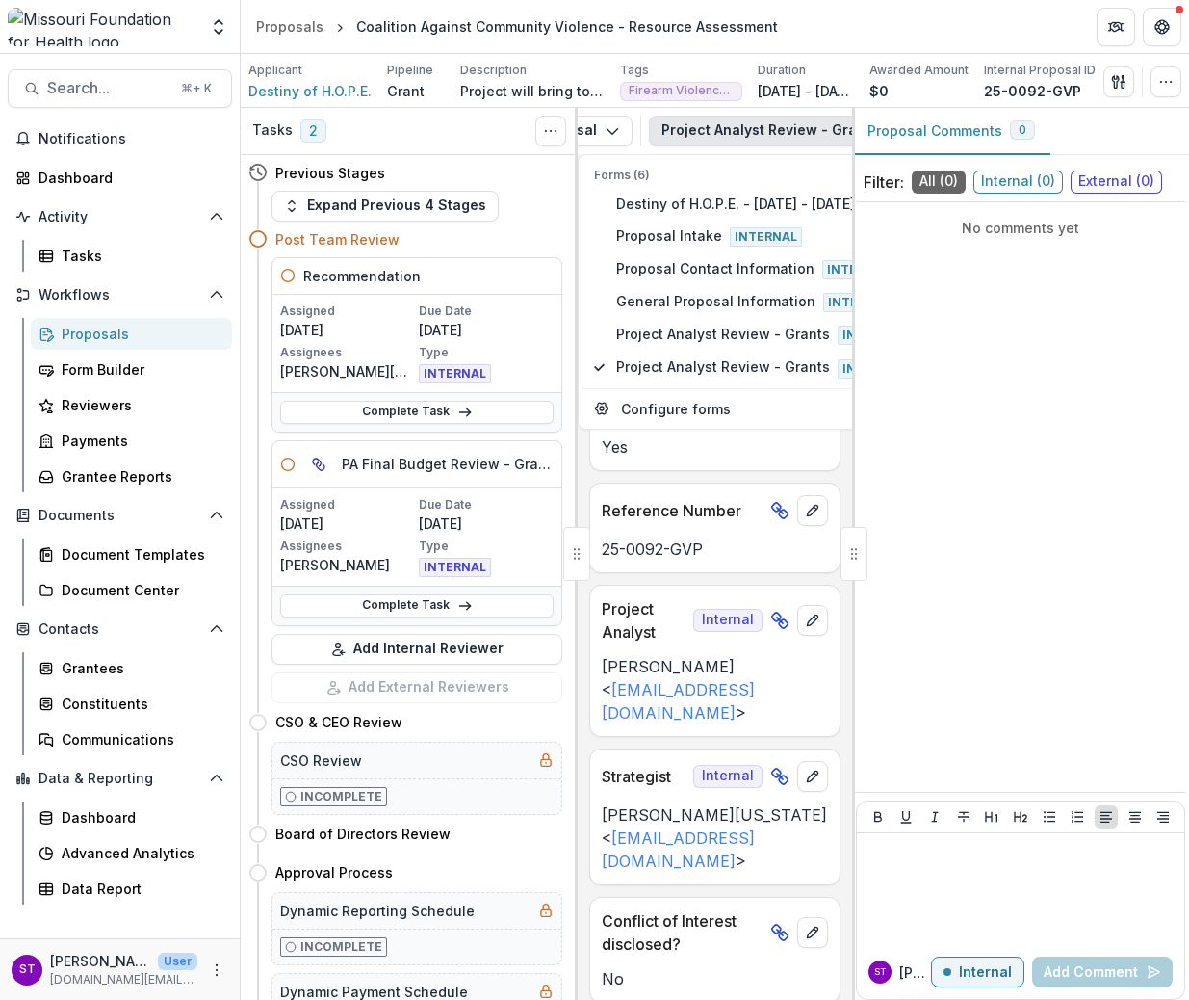
scroll to position [0, 116]
click at [718, 121] on button "Project Analyst Review - Grants 6" at bounding box center [763, 131] width 290 height 31
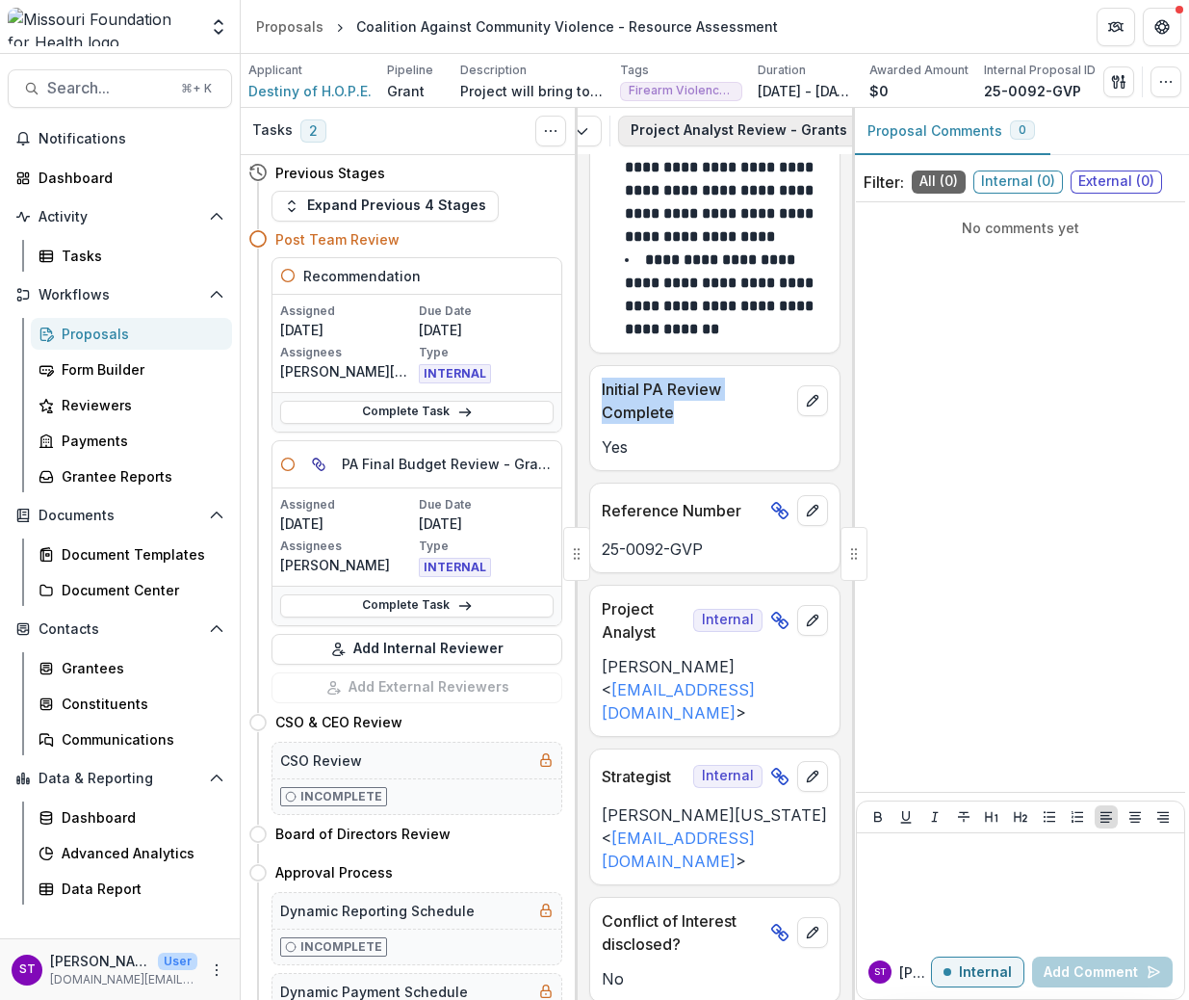
click at [765, 131] on button "Project Analyst Review - Grants 6" at bounding box center [763, 131] width 290 height 31
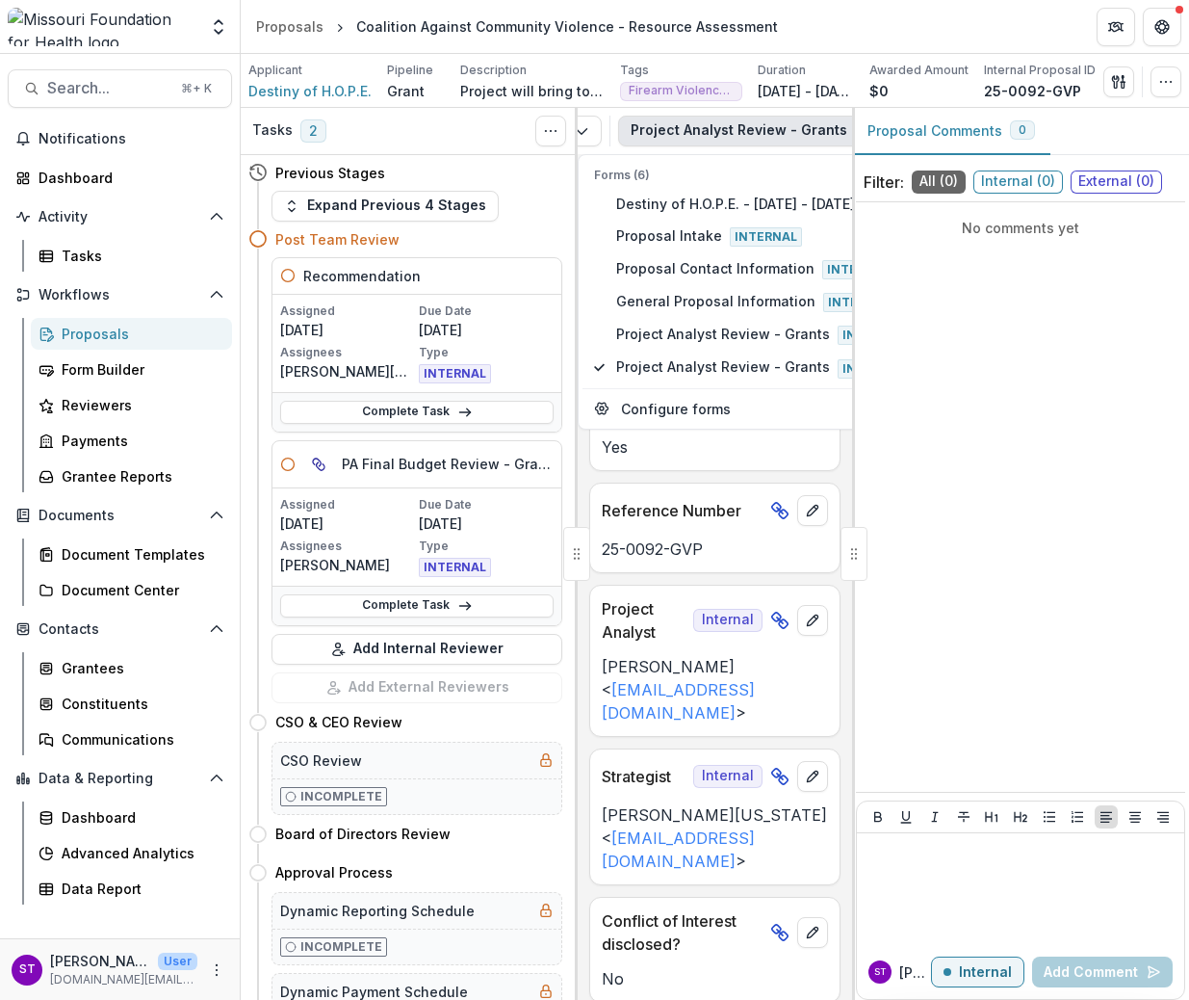
click at [765, 131] on button "Project Analyst Review - Grants 6" at bounding box center [763, 131] width 290 height 31
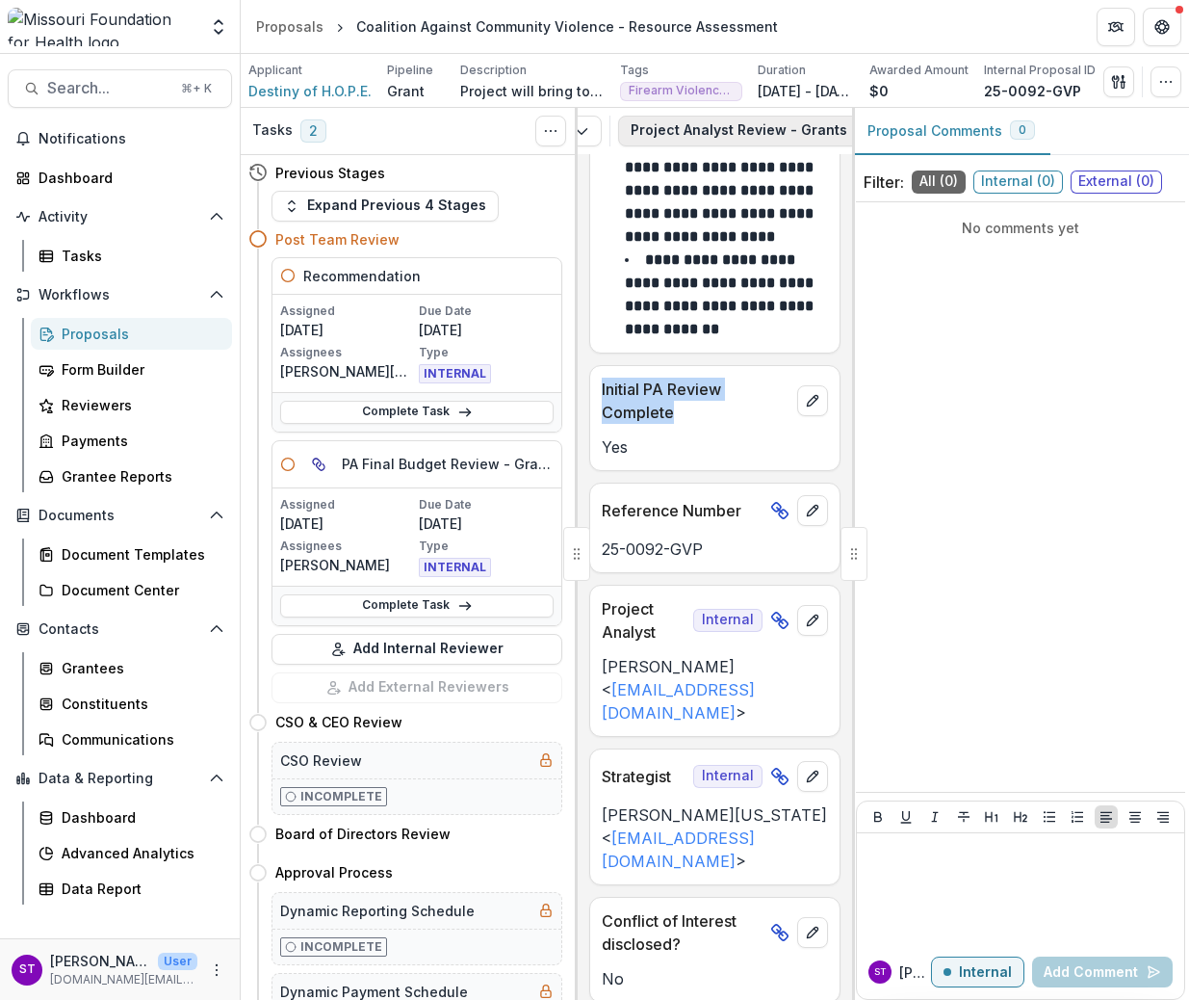
click at [798, 129] on button "Project Analyst Review - Grants 6" at bounding box center [763, 131] width 290 height 31
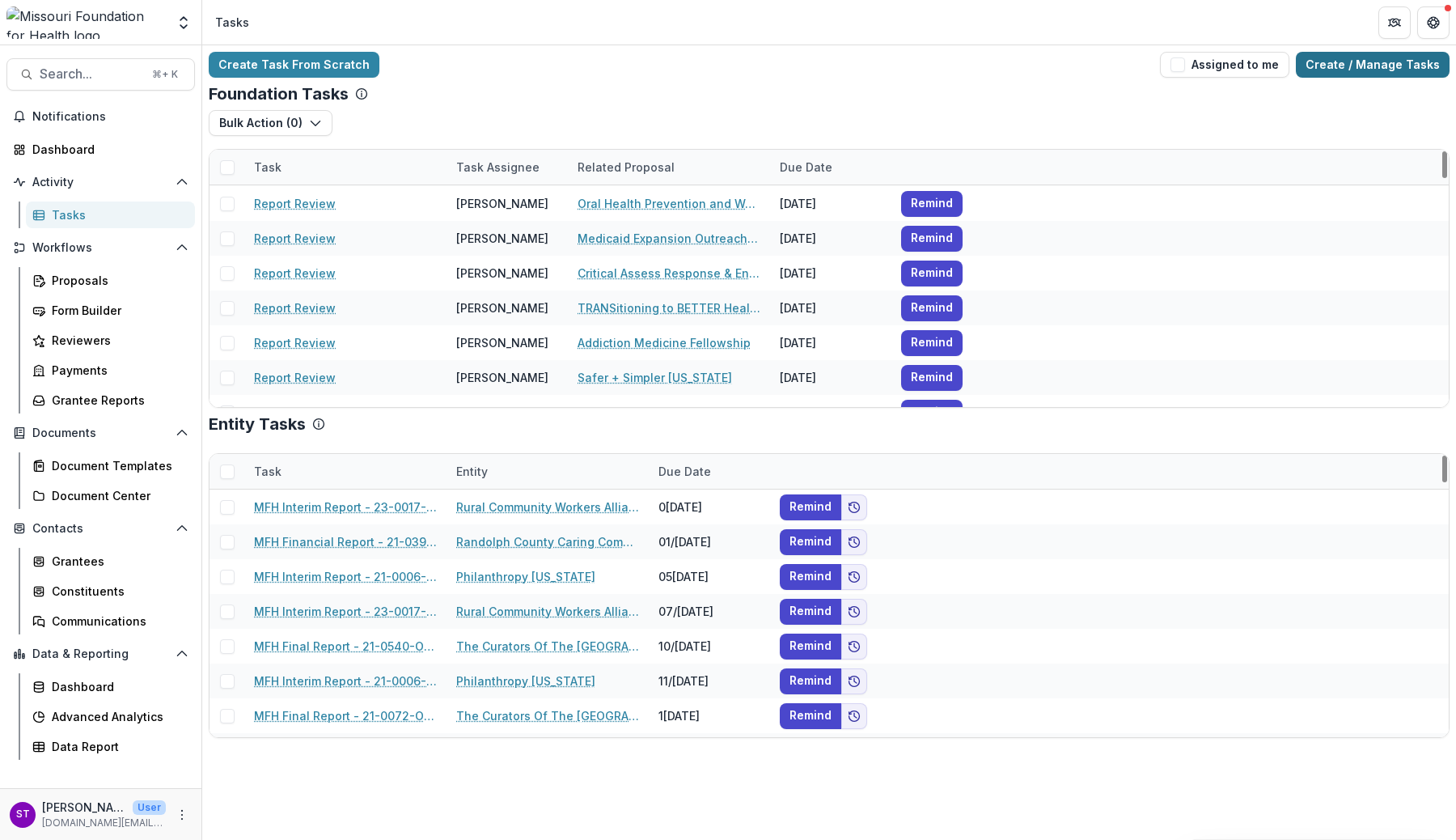
click at [1344, 58] on link "Create / Manage Tasks" at bounding box center [1372, 65] width 154 height 26
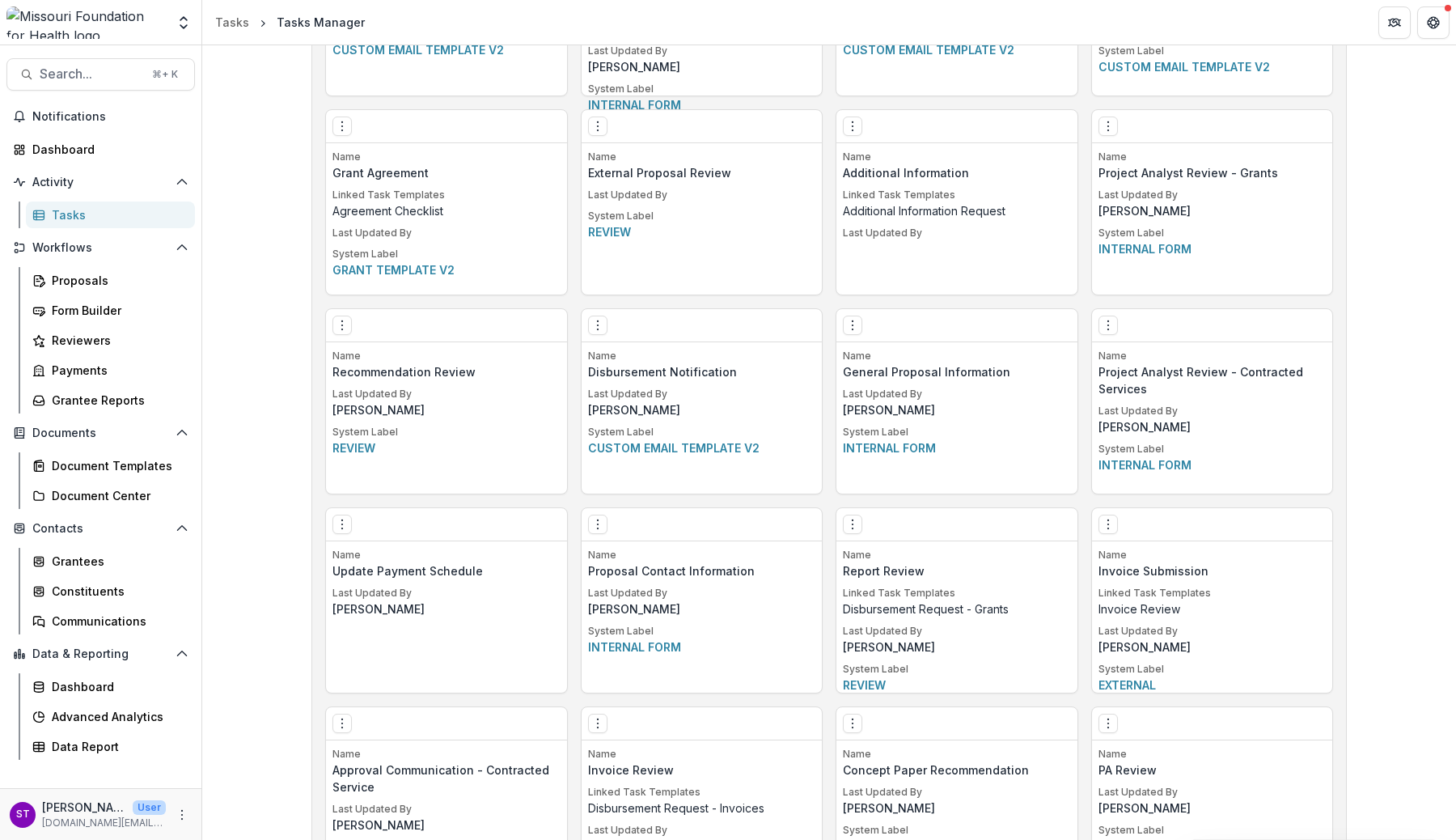
scroll to position [2086, 0]
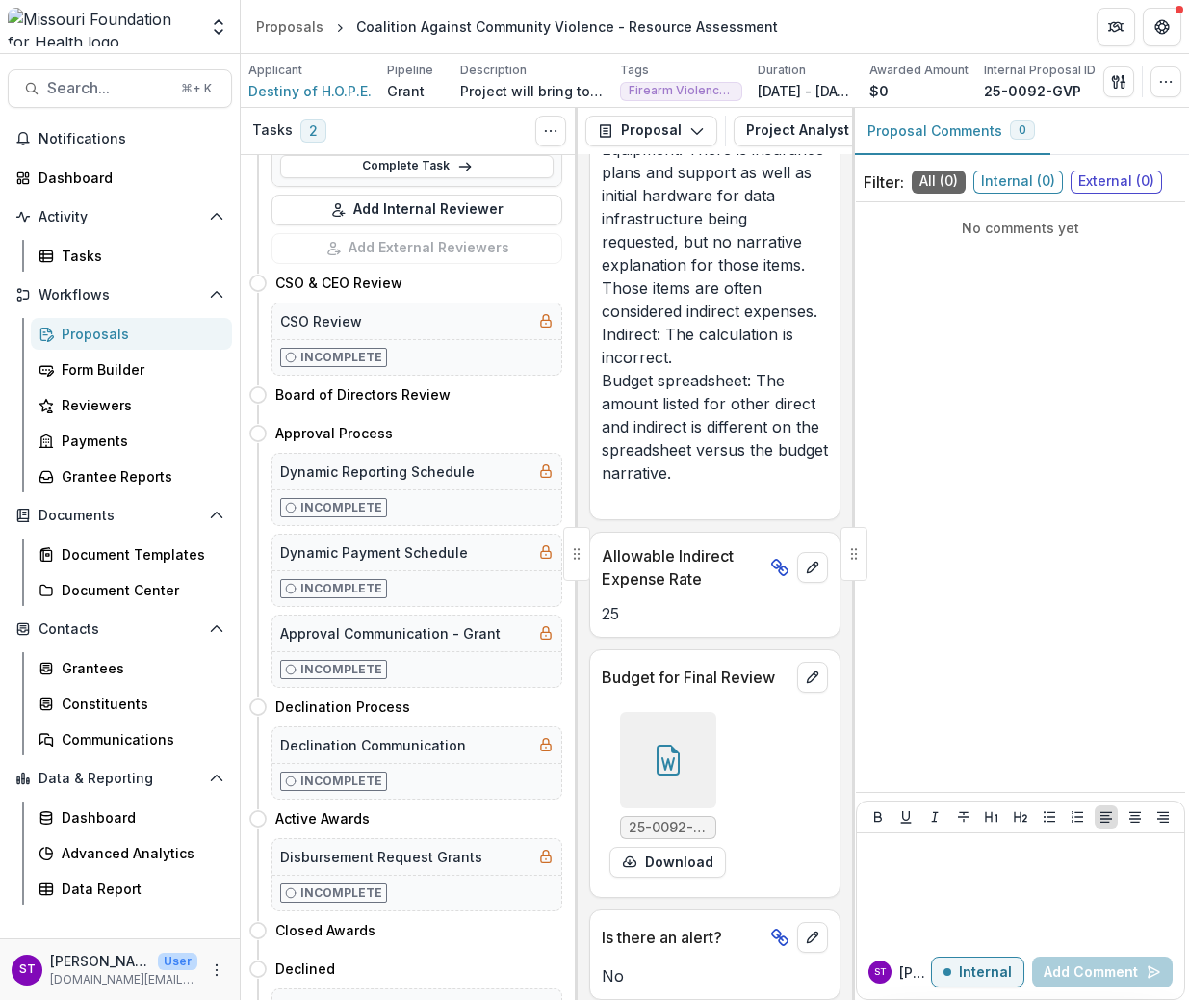
scroll to position [4835, 0]
